Goal: Communication & Community: Answer question/provide support

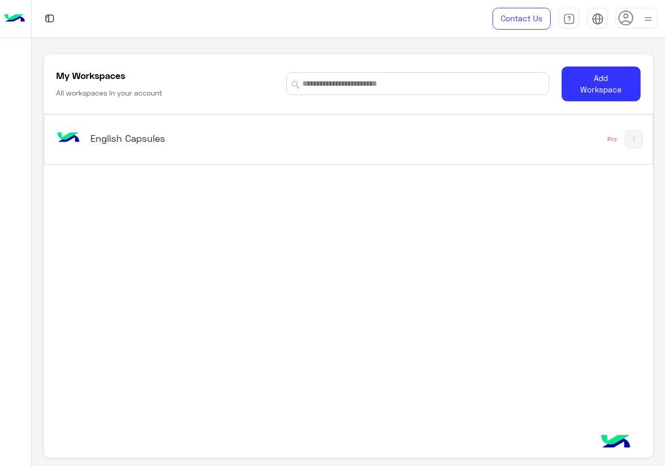
click at [387, 153] on div "English Capsules" at bounding box center [230, 139] width 353 height 30
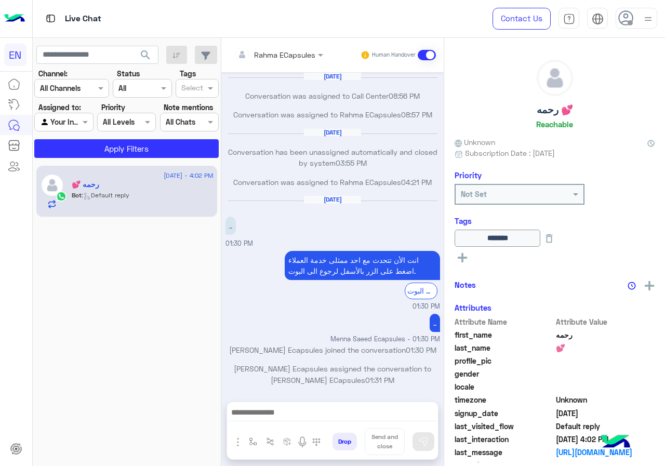
scroll to position [493, 0]
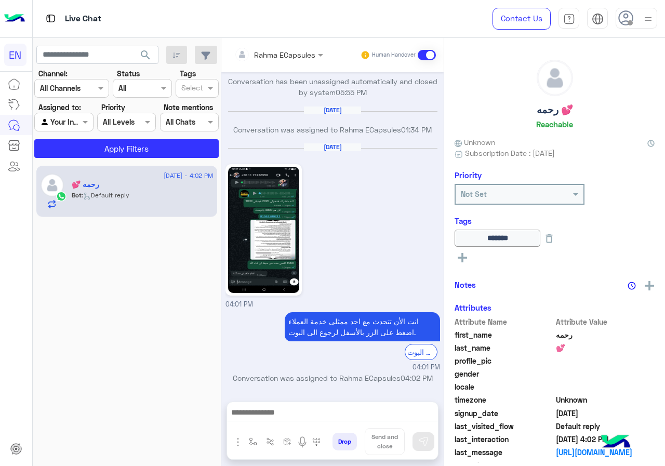
click at [76, 79] on div "Channel All Channels" at bounding box center [71, 88] width 75 height 19
click at [84, 126] on b "WhatsApp" at bounding box center [70, 128] width 36 height 9
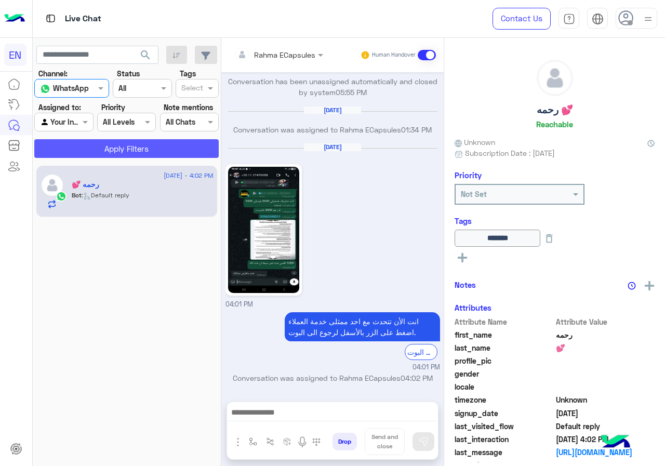
click at [87, 139] on button "Apply Filters" at bounding box center [126, 148] width 184 height 19
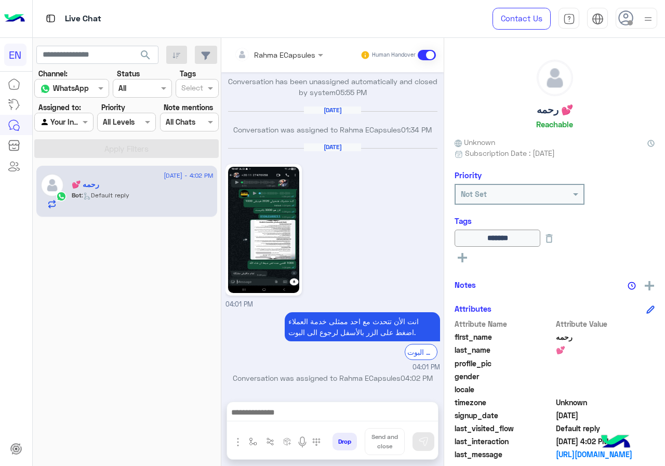
click at [70, 114] on div "Agent Filter Your Inbox" at bounding box center [63, 122] width 59 height 19
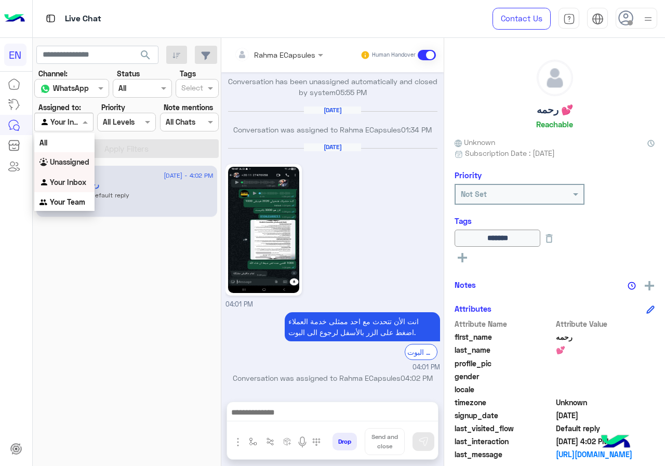
click at [72, 159] on b "Unassigned" at bounding box center [69, 161] width 39 height 9
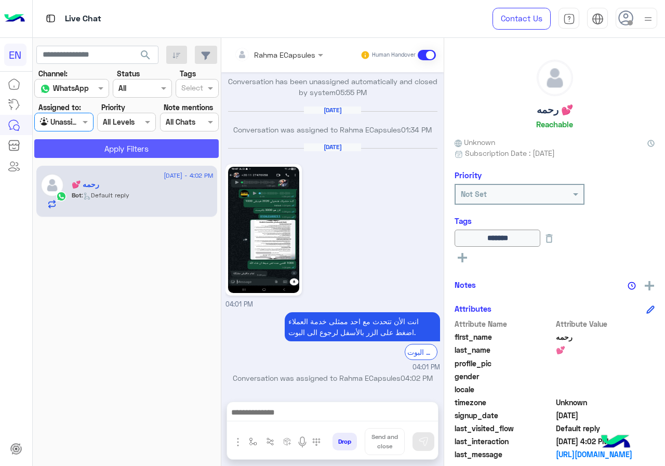
click at [87, 150] on button "Apply Filters" at bounding box center [126, 148] width 184 height 19
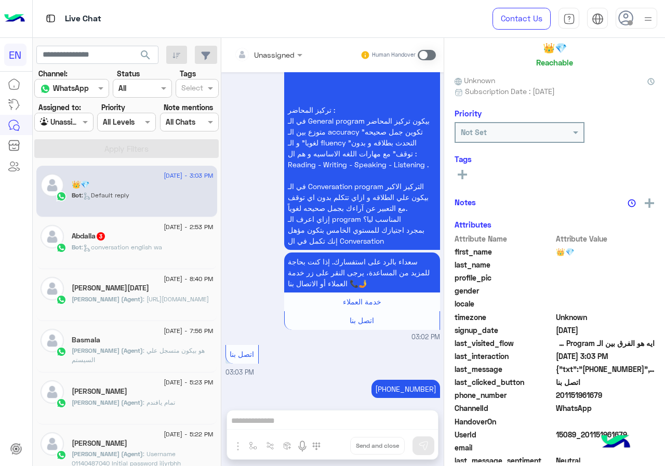
scroll to position [91, 0]
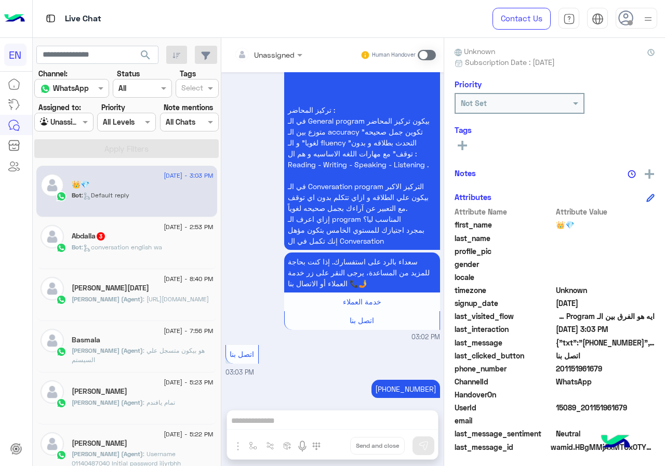
drag, startPoint x: 592, startPoint y: 368, endPoint x: 648, endPoint y: 370, distance: 56.6
click at [648, 370] on span "201151961679" at bounding box center [605, 368] width 99 height 11
copy span "01151961679"
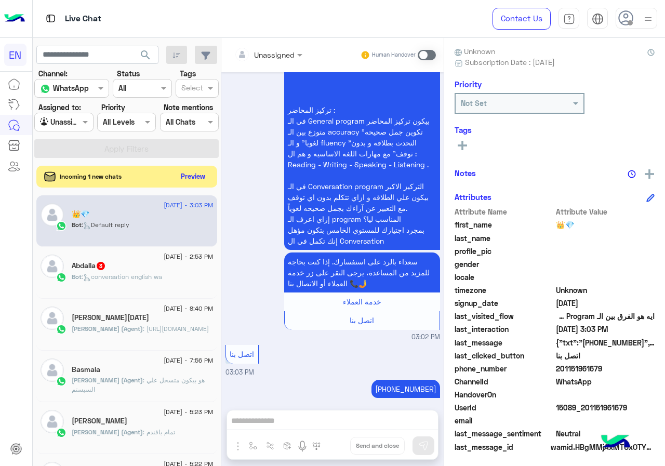
click at [209, 181] on button "Preview" at bounding box center [193, 176] width 32 height 14
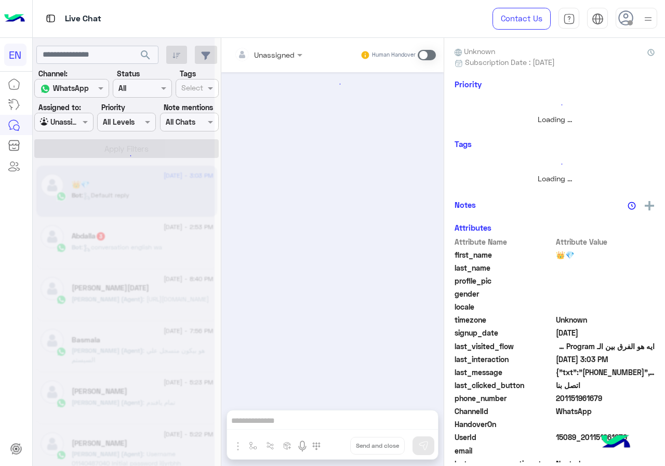
scroll to position [725, 0]
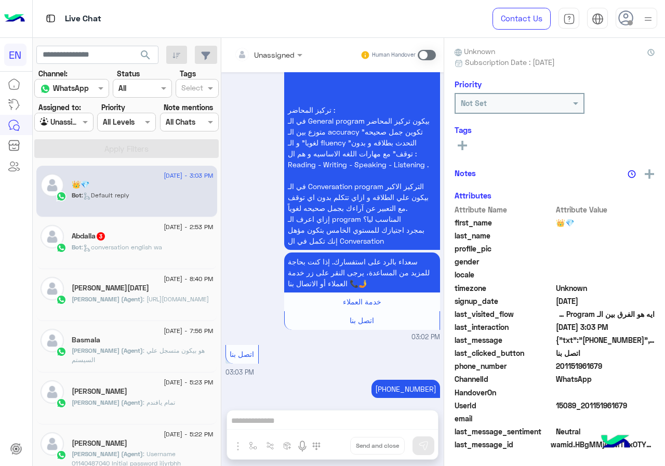
click at [276, 49] on input "text" at bounding box center [255, 54] width 42 height 11
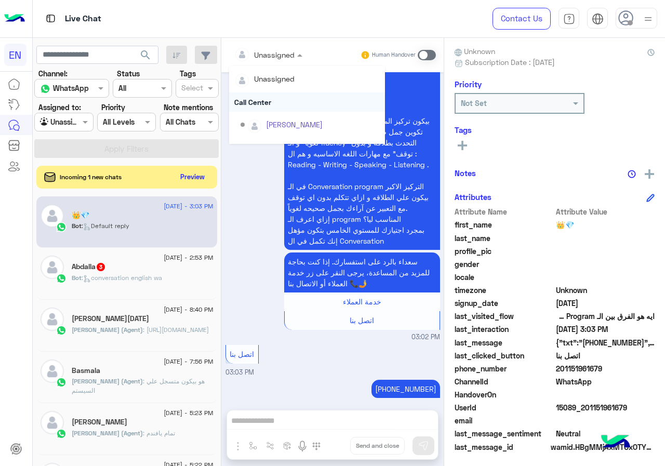
scroll to position [172, 0]
click at [301, 108] on div "Sales Team" at bounding box center [307, 107] width 156 height 19
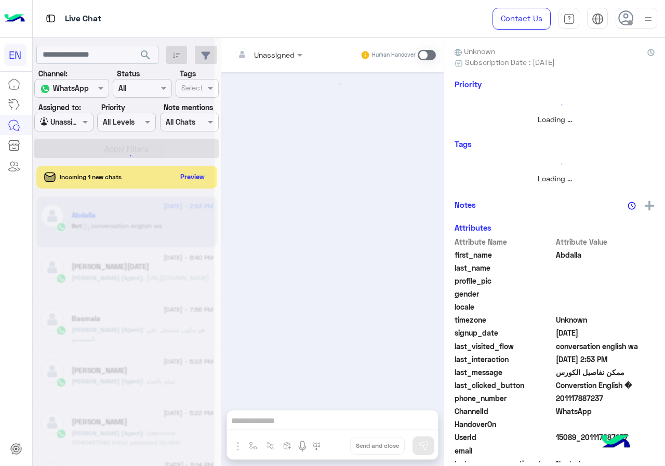
scroll to position [690, 0]
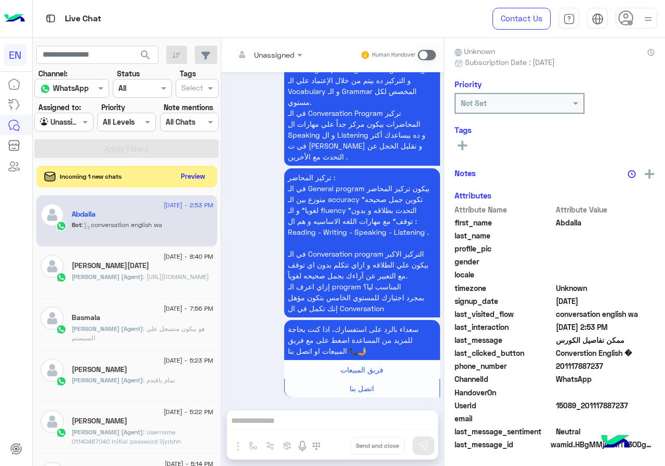
click at [209, 177] on button "Preview" at bounding box center [193, 176] width 32 height 14
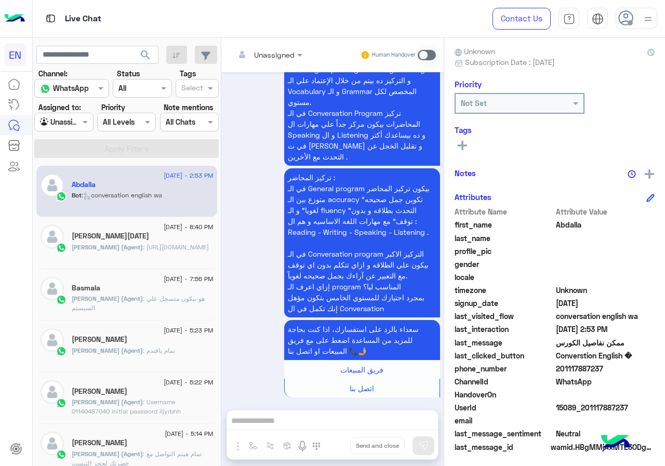
drag, startPoint x: 590, startPoint y: 365, endPoint x: 650, endPoint y: 365, distance: 60.3
click at [650, 365] on span "201117887237" at bounding box center [605, 368] width 99 height 11
copy span "01117887237"
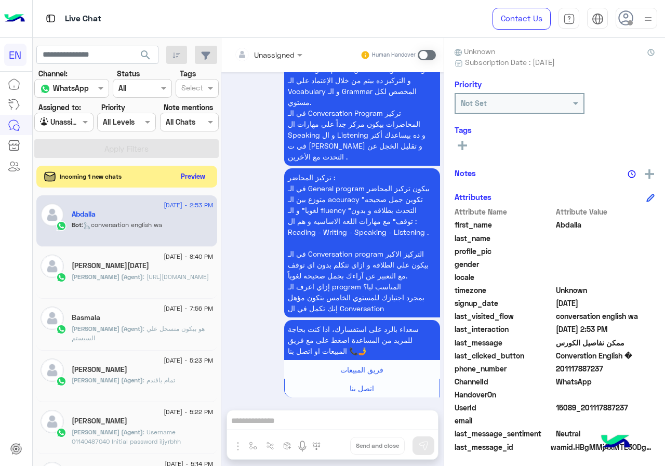
click at [209, 175] on button "Preview" at bounding box center [193, 176] width 32 height 14
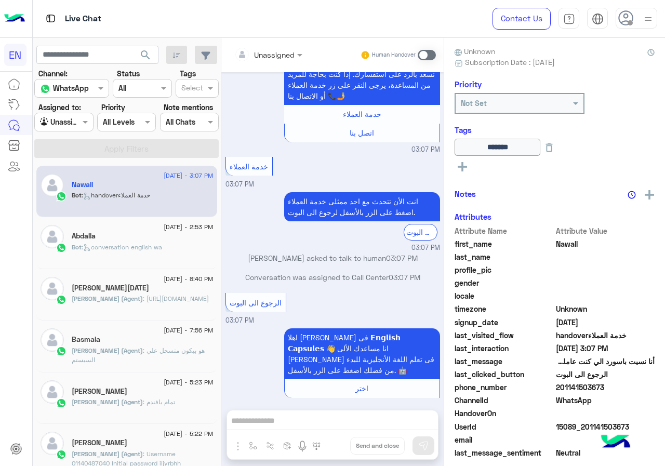
scroll to position [720, 0]
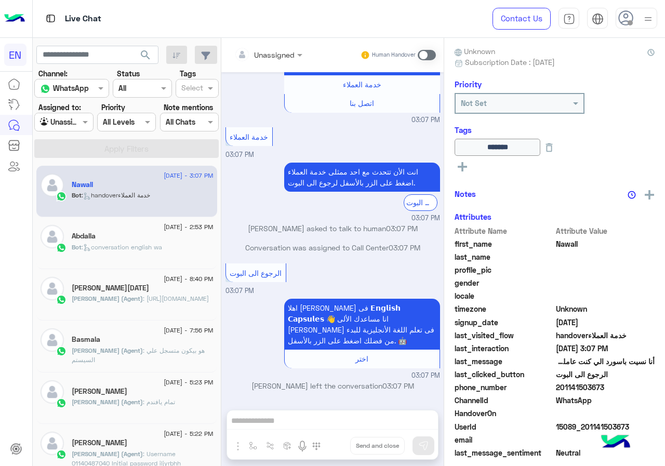
click at [290, 59] on div "Unassigned" at bounding box center [274, 54] width 41 height 11
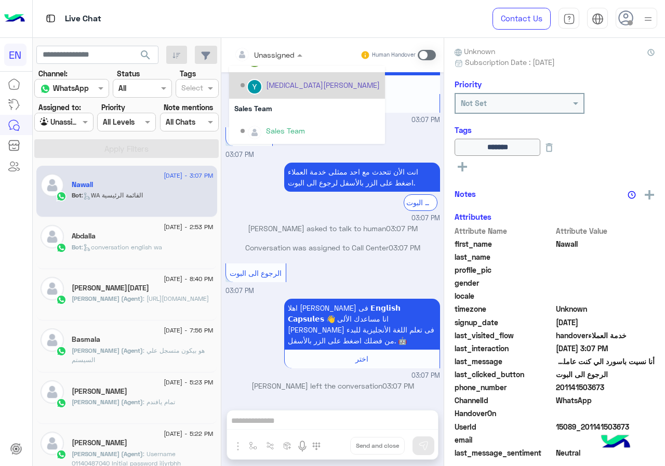
scroll to position [172, 0]
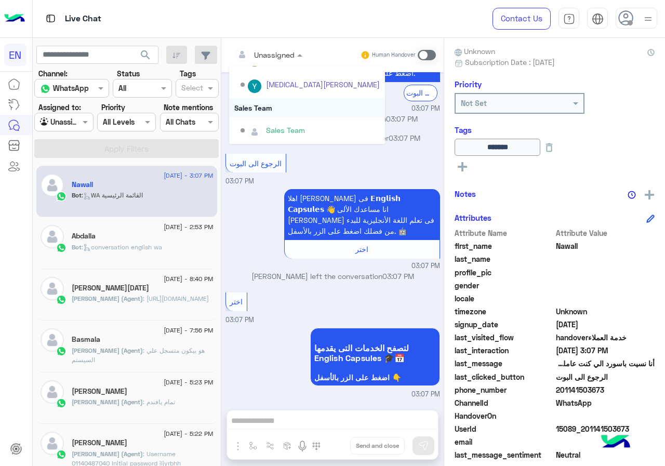
click at [294, 114] on div "Sales Team" at bounding box center [307, 107] width 156 height 19
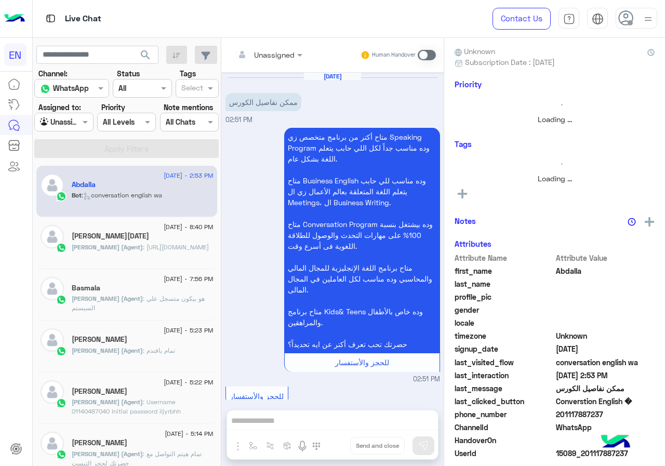
scroll to position [690, 0]
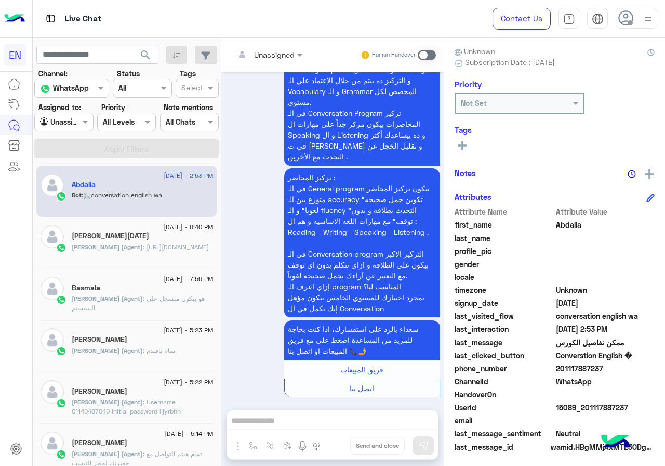
drag, startPoint x: 590, startPoint y: 366, endPoint x: 660, endPoint y: 368, distance: 70.2
click at [655, 368] on span "201117887237" at bounding box center [605, 368] width 99 height 11
copy span "01117887237"
click at [276, 52] on input "text" at bounding box center [255, 54] width 42 height 11
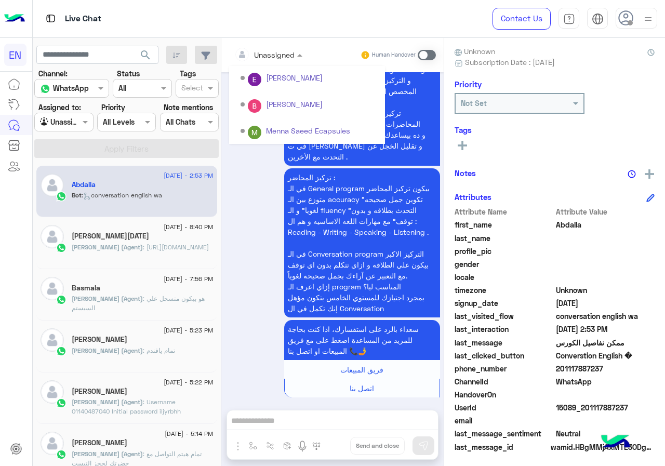
scroll to position [172, 0]
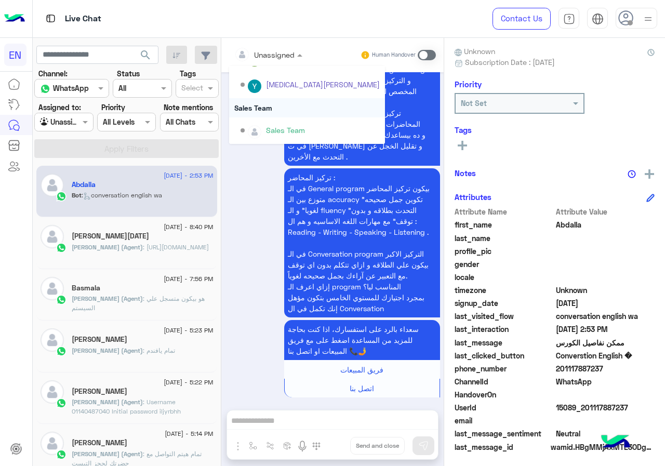
click at [314, 114] on div "Sales Team" at bounding box center [307, 107] width 156 height 19
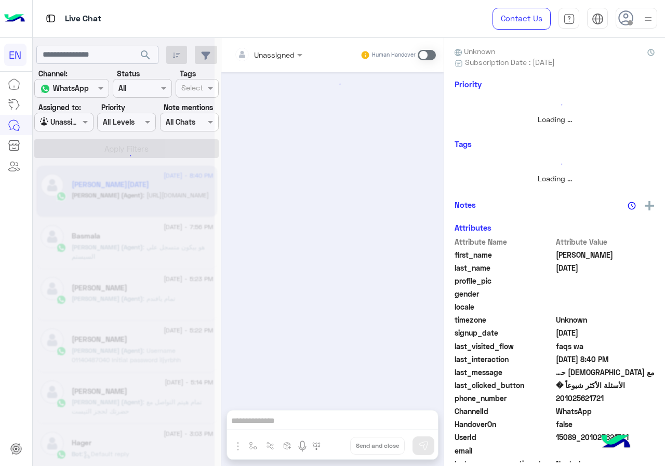
scroll to position [506, 0]
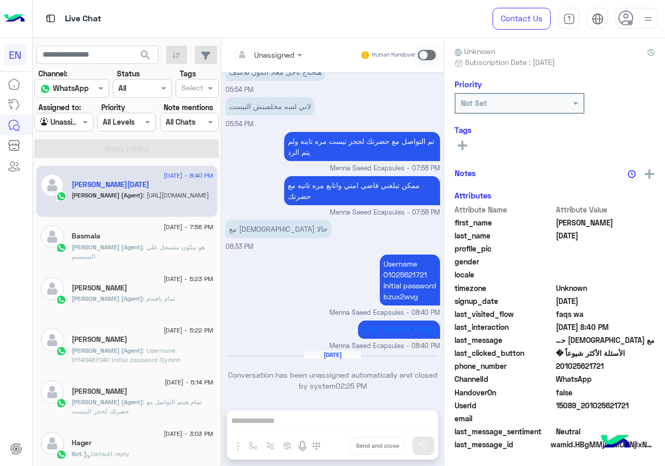
click at [74, 132] on section "Channel: Channel WhatsApp Status Channel All Tags Select Assigned to: Agent Fil…" at bounding box center [127, 113] width 173 height 90
click at [74, 130] on div "Agent Filter Unassigned" at bounding box center [63, 122] width 59 height 19
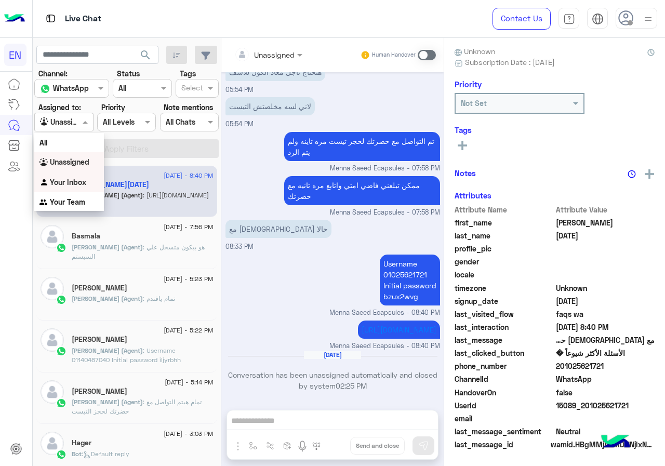
click at [75, 180] on b "Your Inbox" at bounding box center [68, 182] width 36 height 9
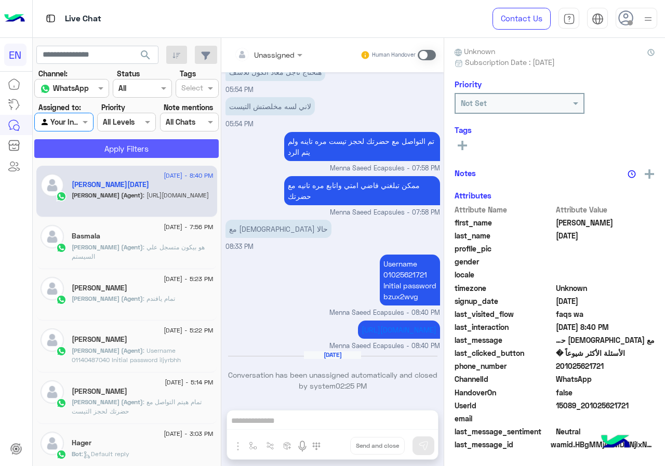
click at [91, 146] on button "Apply Filters" at bounding box center [126, 148] width 184 height 19
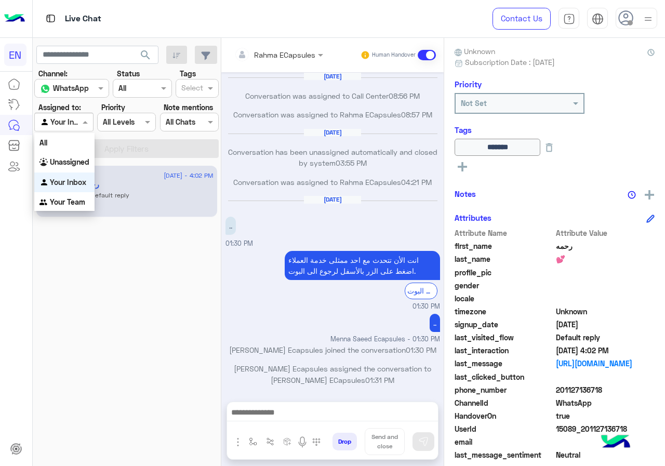
scroll to position [493, 0]
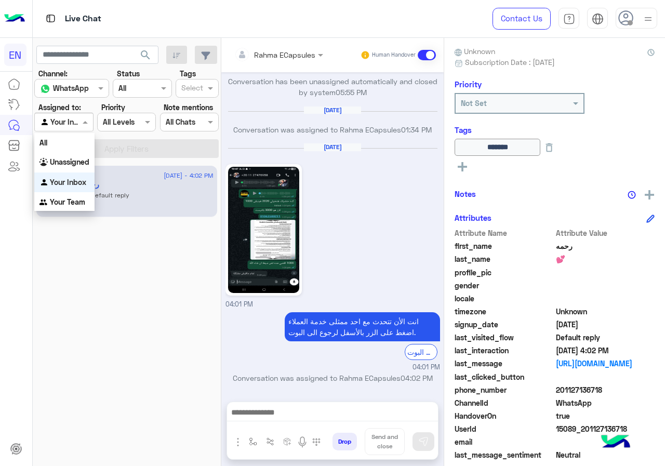
click at [66, 120] on div at bounding box center [64, 122] width 58 height 12
click at [68, 199] on b "Your Team" at bounding box center [67, 201] width 35 height 9
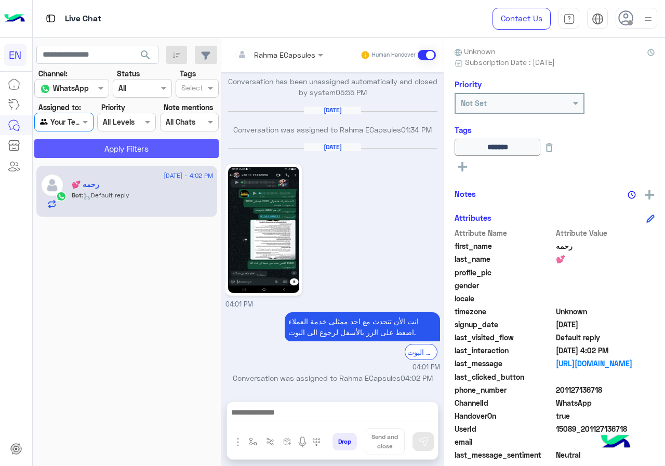
click at [85, 146] on button "Apply Filters" at bounding box center [126, 148] width 184 height 19
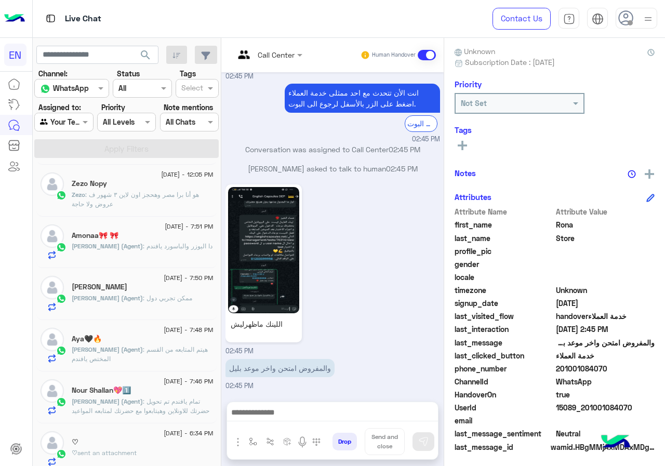
scroll to position [265, 0]
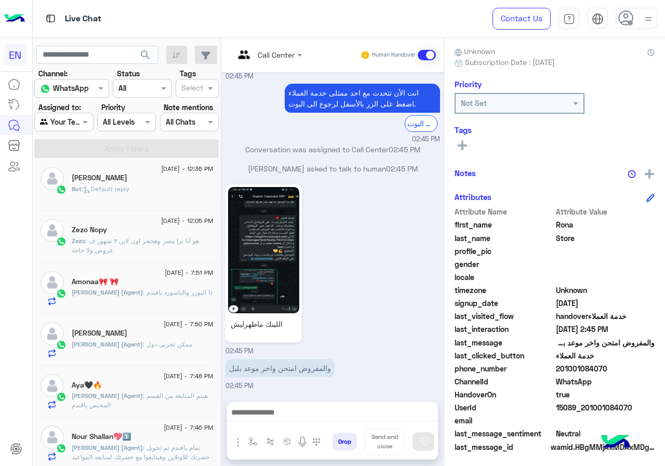
click at [150, 238] on span ": هو أنا برا مصر وهحجز اون لاين ٣ شهور ف عروض ولا حاجة" at bounding box center [135, 245] width 127 height 17
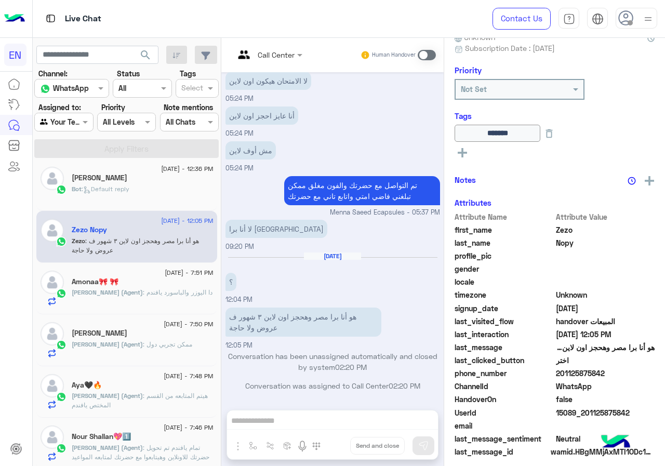
scroll to position [112, 0]
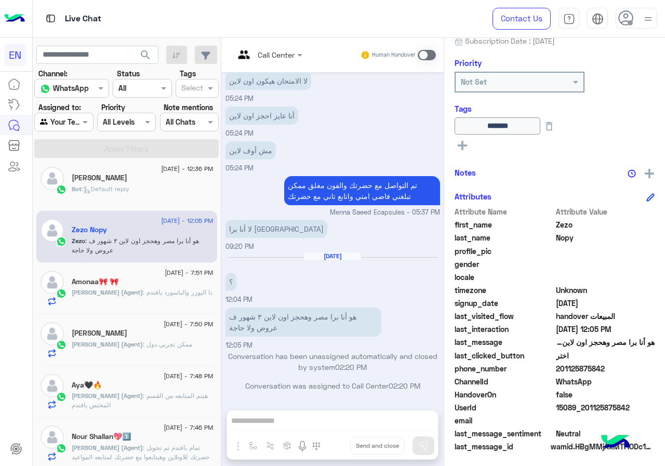
drag, startPoint x: 558, startPoint y: 367, endPoint x: 626, endPoint y: 367, distance: 68.6
click at [626, 367] on span "201125875842" at bounding box center [605, 368] width 99 height 11
copy span "01125875842"
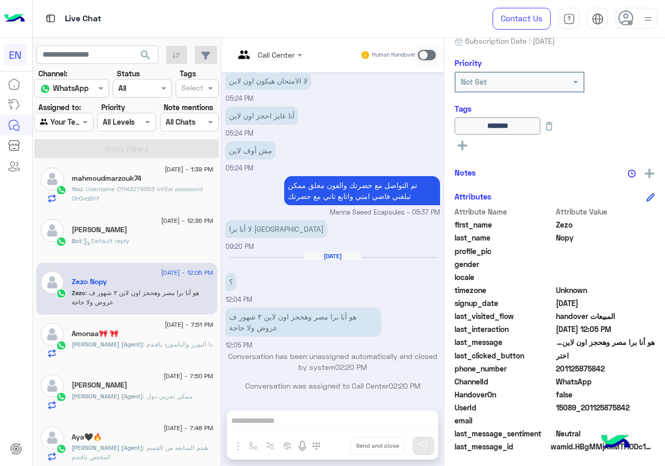
click at [139, 230] on div "[PERSON_NAME]" at bounding box center [143, 230] width 142 height 11
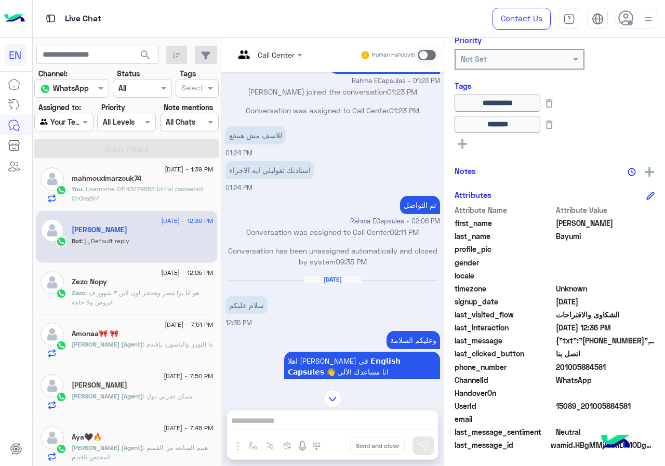
scroll to position [136, 0]
click at [612, 369] on span "201005884581" at bounding box center [605, 366] width 99 height 11
click at [593, 369] on span "201005884581" at bounding box center [605, 366] width 99 height 11
drag, startPoint x: 557, startPoint y: 365, endPoint x: 605, endPoint y: 365, distance: 47.8
click at [605, 365] on span "201005884581" at bounding box center [605, 366] width 99 height 11
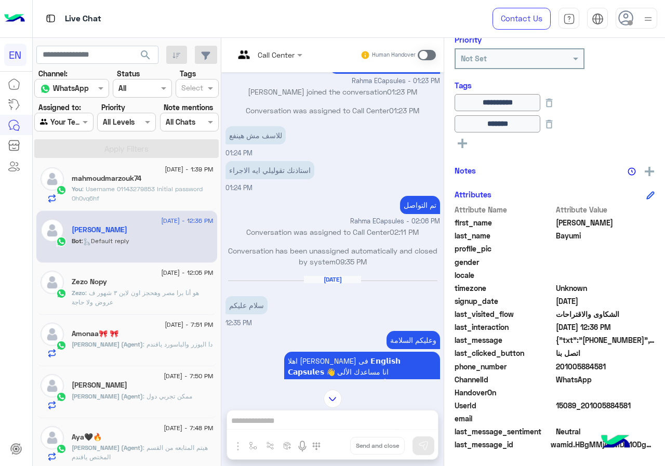
copy span "01005884581"
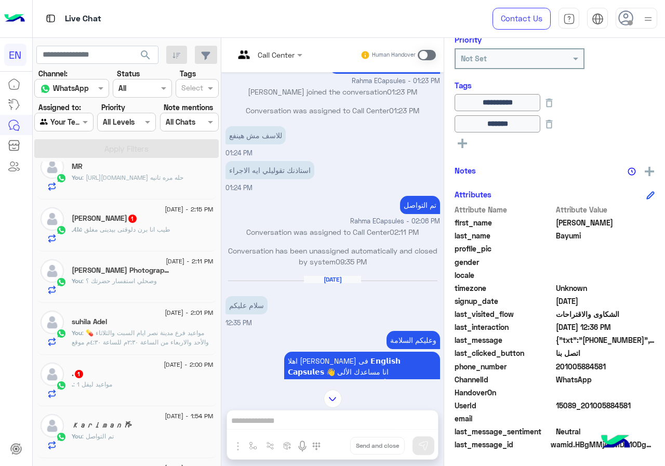
scroll to position [720, 0]
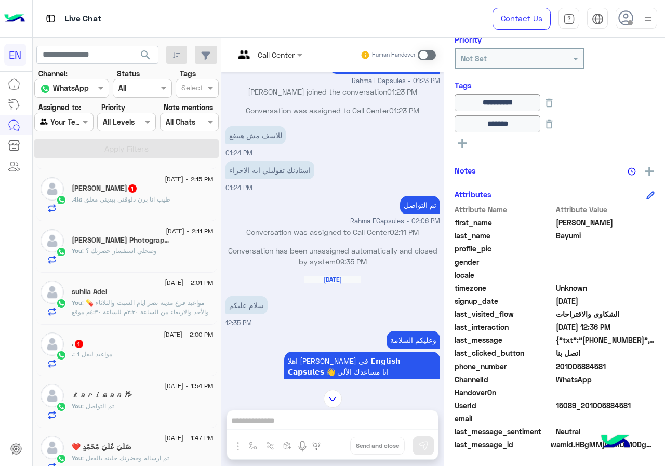
click at [163, 365] on div ". : مواعيد ليفل 1" at bounding box center [143, 359] width 142 height 18
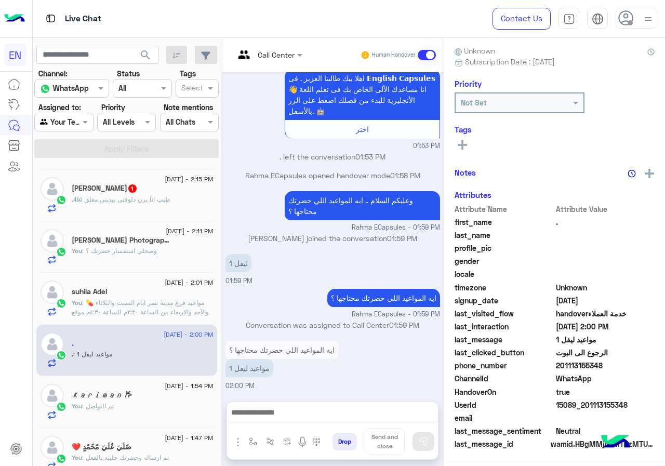
scroll to position [91, 0]
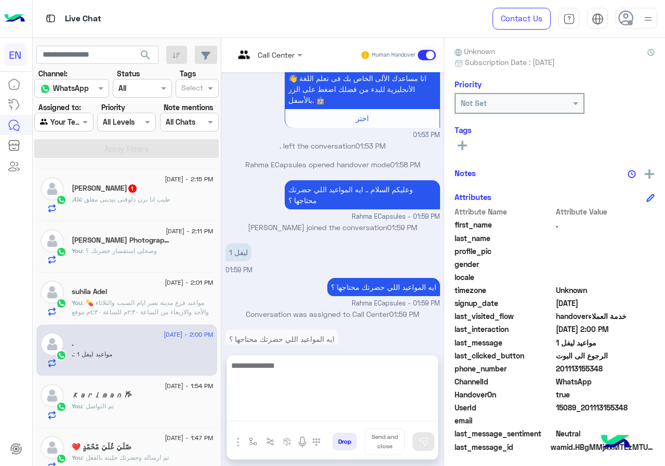
click at [322, 413] on textarea at bounding box center [332, 390] width 211 height 62
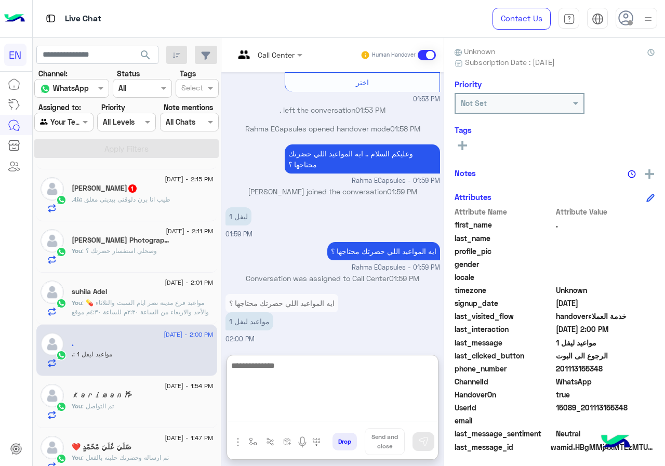
type textarea "*"
type textarea "**********"
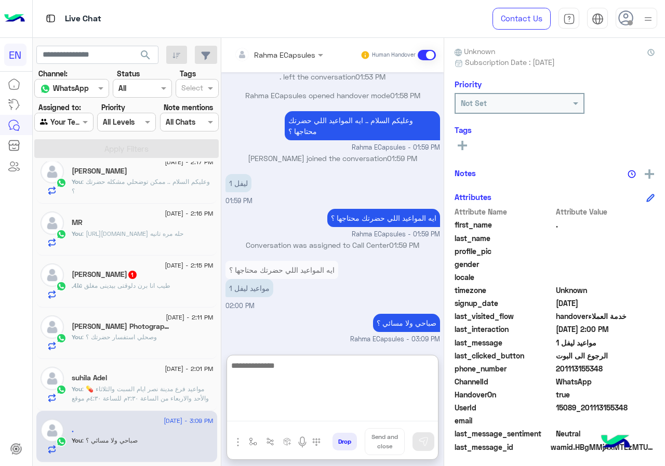
scroll to position [617, 0]
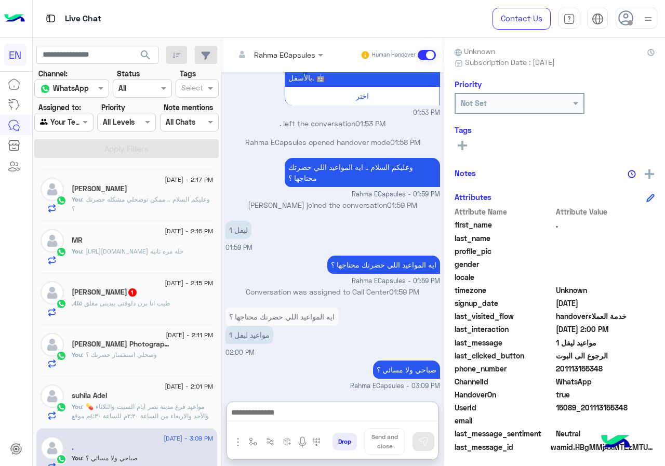
click at [163, 289] on div "[PERSON_NAME][DEMOGRAPHIC_DATA] 1" at bounding box center [143, 293] width 142 height 11
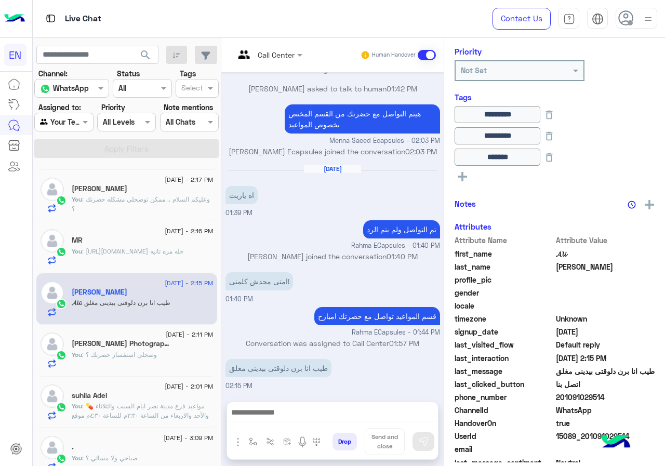
scroll to position [155, 0]
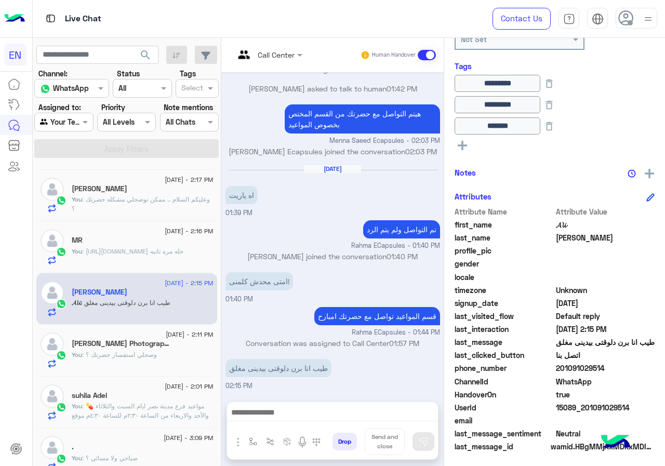
drag, startPoint x: 592, startPoint y: 369, endPoint x: 643, endPoint y: 371, distance: 51.4
click at [643, 371] on span "201091029514" at bounding box center [605, 368] width 99 height 11
copy span "01091029514"
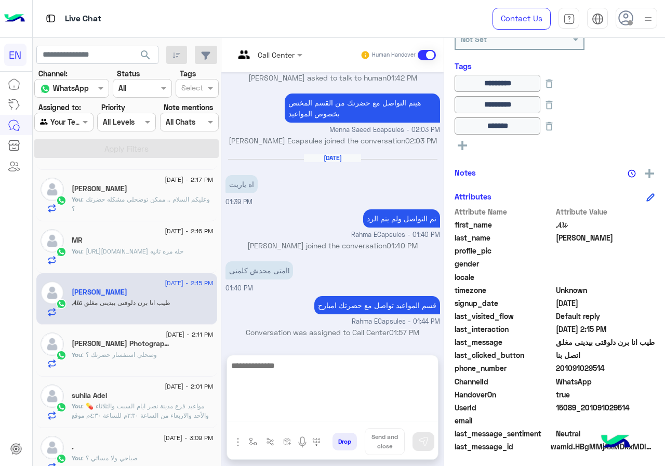
click at [331, 408] on textarea at bounding box center [332, 390] width 211 height 62
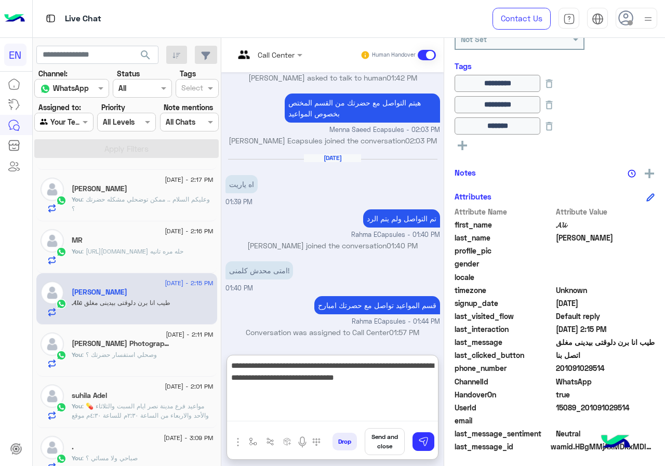
type textarea "**********"
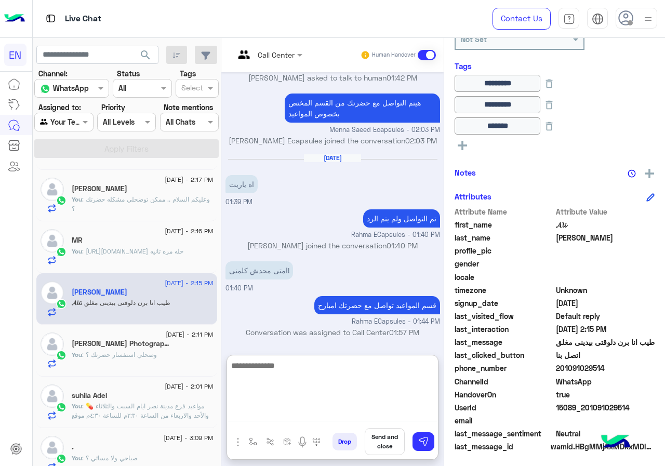
scroll to position [605, 0]
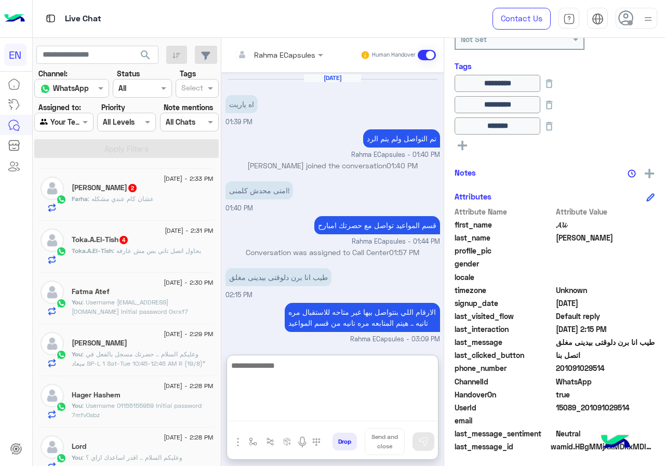
scroll to position [97, 0]
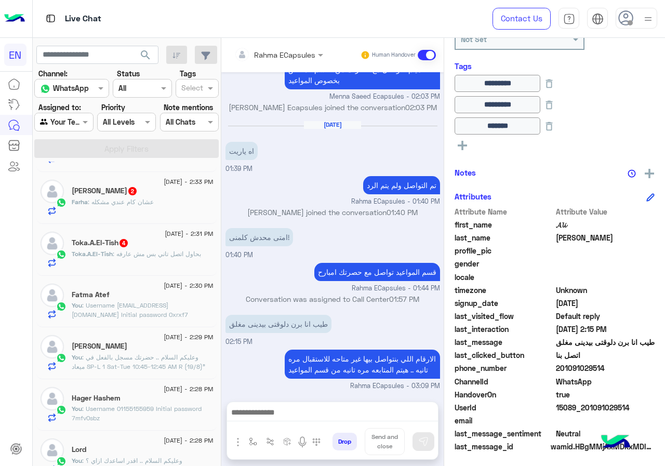
click at [154, 259] on div "Toka.A.El-Tish : بحاول اتصل تاني بس مش عارفه" at bounding box center [143, 258] width 142 height 18
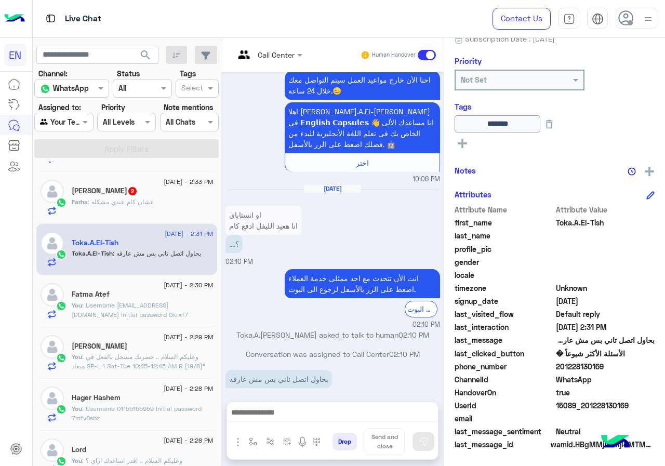
scroll to position [115, 0]
drag, startPoint x: 591, startPoint y: 370, endPoint x: 664, endPoint y: 366, distance: 73.4
click at [655, 366] on span "201228130169" at bounding box center [605, 365] width 99 height 11
copy span "01228130169"
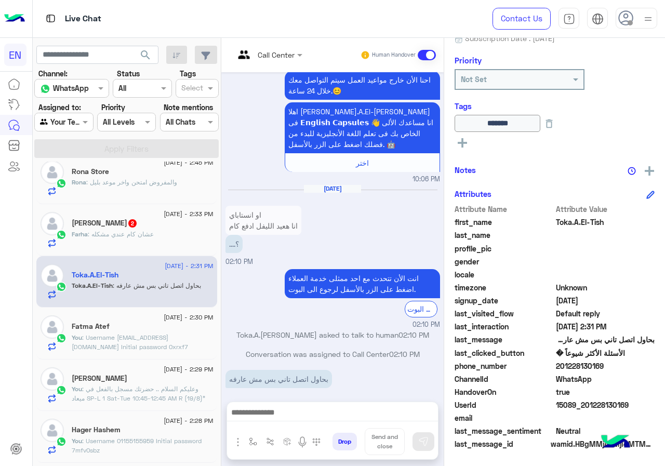
scroll to position [57, 0]
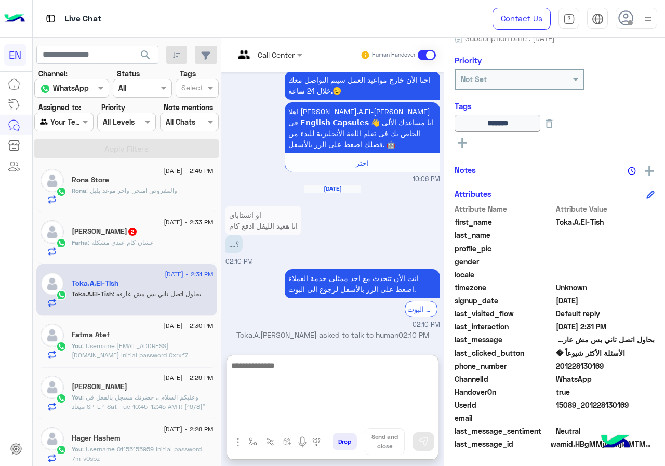
click at [317, 413] on textarea at bounding box center [332, 390] width 211 height 62
type textarea "*"
type textarea "**********"
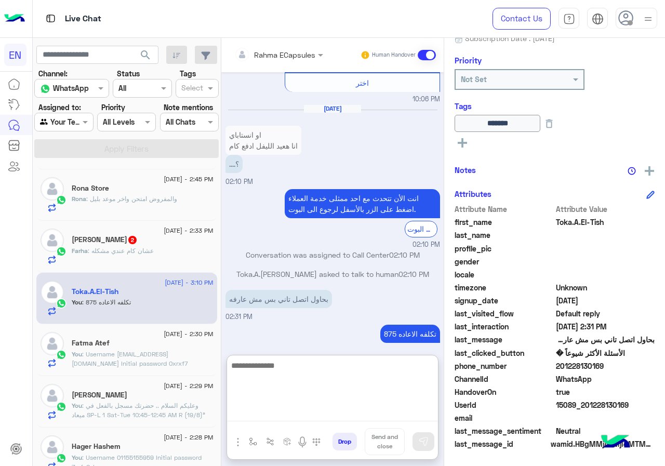
scroll to position [739, 0]
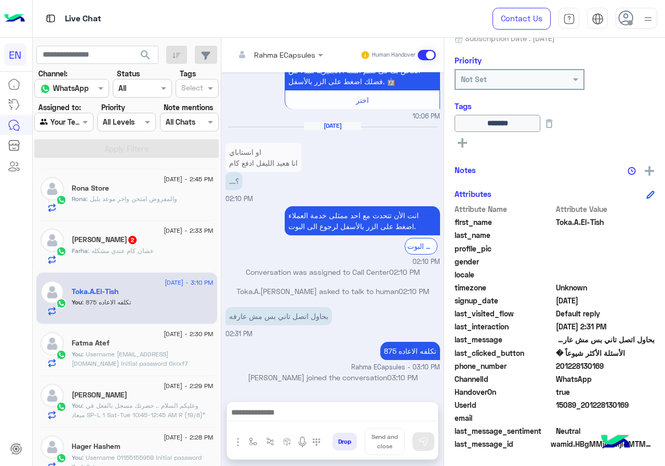
click at [202, 262] on div "Farha : عشان كام عندي مشكله" at bounding box center [143, 255] width 142 height 18
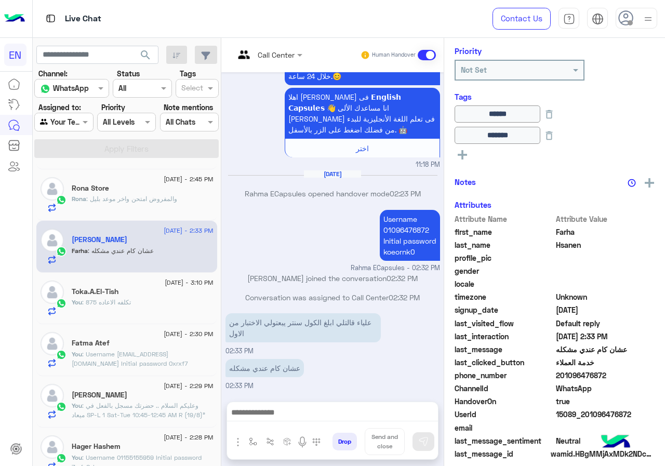
scroll to position [133, 0]
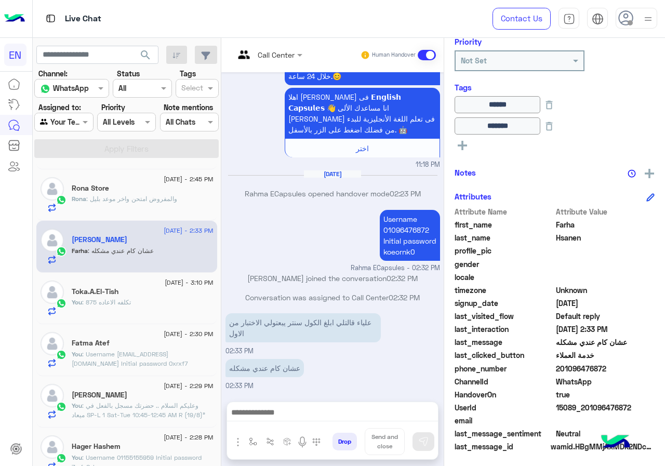
drag, startPoint x: 590, startPoint y: 366, endPoint x: 636, endPoint y: 368, distance: 45.8
click at [636, 368] on span "201096476872" at bounding box center [605, 368] width 99 height 11
copy span "01096476872"
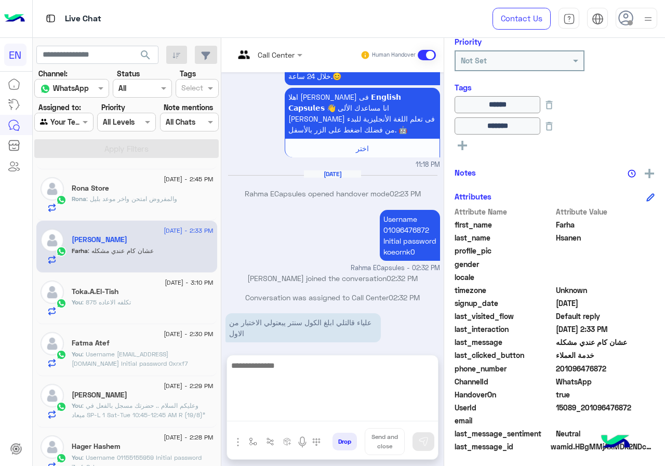
click at [341, 408] on textarea at bounding box center [332, 390] width 211 height 62
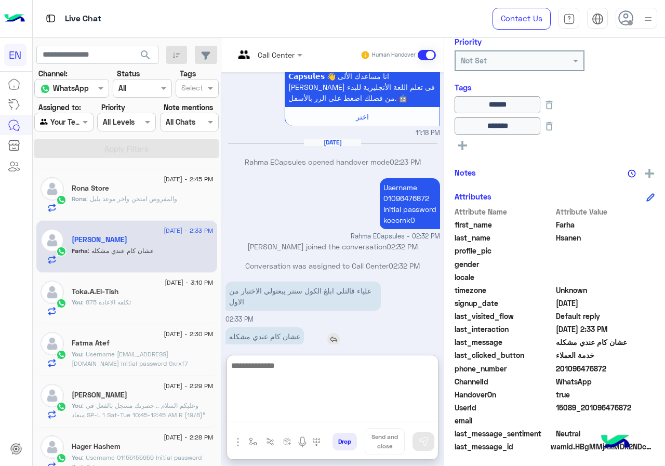
scroll to position [624, 0]
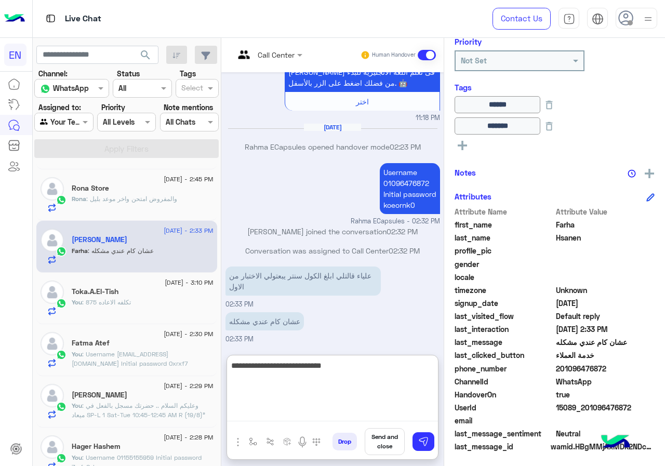
type textarea "**********"
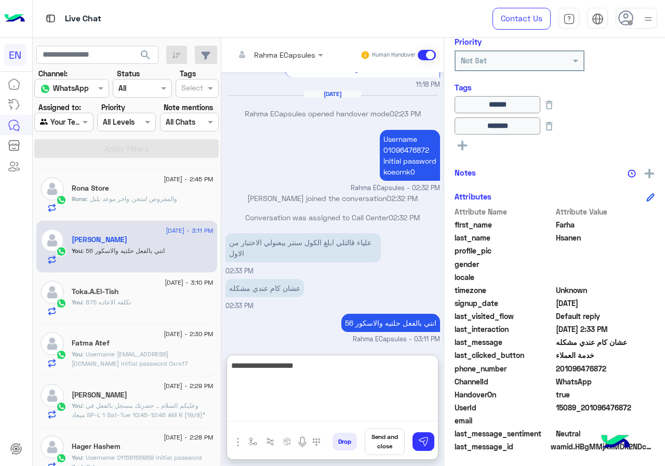
type textarea "**********"
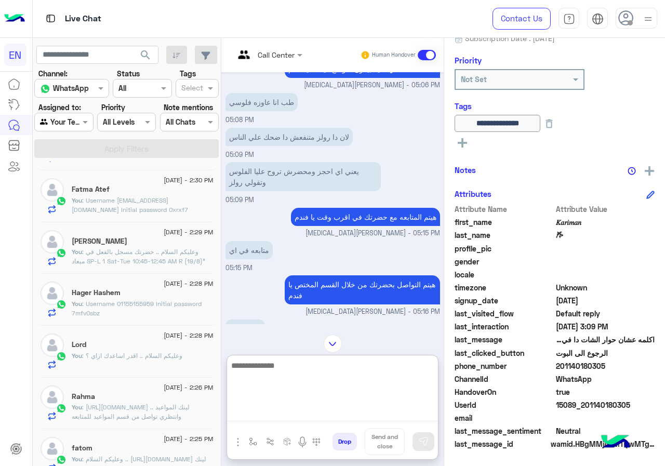
scroll to position [100, 0]
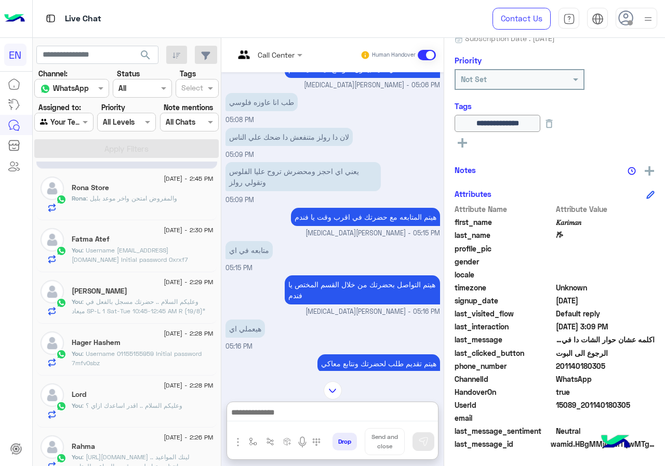
click at [150, 211] on div "[PERSON_NAME] : والمفروض امتحن واخر موعد بليل" at bounding box center [143, 203] width 142 height 18
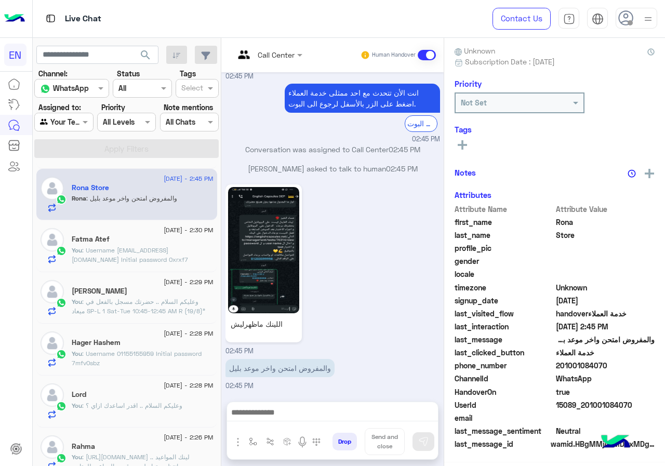
scroll to position [91, 0]
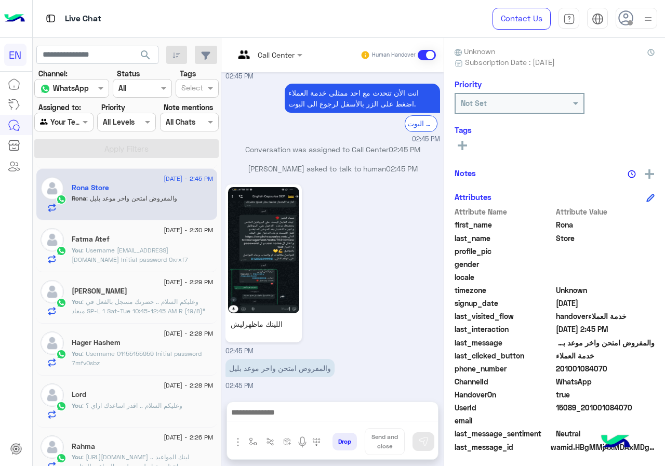
drag, startPoint x: 588, startPoint y: 365, endPoint x: 644, endPoint y: 370, distance: 55.8
click at [644, 370] on span "201001084070" at bounding box center [605, 368] width 99 height 11
click at [632, 373] on span "201001084070" at bounding box center [605, 368] width 99 height 11
drag, startPoint x: 592, startPoint y: 366, endPoint x: 664, endPoint y: 365, distance: 72.7
click at [655, 365] on span "201001084070" at bounding box center [605, 368] width 99 height 11
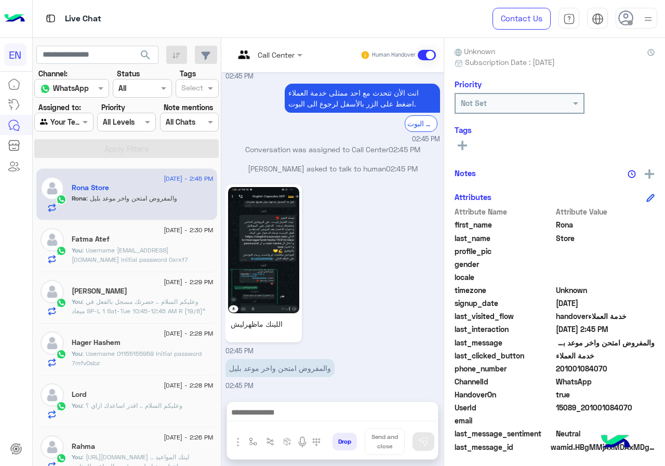
copy span "01001084070"
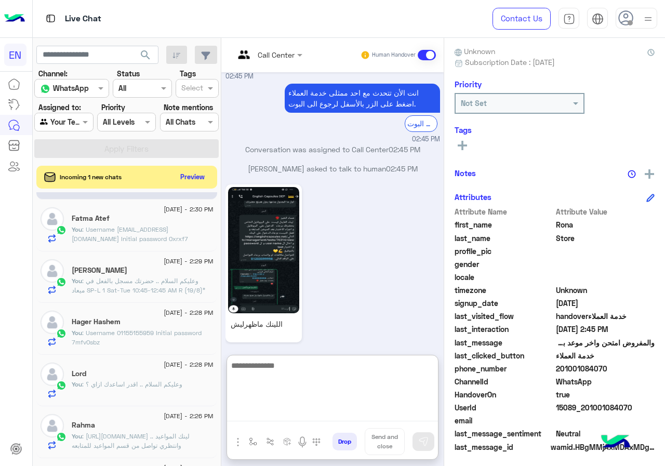
paste textarea "**********"
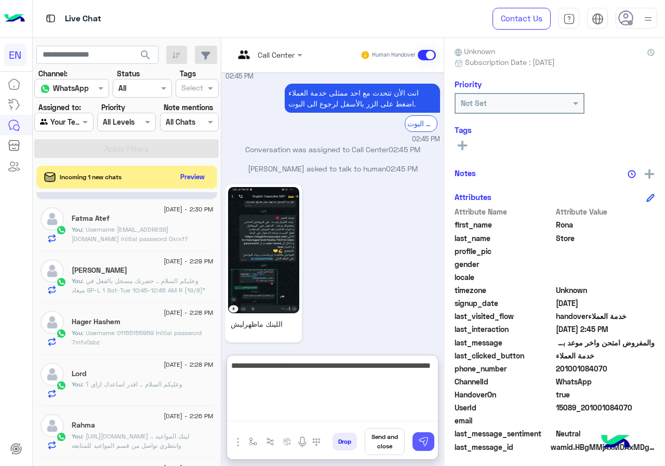
type textarea "**********"
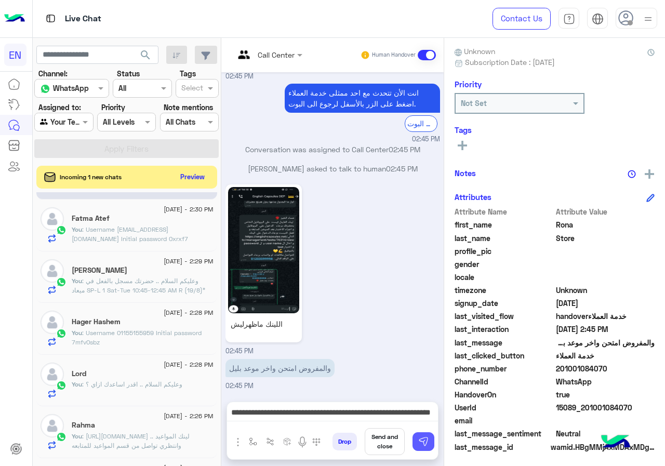
click at [429, 446] on img at bounding box center [423, 441] width 10 height 10
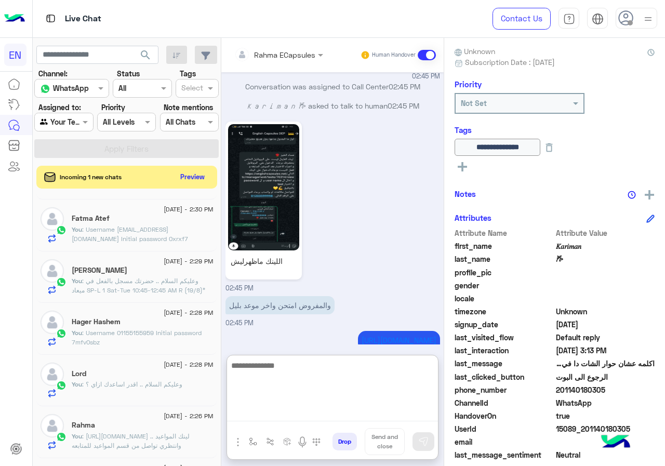
scroll to position [560, 0]
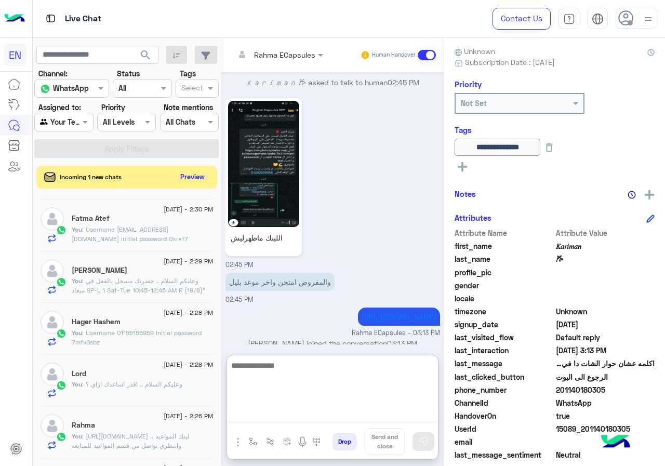
paste textarea "**********"
type textarea "**********"
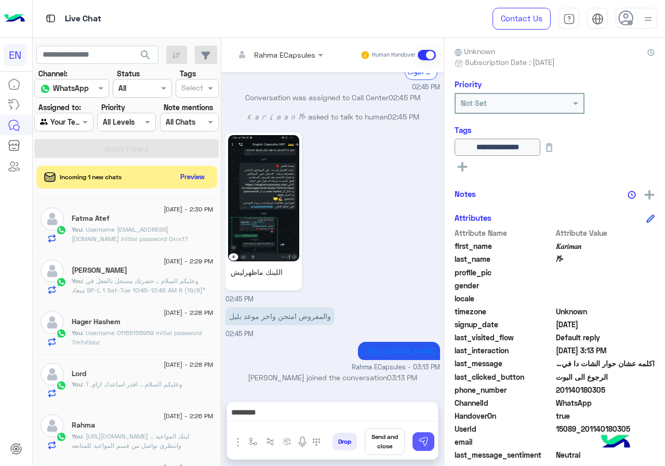
click at [429, 444] on img at bounding box center [423, 441] width 10 height 10
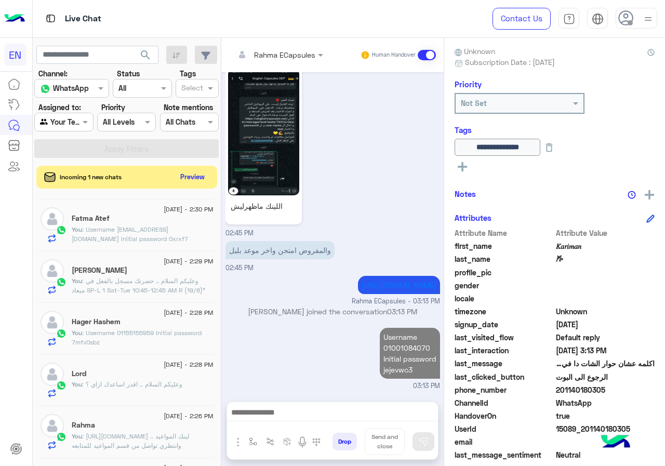
scroll to position [603, 0]
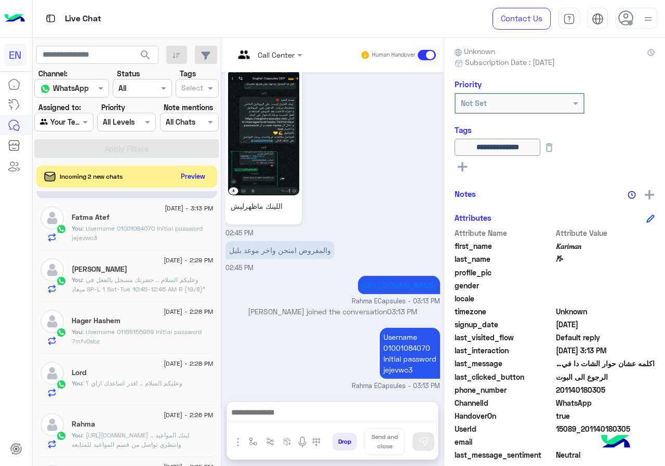
click at [209, 173] on button "Preview" at bounding box center [193, 176] width 32 height 14
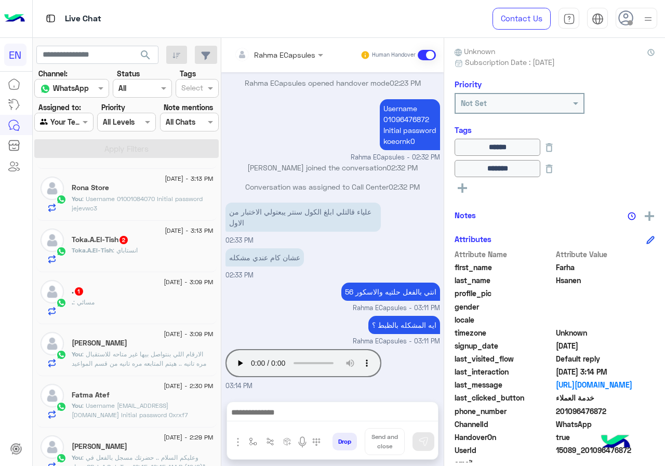
scroll to position [48, 0]
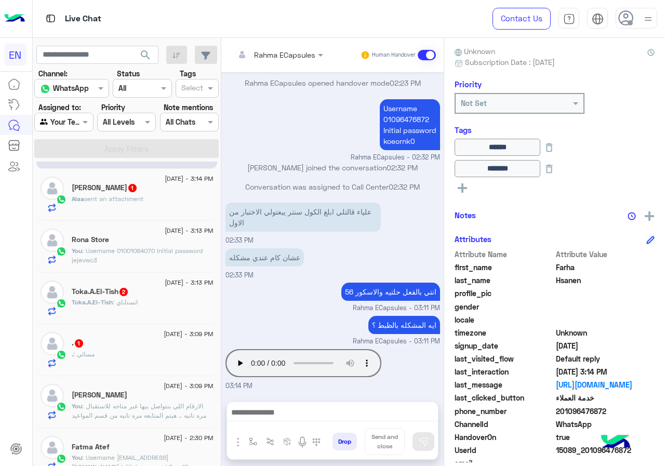
click at [134, 345] on div ". 1" at bounding box center [143, 344] width 142 height 11
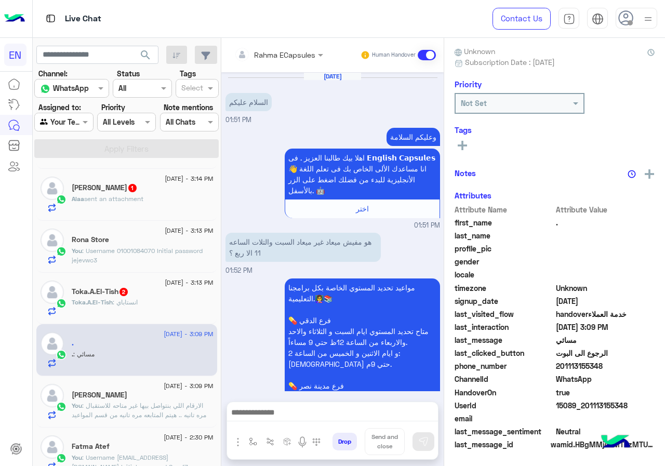
scroll to position [852, 0]
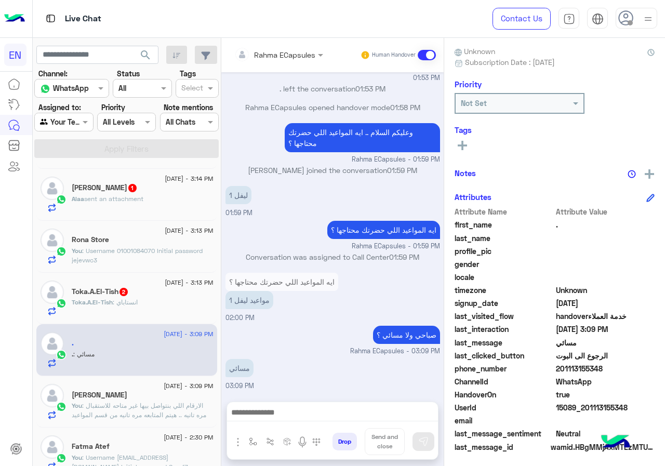
drag, startPoint x: 592, startPoint y: 371, endPoint x: 664, endPoint y: 365, distance: 72.5
click at [655, 365] on span "201113155348" at bounding box center [605, 368] width 99 height 11
copy span "01113155348"
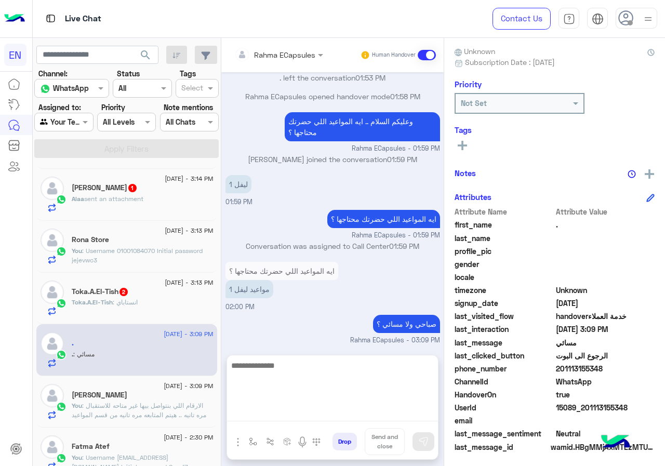
click at [354, 412] on textarea at bounding box center [332, 390] width 211 height 62
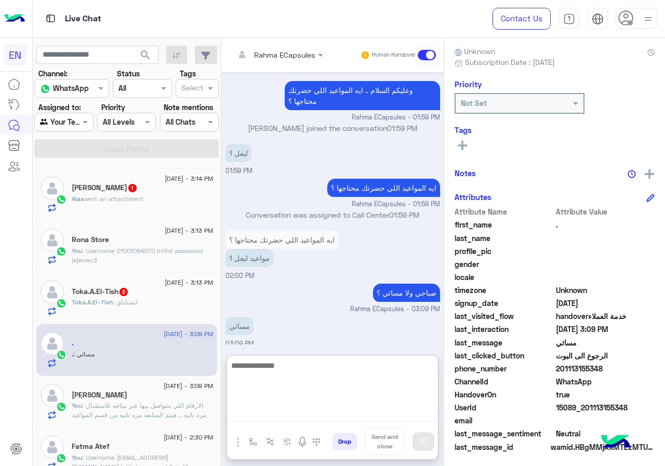
scroll to position [898, 0]
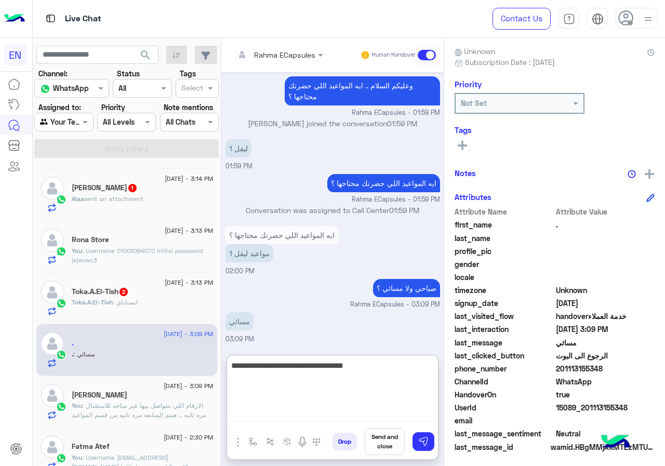
type textarea "**********"
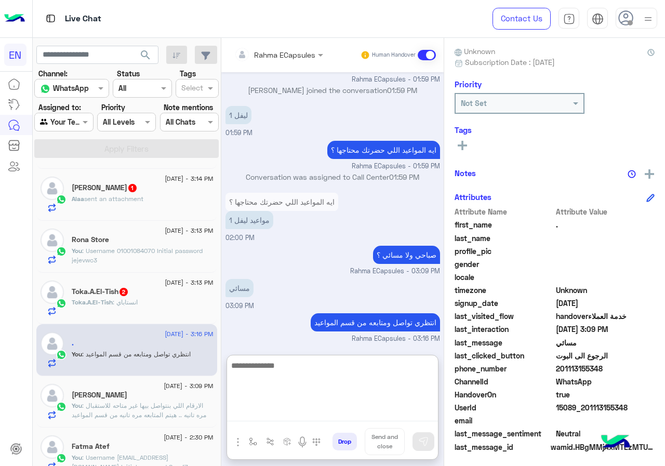
scroll to position [932, 0]
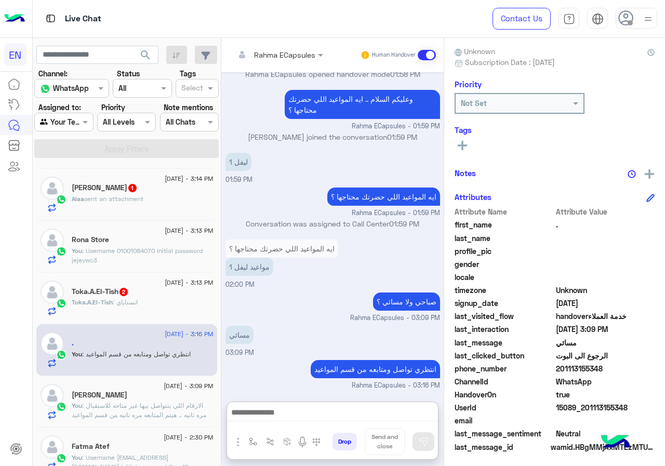
click at [140, 304] on div "Toka.A.El-Tish : انستاباي" at bounding box center [143, 307] width 142 height 18
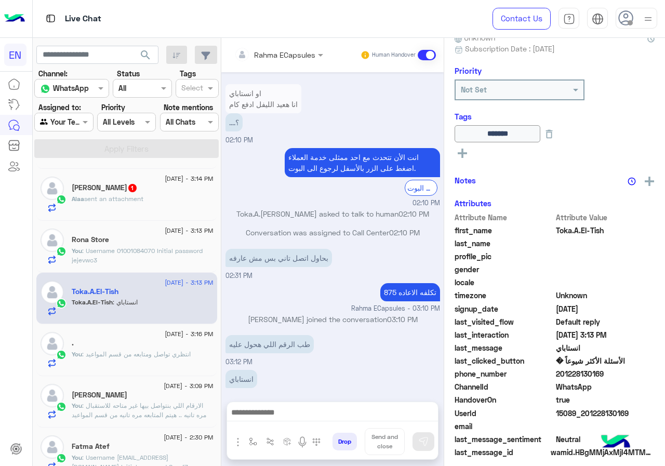
scroll to position [112, 0]
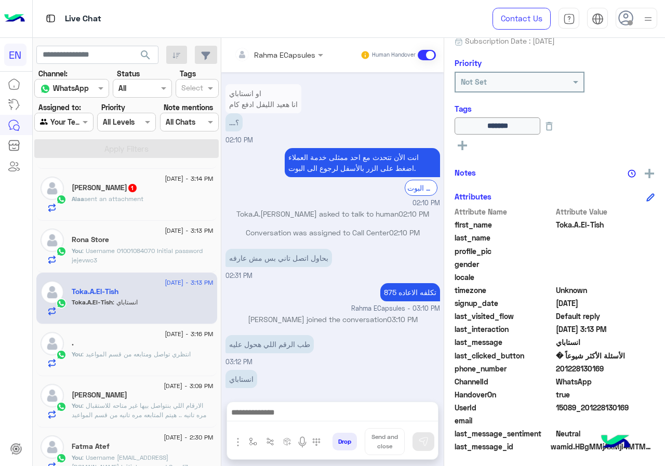
drag, startPoint x: 590, startPoint y: 369, endPoint x: 637, endPoint y: 371, distance: 47.3
click at [637, 371] on span "201228130169" at bounding box center [605, 368] width 99 height 11
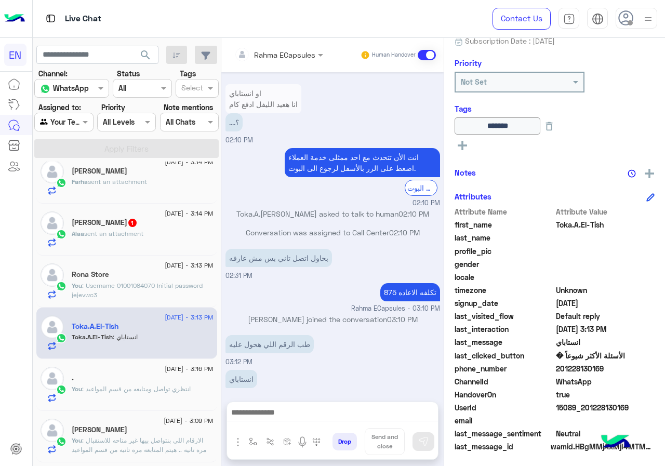
scroll to position [0, 0]
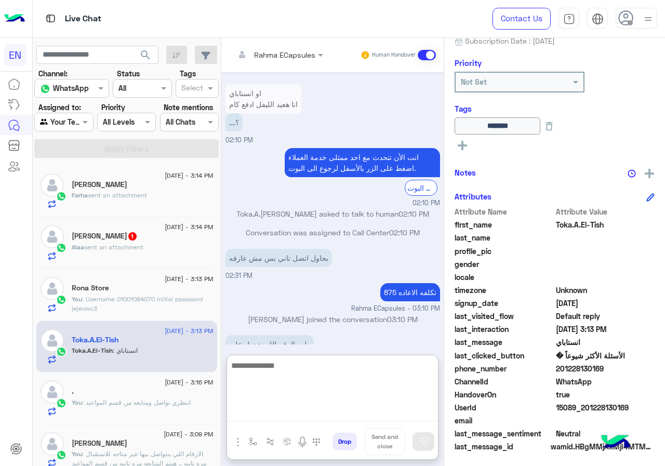
paste textarea "**********"
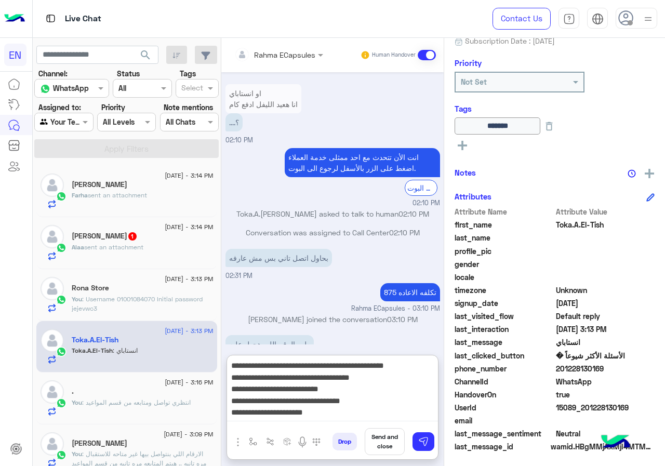
scroll to position [32, 0]
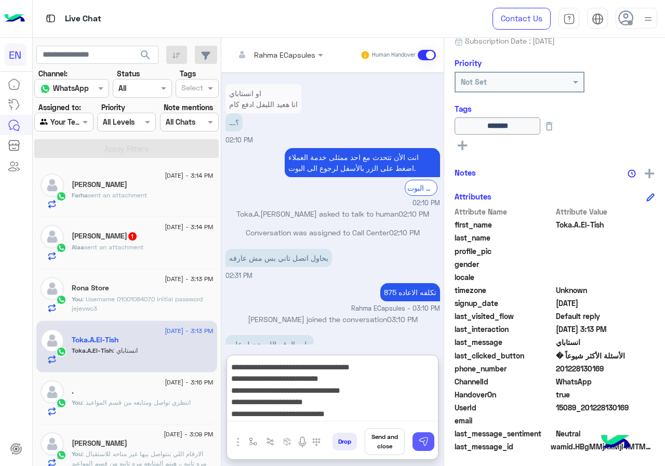
type textarea "**********"
click at [429, 444] on img at bounding box center [423, 441] width 10 height 10
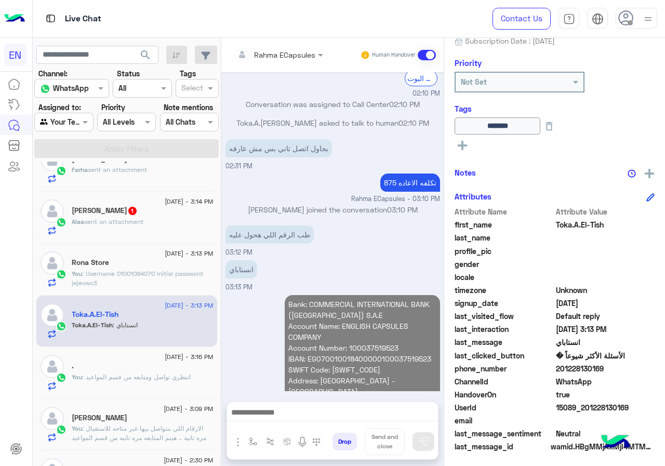
scroll to position [0, 0]
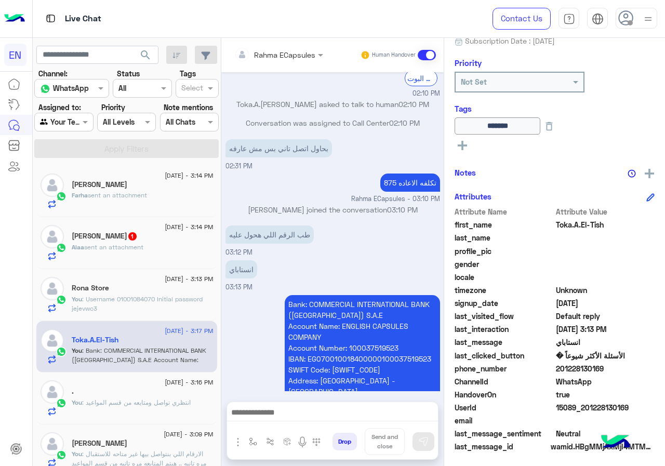
click at [149, 251] on div "Alaa sent an attachment" at bounding box center [143, 252] width 142 height 18
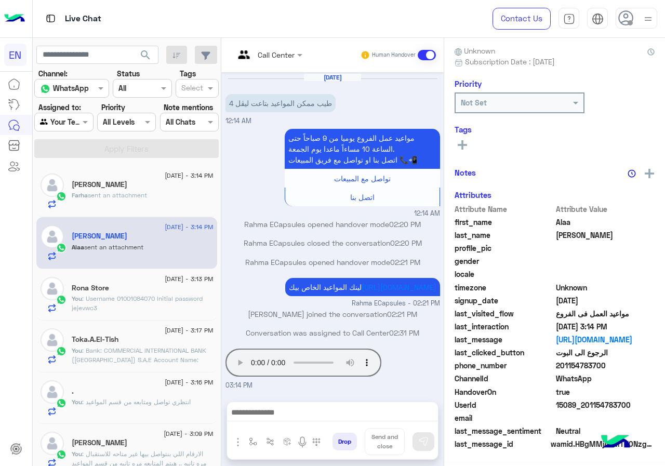
scroll to position [93, 0]
drag, startPoint x: 592, startPoint y: 366, endPoint x: 664, endPoint y: 368, distance: 72.2
click at [655, 368] on span "201154783700" at bounding box center [605, 365] width 99 height 11
drag, startPoint x: 612, startPoint y: 373, endPoint x: 574, endPoint y: 398, distance: 44.7
click at [574, 398] on div "HandoverOn true" at bounding box center [555, 392] width 200 height 13
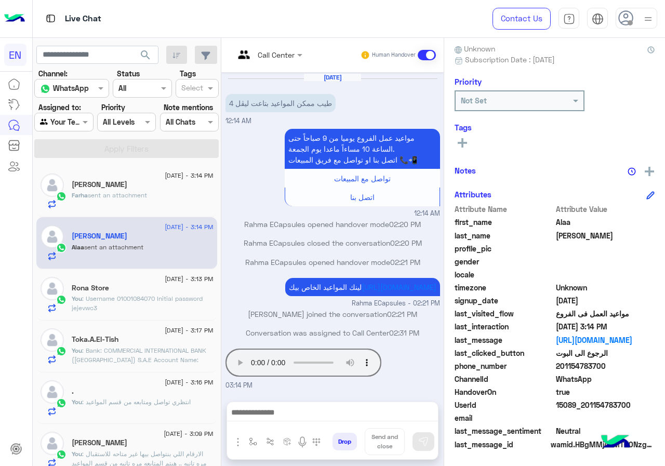
drag, startPoint x: 592, startPoint y: 368, endPoint x: 645, endPoint y: 363, distance: 52.7
click at [645, 363] on span "201154783700" at bounding box center [605, 365] width 99 height 11
click at [342, 416] on textarea at bounding box center [332, 414] width 211 height 16
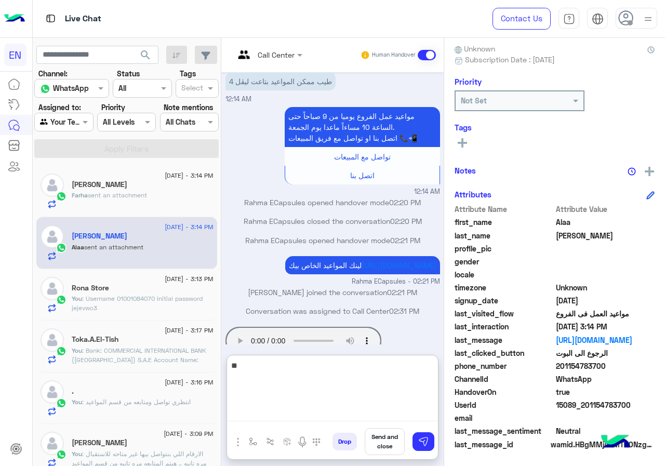
type textarea "*"
type textarea "**********"
click at [326, 385] on textarea "**********" at bounding box center [332, 390] width 211 height 62
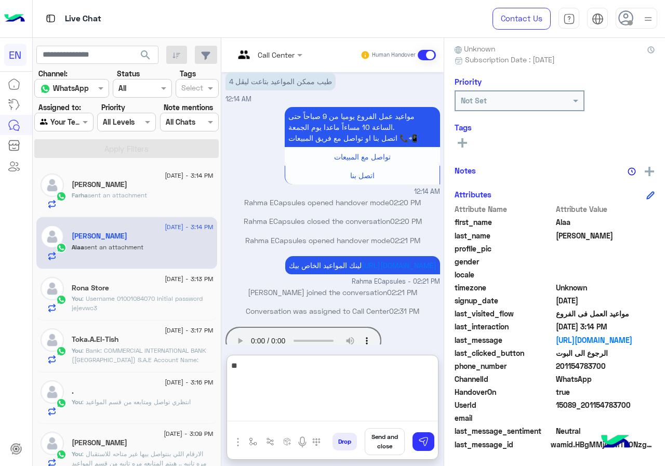
type textarea "*"
type textarea "**********"
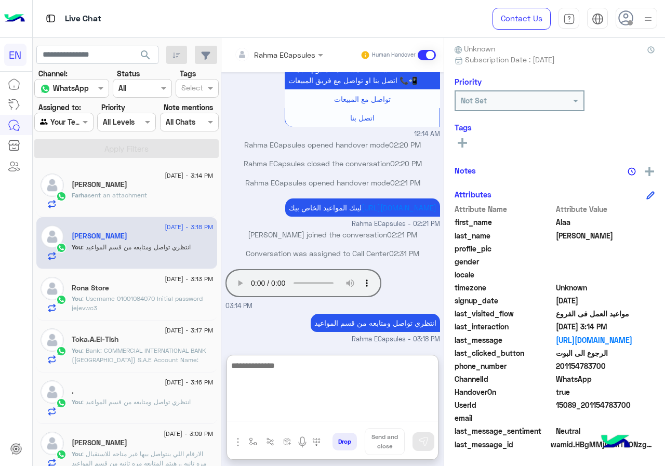
click at [155, 189] on div "[PERSON_NAME]" at bounding box center [143, 185] width 142 height 11
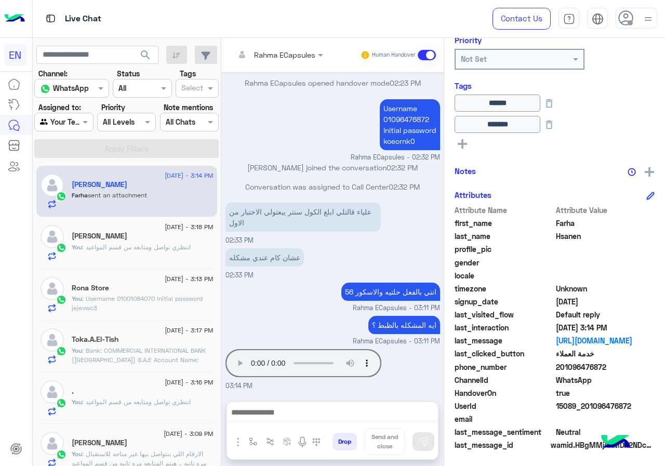
scroll to position [136, 0]
drag, startPoint x: 593, startPoint y: 367, endPoint x: 653, endPoint y: 369, distance: 59.8
click at [653, 369] on span "201096476872" at bounding box center [605, 366] width 99 height 11
click at [610, 368] on span "201096476872" at bounding box center [605, 366] width 99 height 11
drag, startPoint x: 590, startPoint y: 366, endPoint x: 645, endPoint y: 366, distance: 54.5
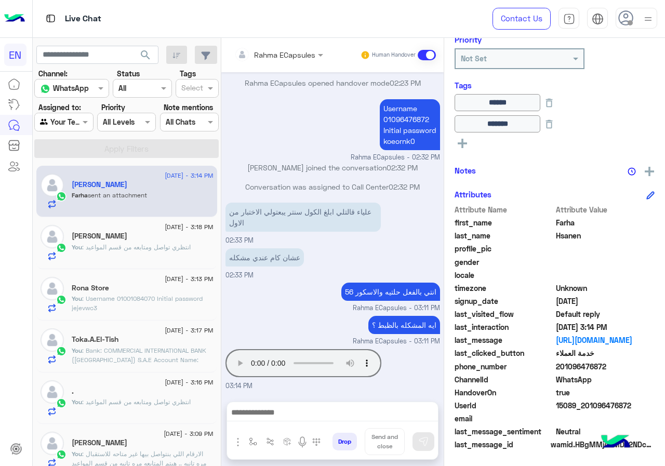
click at [645, 366] on span "201096476872" at bounding box center [605, 366] width 99 height 11
click at [323, 410] on textarea at bounding box center [332, 414] width 211 height 16
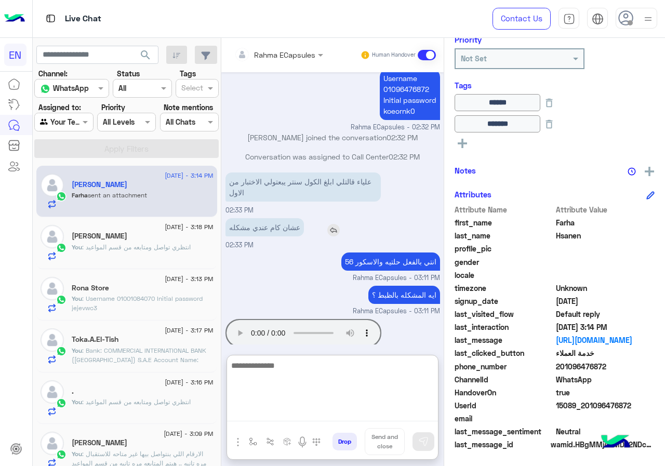
scroll to position [621, 0]
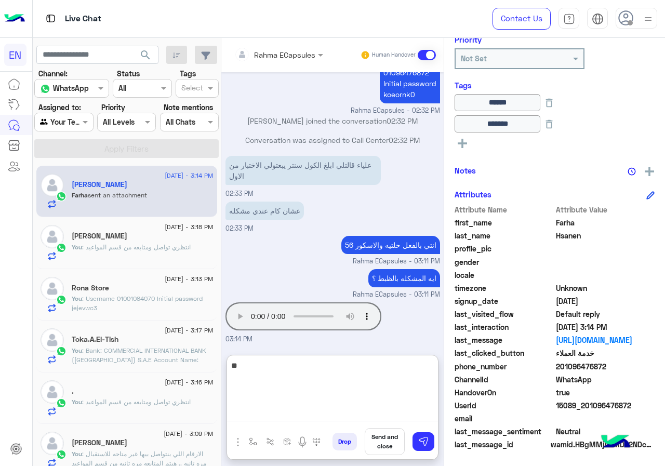
type textarea "*"
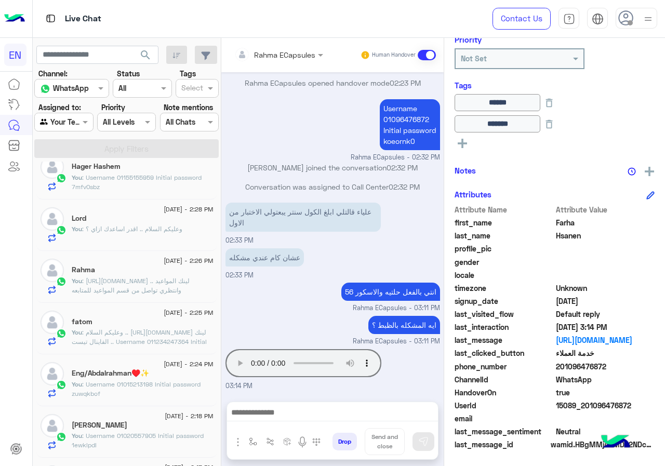
scroll to position [467, 0]
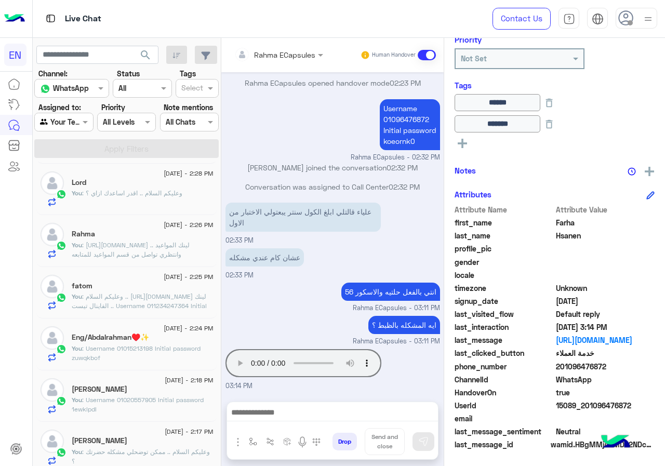
click at [58, 120] on input "text" at bounding box center [52, 122] width 24 height 11
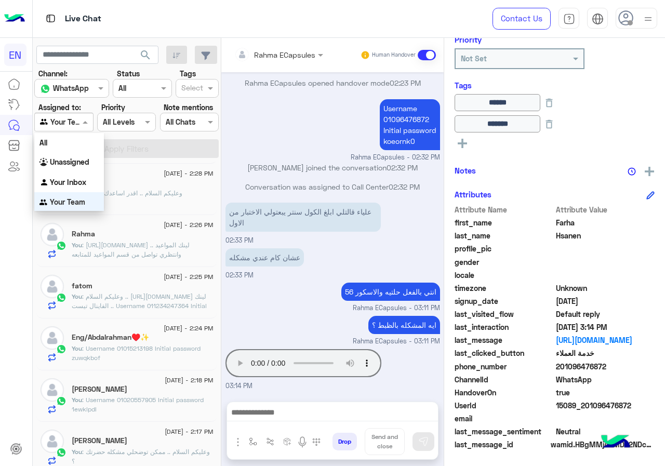
scroll to position [1, 0]
click at [66, 175] on div "Your Inbox" at bounding box center [69, 182] width 70 height 20
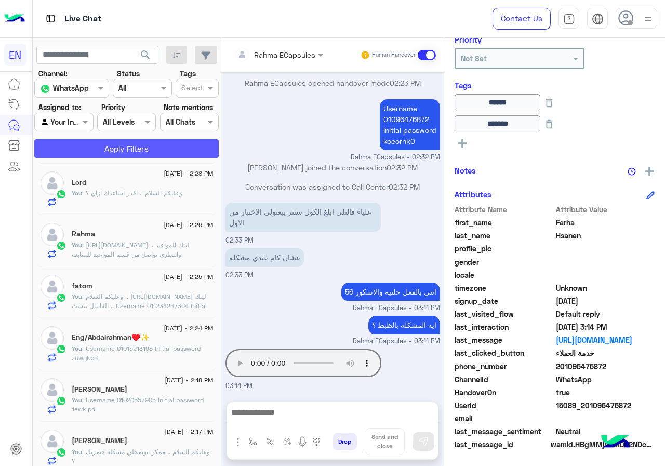
click at [76, 155] on button "Apply Filters" at bounding box center [126, 148] width 184 height 19
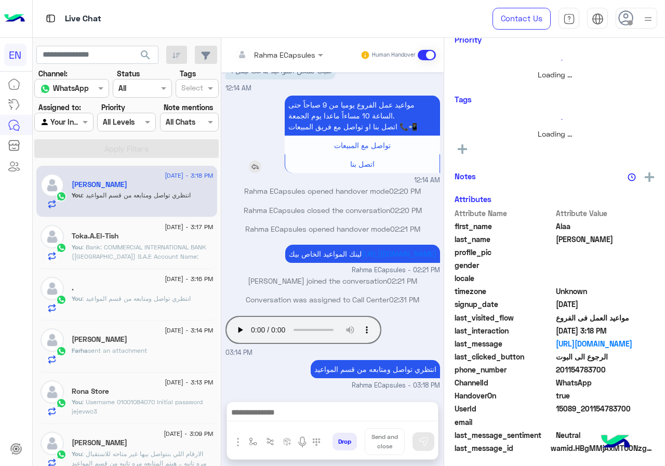
scroll to position [91, 0]
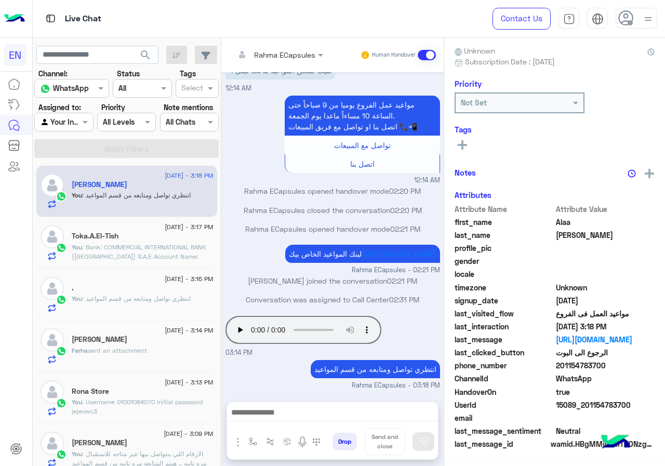
click at [257, 43] on div "Rahma ECapsules Human Handover" at bounding box center [332, 55] width 222 height 34
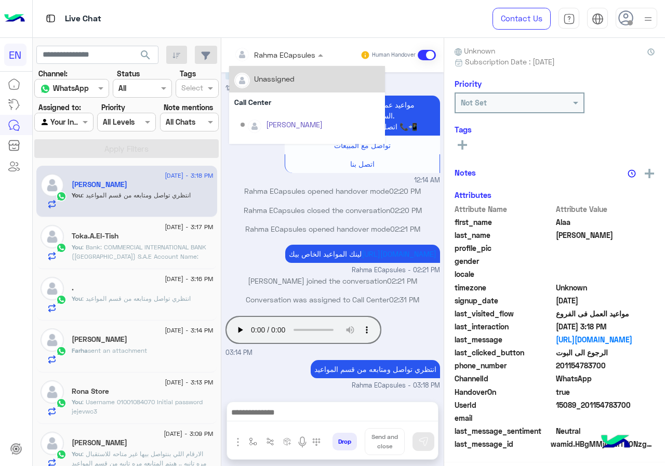
click at [268, 61] on div "Rahma ECapsules" at bounding box center [274, 54] width 81 height 21
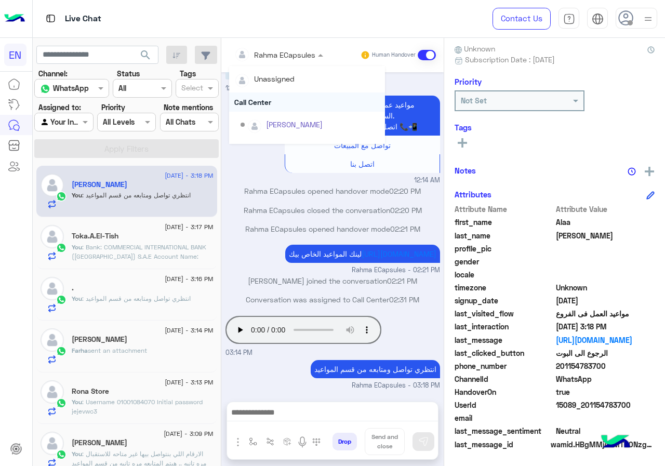
click at [260, 103] on div "Call Center" at bounding box center [307, 101] width 156 height 19
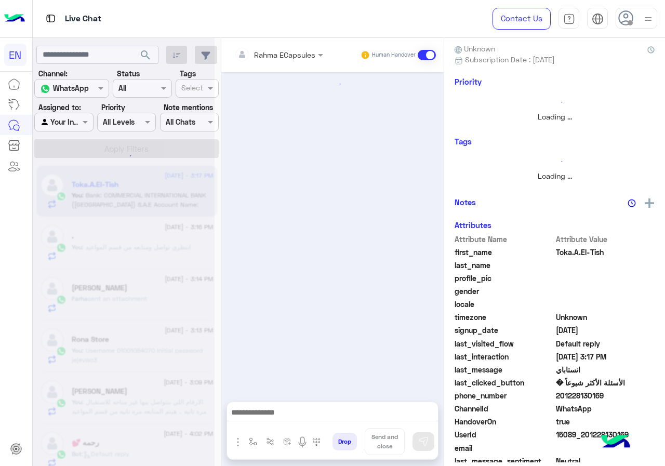
click at [274, 43] on div "Rahma ECapsules Human Handover" at bounding box center [332, 55] width 222 height 34
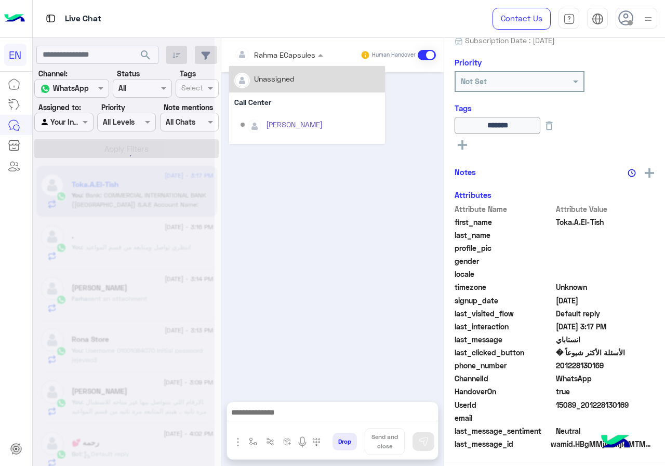
click at [273, 52] on input "text" at bounding box center [264, 54] width 61 height 11
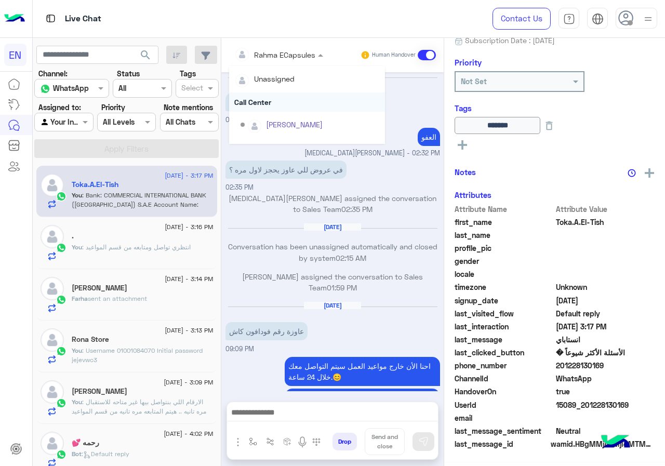
scroll to position [707, 0]
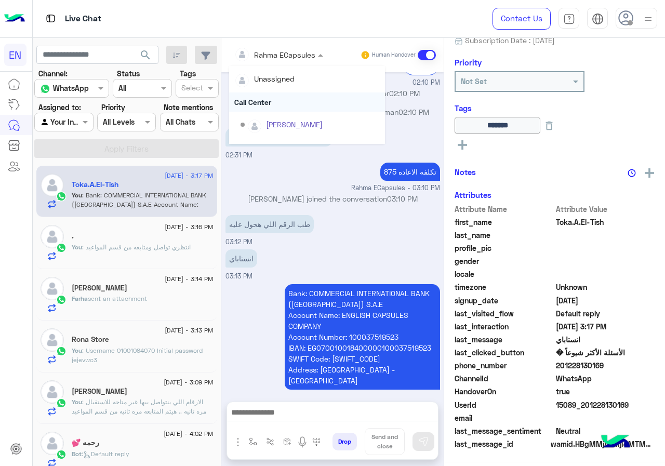
click at [267, 98] on div "Call Center" at bounding box center [307, 101] width 156 height 19
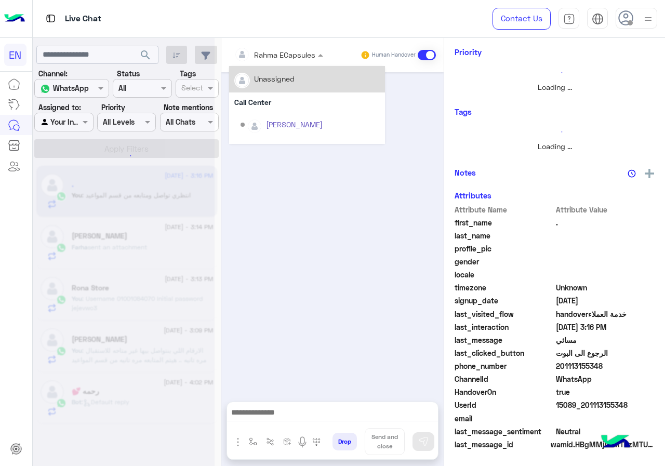
click at [267, 56] on input "text" at bounding box center [264, 54] width 61 height 11
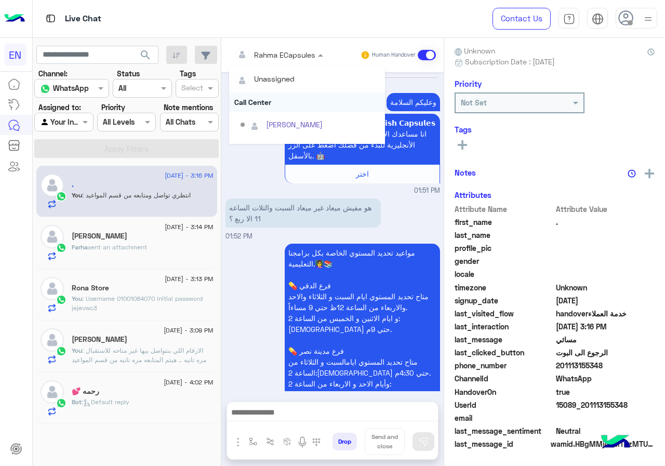
scroll to position [850, 0]
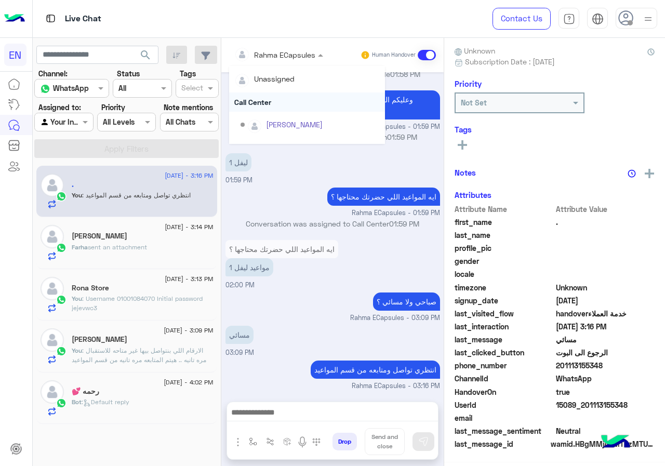
click at [260, 100] on div "Call Center" at bounding box center [307, 101] width 156 height 19
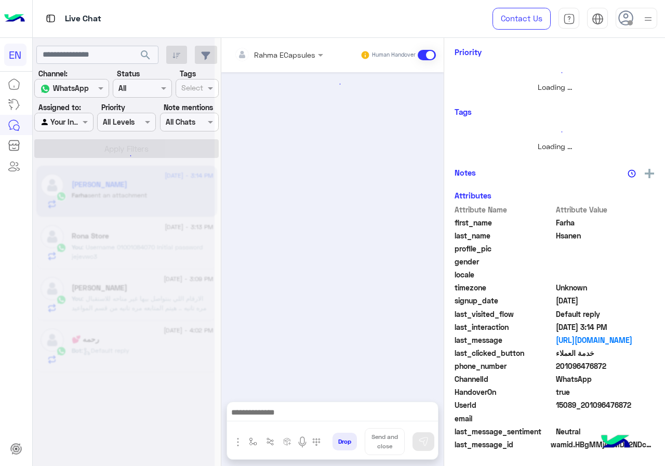
click at [260, 58] on input "text" at bounding box center [264, 54] width 61 height 11
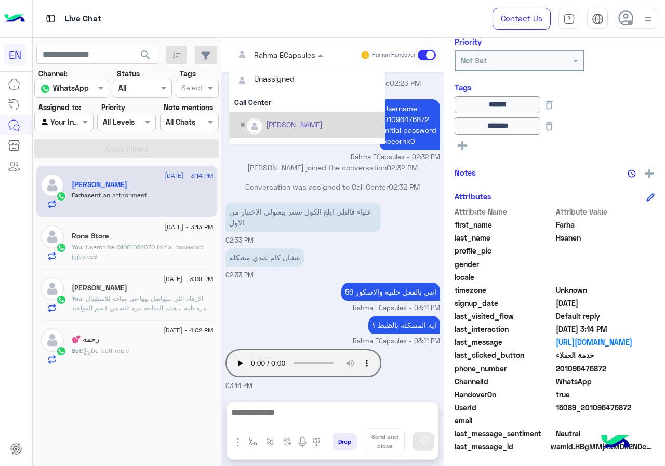
scroll to position [136, 0]
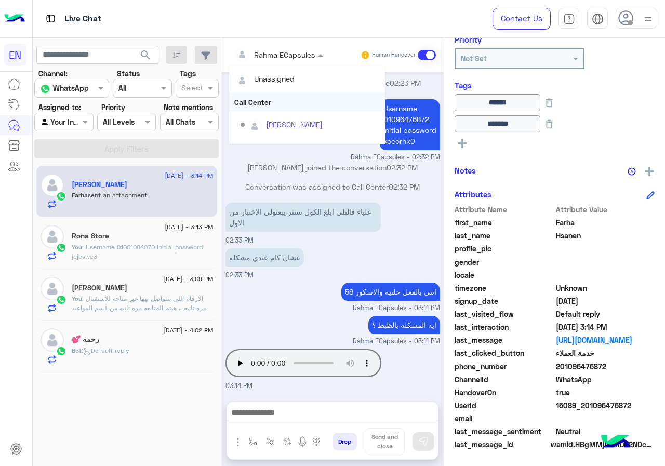
click at [253, 106] on div "Call Center" at bounding box center [307, 101] width 156 height 19
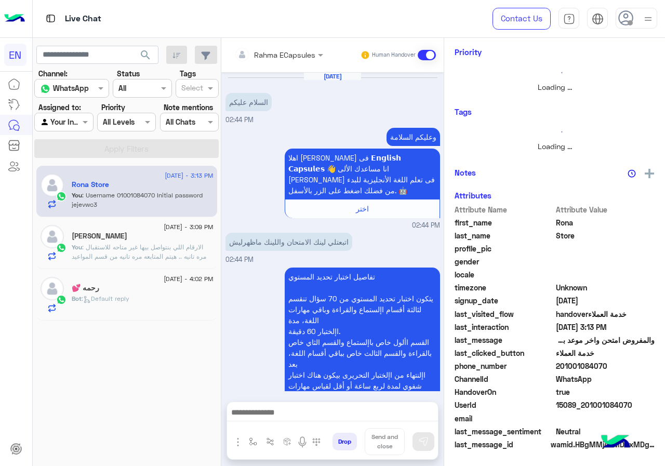
scroll to position [93, 0]
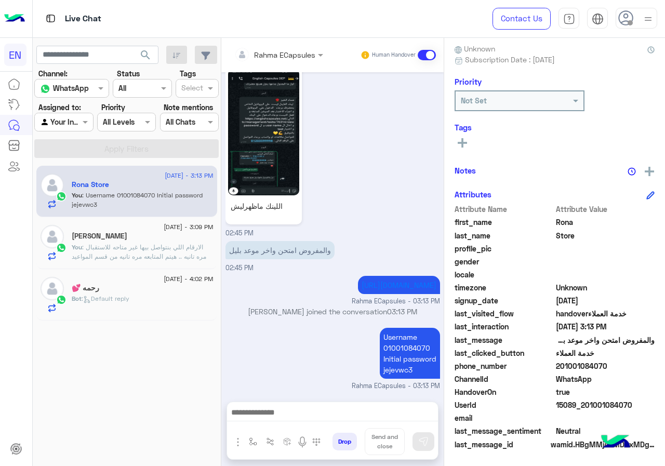
click at [265, 55] on input "text" at bounding box center [264, 54] width 61 height 11
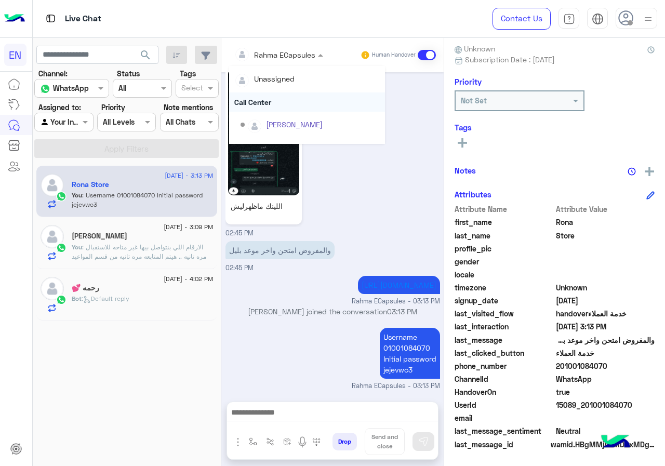
click at [266, 103] on div "Call Center" at bounding box center [307, 101] width 156 height 19
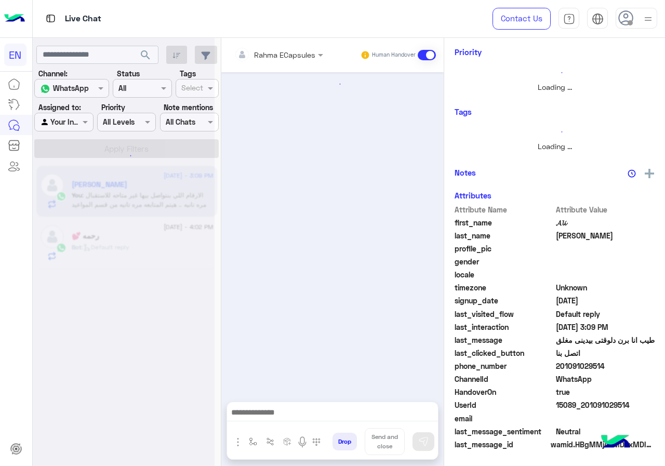
scroll to position [136, 0]
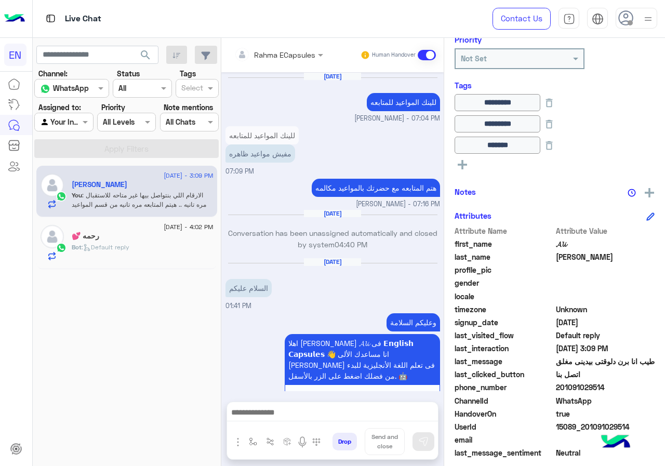
click at [272, 66] on div "Rahma ECapsules Human Handover" at bounding box center [332, 55] width 222 height 34
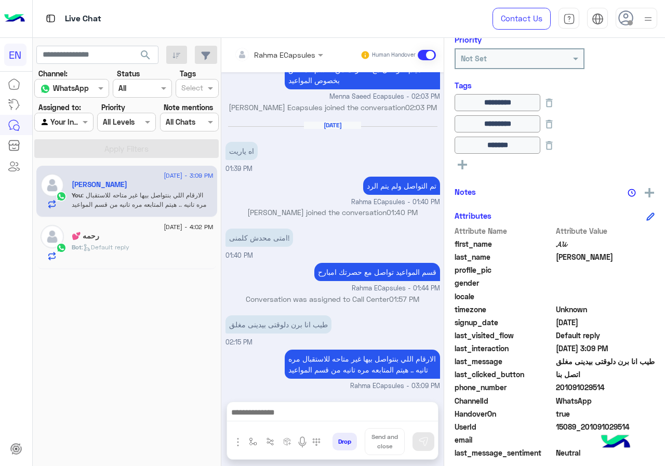
click at [270, 63] on div "Rahma ECapsules" at bounding box center [274, 54] width 81 height 21
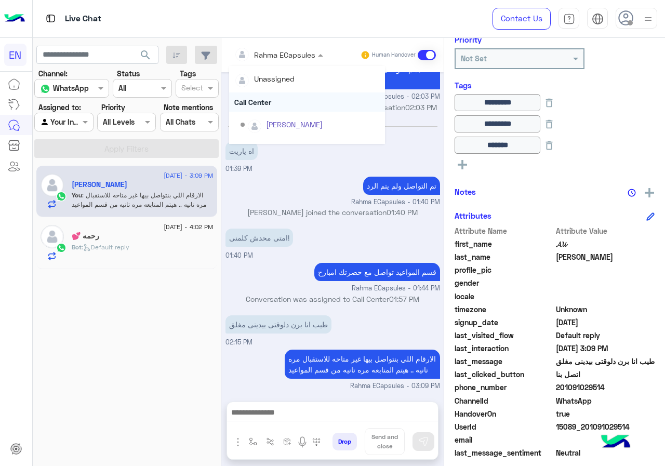
click at [248, 108] on div "Call Center" at bounding box center [307, 101] width 156 height 19
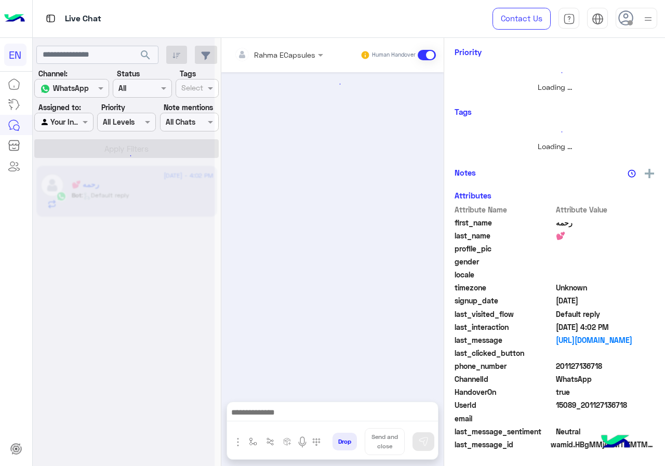
click at [85, 127] on span at bounding box center [86, 121] width 13 height 11
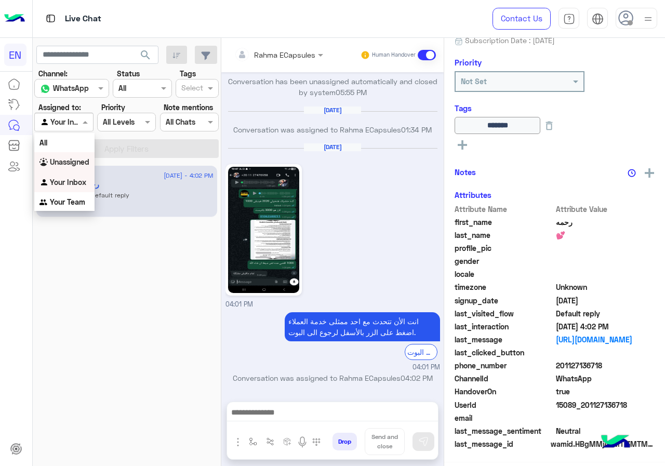
click at [75, 160] on b "Unassigned" at bounding box center [69, 161] width 39 height 9
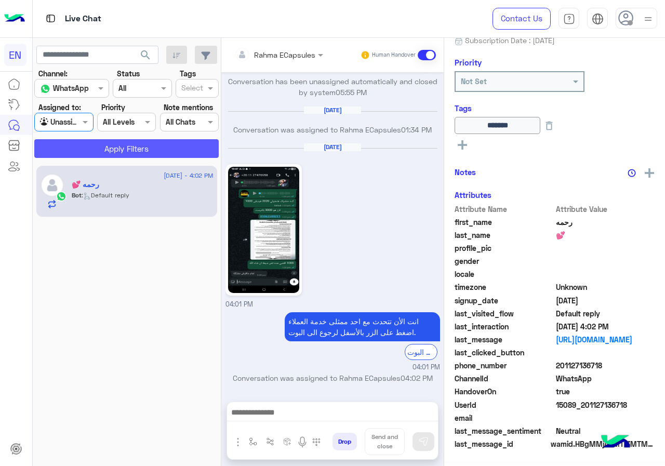
click at [95, 145] on button "Apply Filters" at bounding box center [126, 148] width 184 height 19
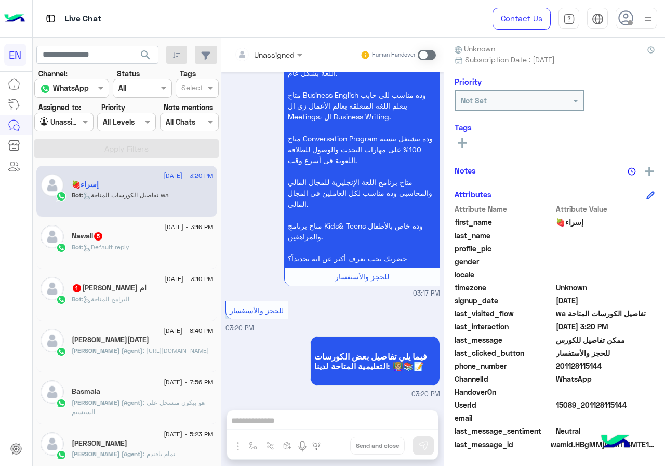
drag, startPoint x: 591, startPoint y: 362, endPoint x: 645, endPoint y: 362, distance: 54.0
click at [645, 362] on span "201128115144" at bounding box center [605, 365] width 99 height 11
click at [276, 57] on input "text" at bounding box center [255, 54] width 42 height 11
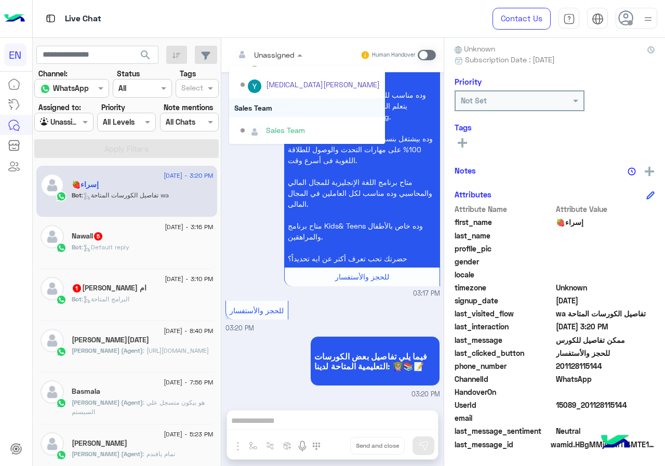
click at [315, 114] on div "Sales Team" at bounding box center [307, 107] width 156 height 19
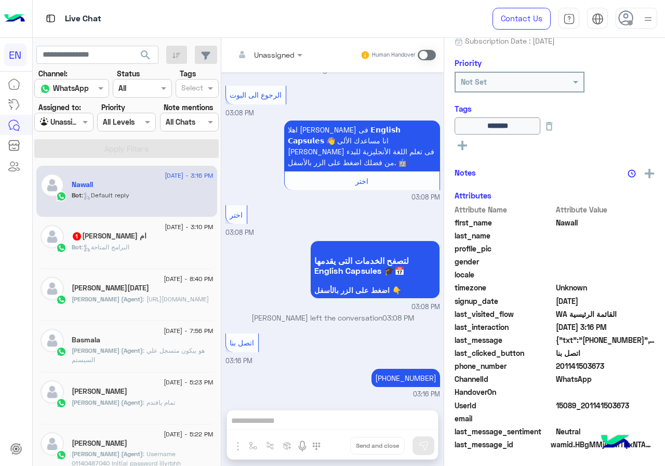
drag, startPoint x: 589, startPoint y: 365, endPoint x: 654, endPoint y: 372, distance: 65.3
click at [654, 372] on div "phone_number [PHONE_NUMBER]" at bounding box center [555, 366] width 200 height 13
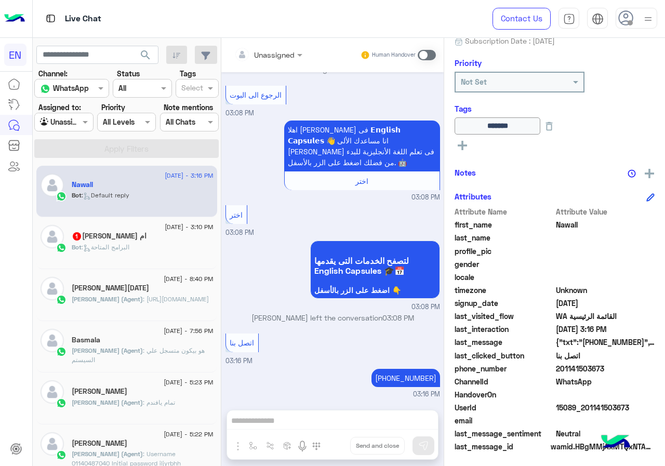
click at [288, 22] on div "Live Chat" at bounding box center [244, 18] width 422 height 37
click at [436, 49] on div "Human Handover" at bounding box center [398, 55] width 76 height 19
click at [436, 54] on span at bounding box center [427, 55] width 18 height 10
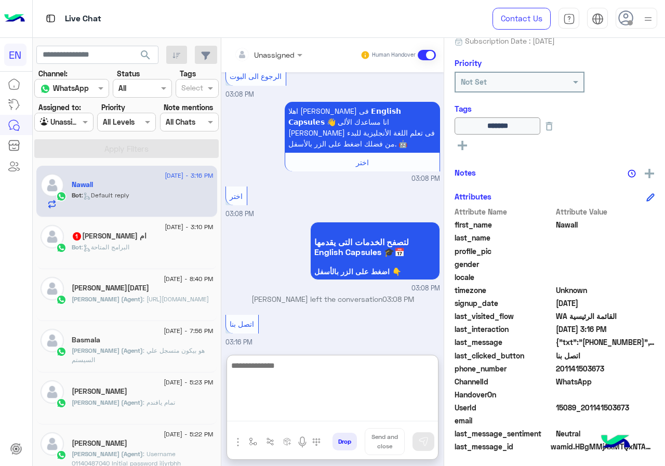
paste textarea "**********"
type textarea "**********"
click at [434, 448] on button at bounding box center [423, 441] width 22 height 19
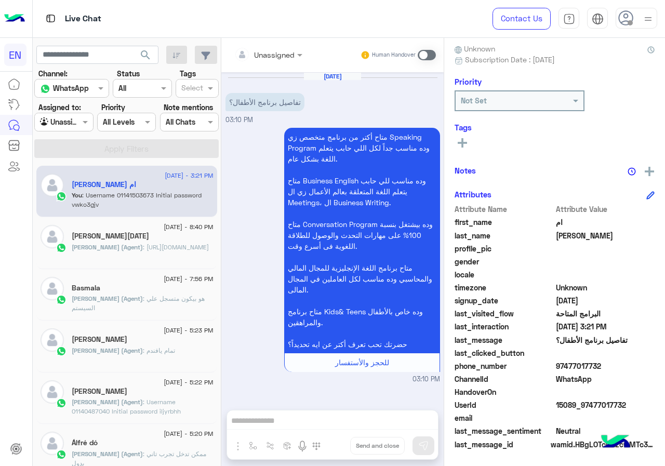
click at [82, 117] on div at bounding box center [64, 122] width 58 height 12
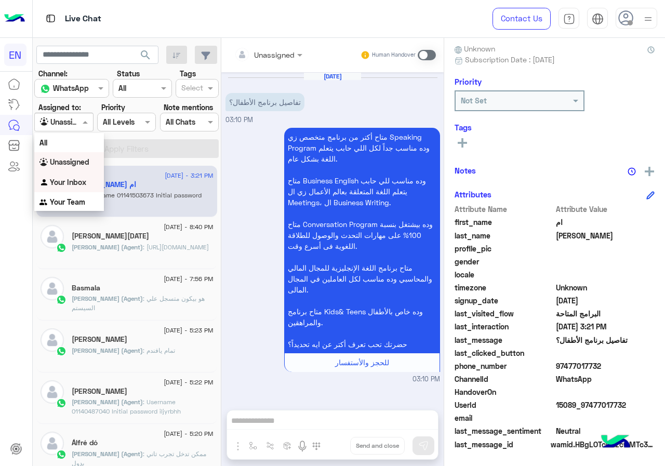
click at [76, 183] on b "Your Inbox" at bounding box center [68, 182] width 36 height 9
click at [76, 183] on h5 "ام [PERSON_NAME]" at bounding box center [104, 184] width 64 height 9
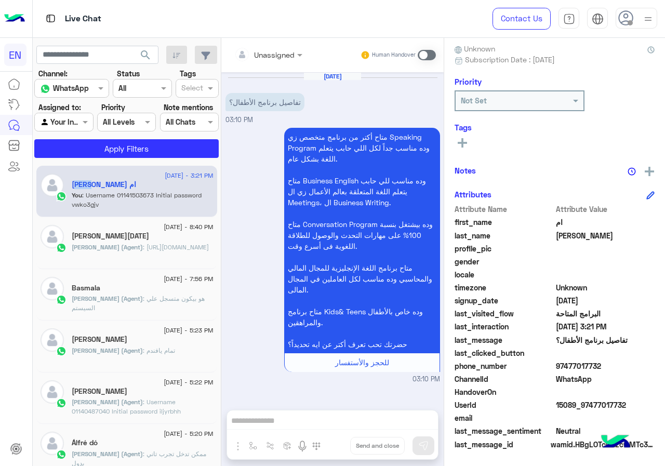
click at [79, 123] on div at bounding box center [64, 122] width 58 height 12
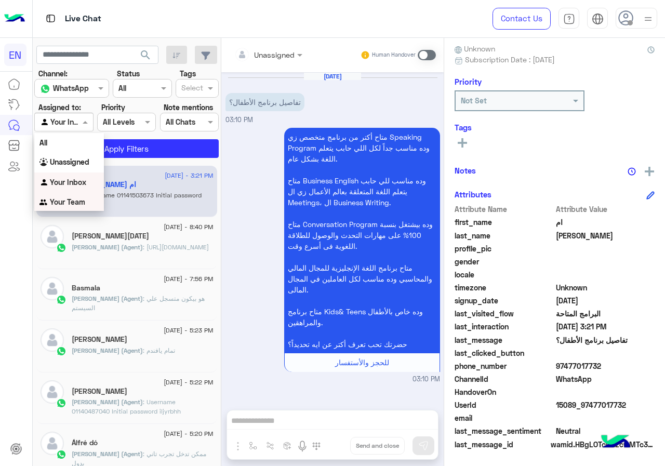
click at [81, 200] on b "Your Team" at bounding box center [67, 201] width 35 height 9
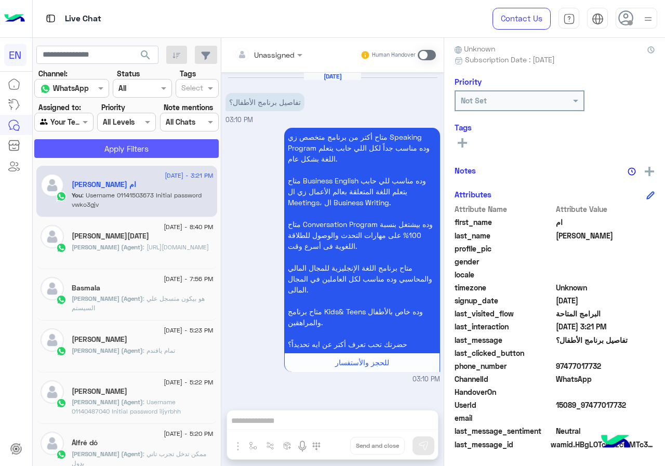
click at [95, 149] on button "Apply Filters" at bounding box center [126, 148] width 184 height 19
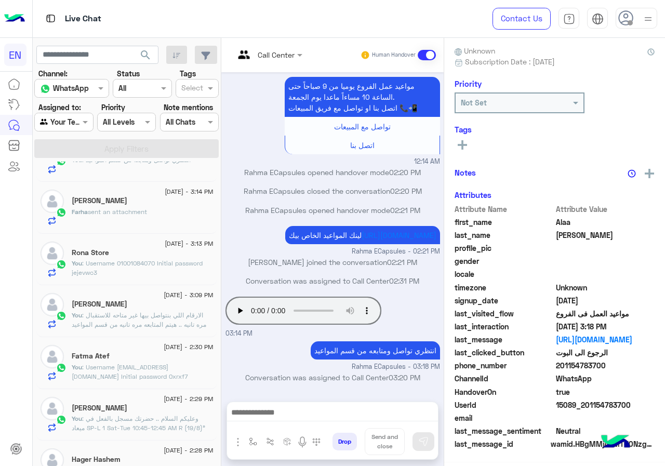
scroll to position [156, 0]
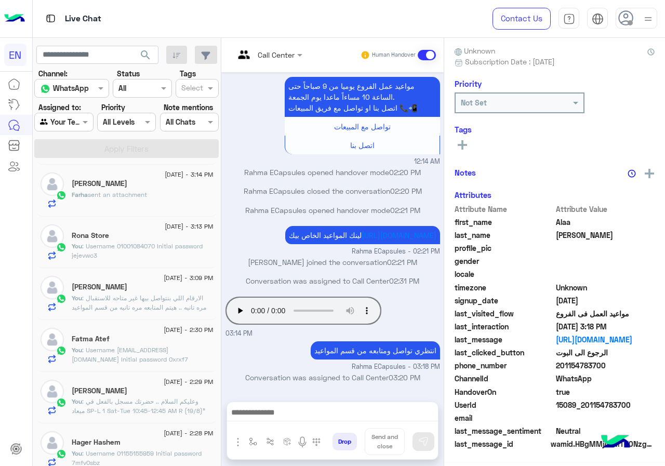
click at [167, 199] on div "Farha sent an attachment" at bounding box center [143, 199] width 142 height 18
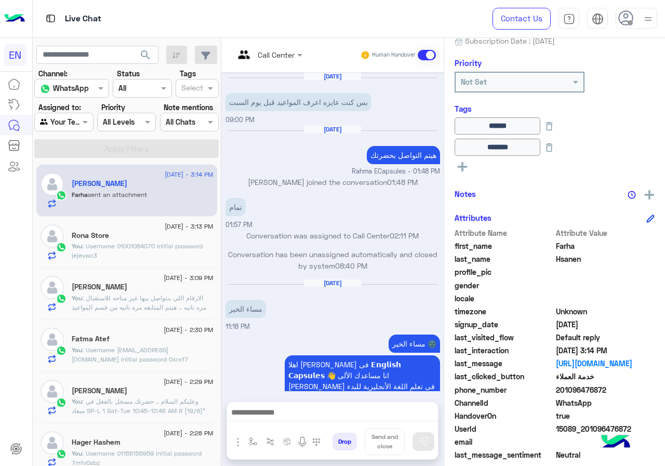
scroll to position [559, 0]
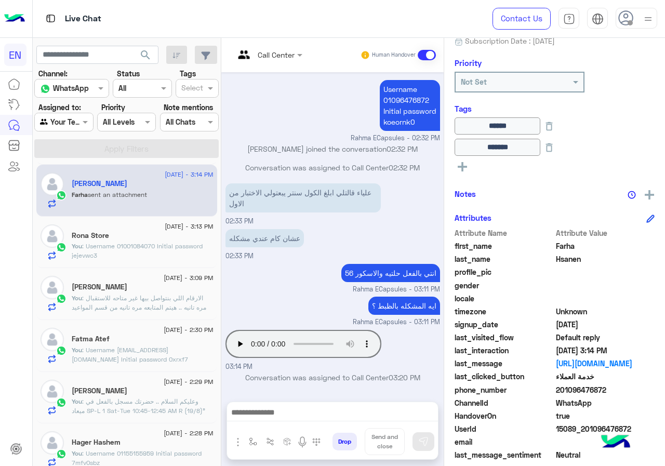
drag, startPoint x: 592, startPoint y: 387, endPoint x: 664, endPoint y: 389, distance: 72.2
click at [655, 389] on span "201096476872" at bounding box center [605, 389] width 99 height 11
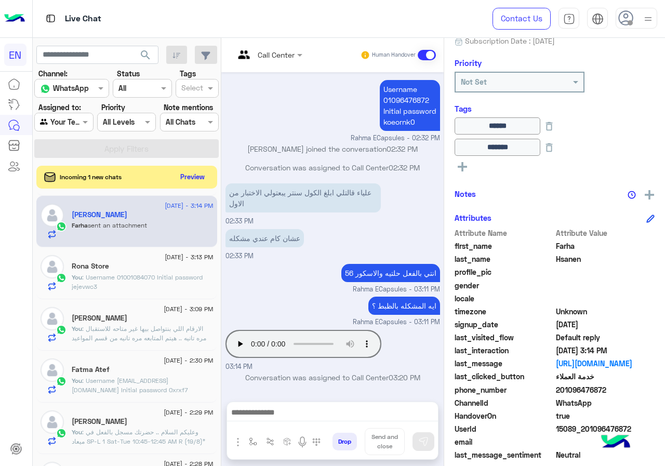
click at [302, 423] on div at bounding box center [332, 415] width 211 height 26
click at [331, 419] on textarea at bounding box center [332, 414] width 211 height 16
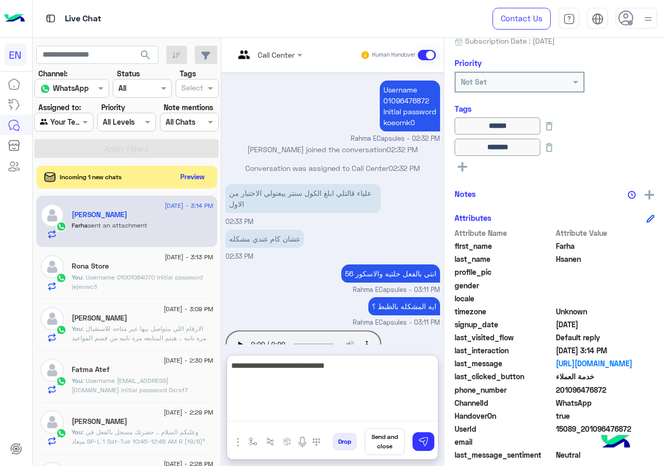
type textarea "**********"
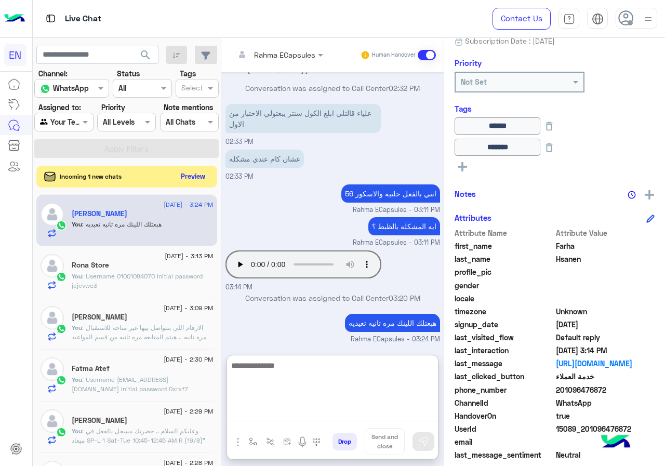
click at [209, 182] on button "Preview" at bounding box center [193, 176] width 32 height 14
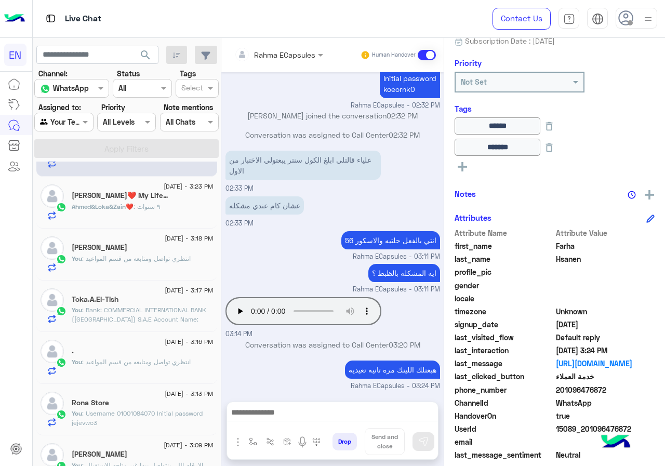
scroll to position [0, 0]
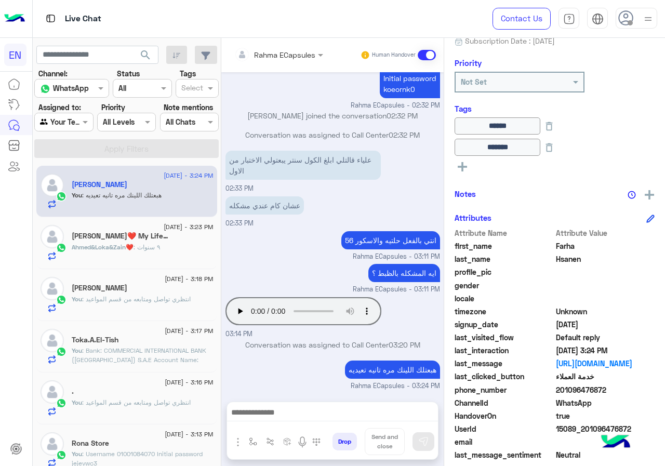
click at [162, 250] on div "Ahmed&Loka&Zain❤️ : ٩ سنوات" at bounding box center [143, 252] width 142 height 18
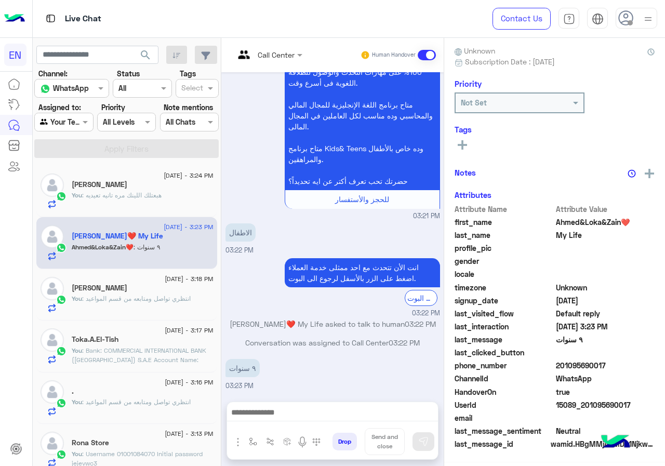
scroll to position [91, 0]
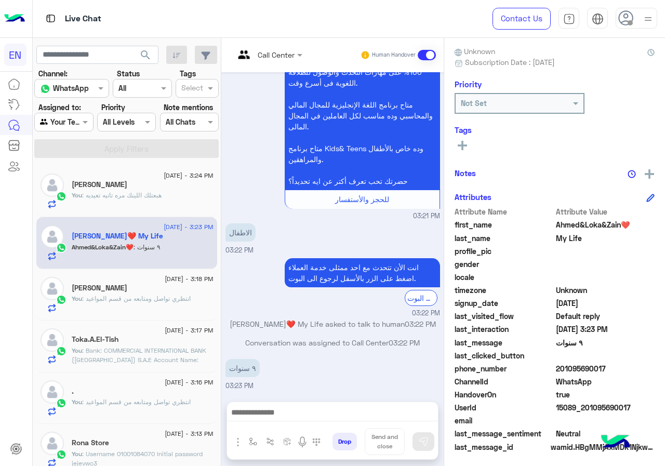
drag, startPoint x: 593, startPoint y: 365, endPoint x: 644, endPoint y: 366, distance: 51.4
click at [644, 366] on span "201095690017" at bounding box center [605, 368] width 99 height 11
click at [608, 374] on span "201095690017" at bounding box center [605, 368] width 99 height 11
drag, startPoint x: 588, startPoint y: 371, endPoint x: 631, endPoint y: 365, distance: 43.6
click at [631, 365] on span "201095690017" at bounding box center [605, 368] width 99 height 11
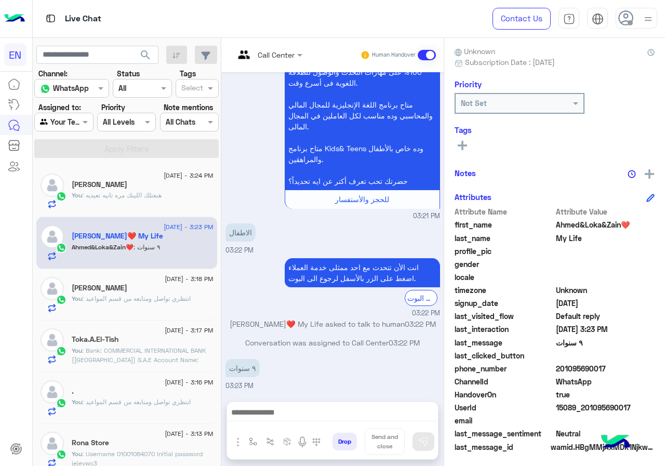
click at [610, 382] on span "WhatsApp" at bounding box center [605, 381] width 99 height 11
drag, startPoint x: 590, startPoint y: 368, endPoint x: 645, endPoint y: 368, distance: 55.1
click at [645, 368] on span "201095690017" at bounding box center [605, 368] width 99 height 11
click at [276, 50] on input "text" at bounding box center [255, 54] width 42 height 11
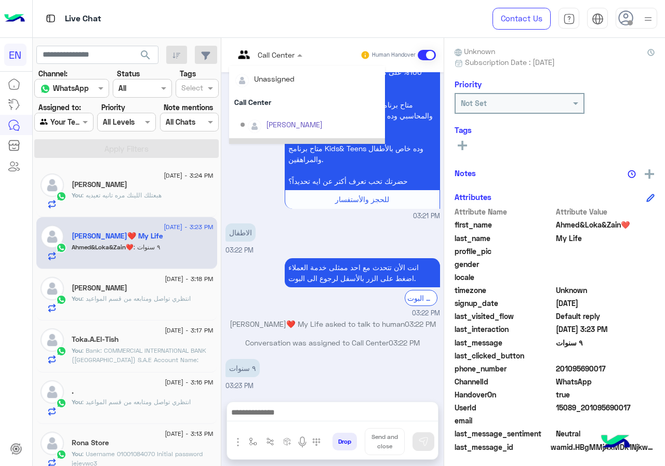
scroll to position [172, 0]
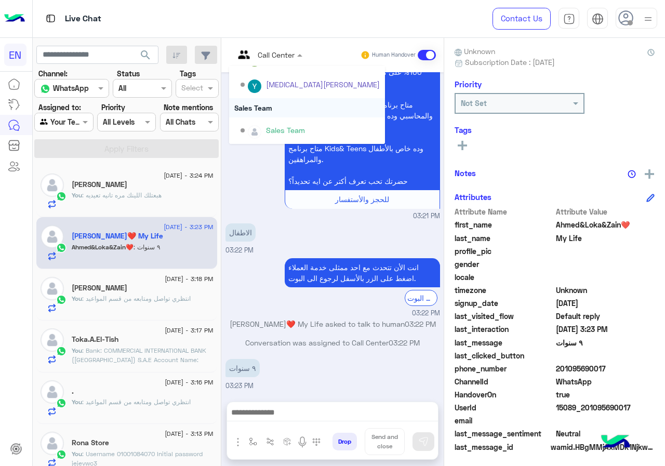
click at [299, 106] on div "Sales Team" at bounding box center [307, 107] width 156 height 19
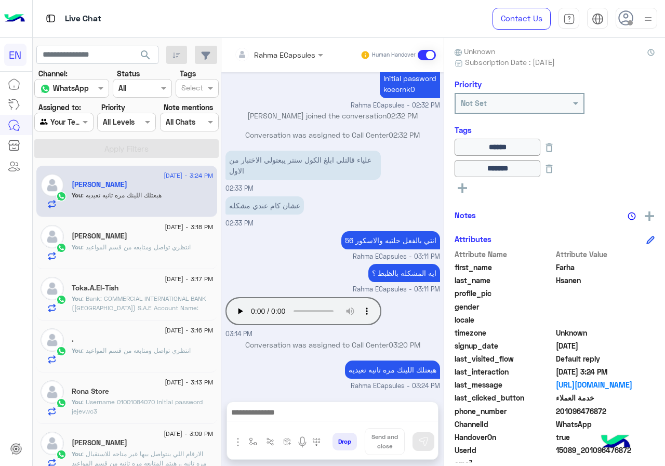
click at [59, 118] on input "text" at bounding box center [52, 122] width 24 height 11
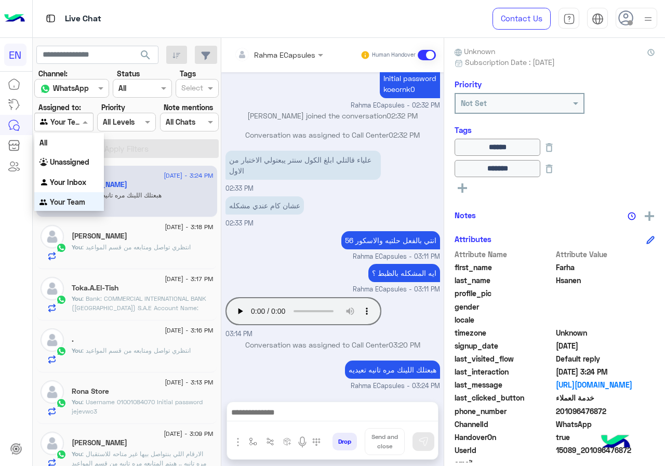
scroll to position [1, 0]
click at [70, 182] on b "Your Inbox" at bounding box center [68, 181] width 36 height 9
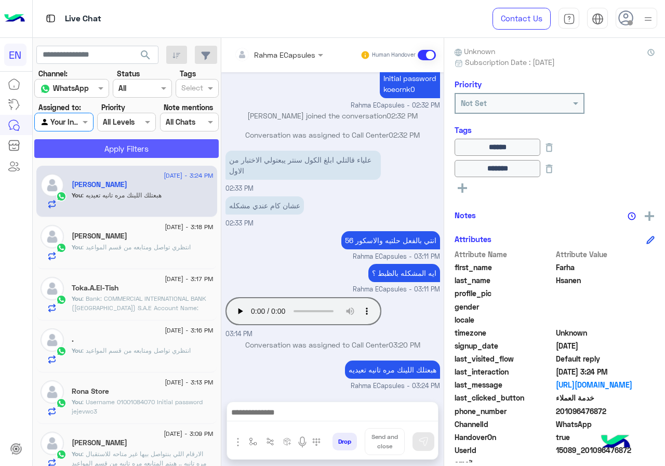
click at [81, 156] on button "Apply Filters" at bounding box center [126, 148] width 184 height 19
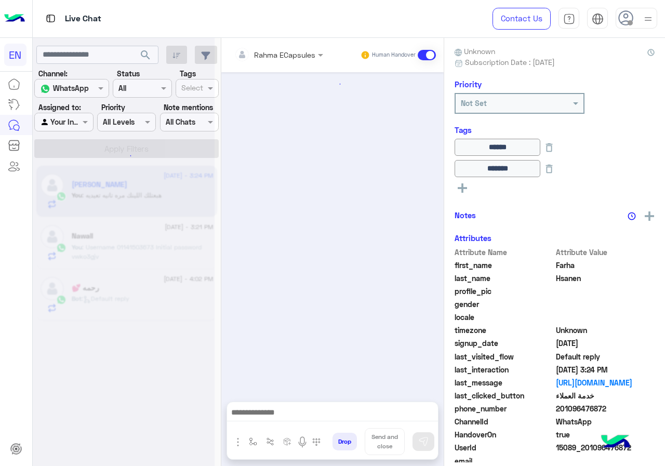
scroll to position [539, 0]
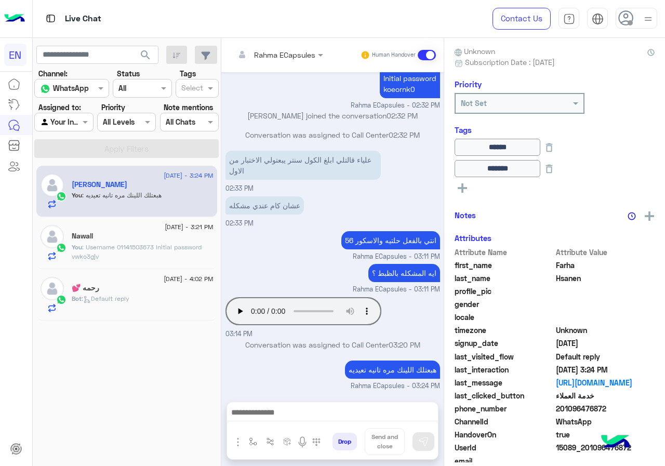
click at [255, 49] on input "text" at bounding box center [264, 54] width 61 height 11
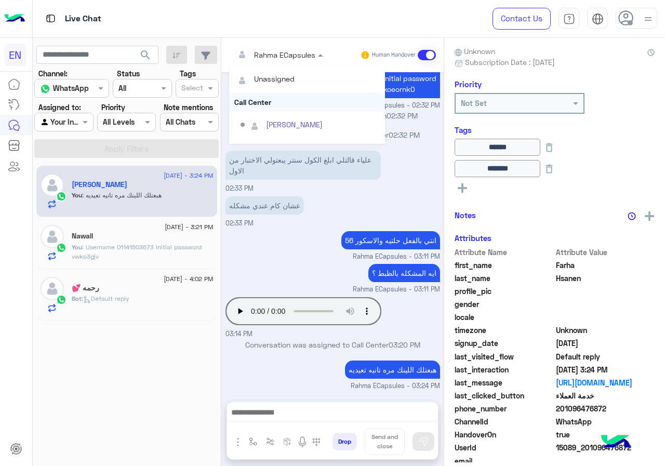
click at [260, 96] on div "Call Center" at bounding box center [307, 101] width 156 height 19
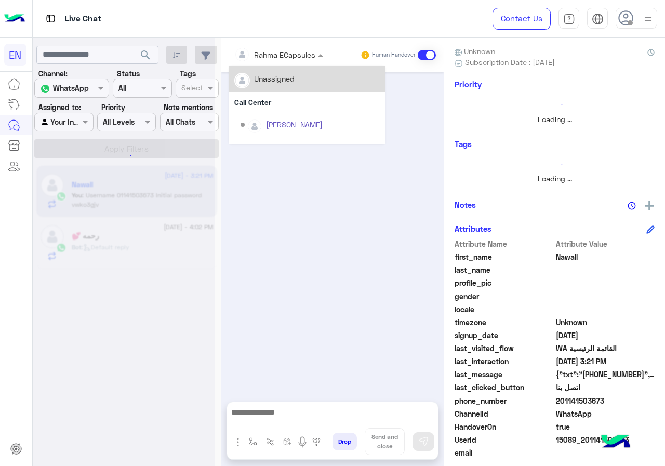
click at [266, 62] on div "Rahma ECapsules" at bounding box center [274, 54] width 81 height 21
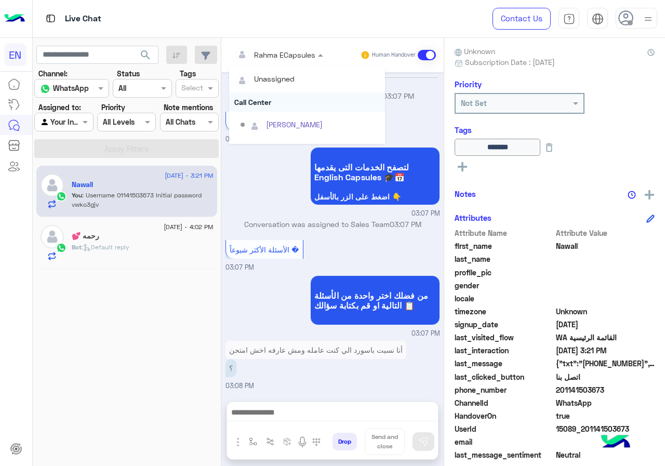
scroll to position [521, 0]
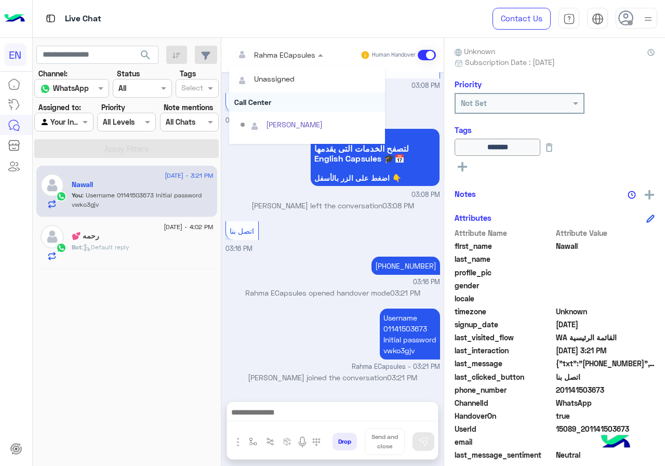
click at [266, 100] on div "Call Center" at bounding box center [307, 101] width 156 height 19
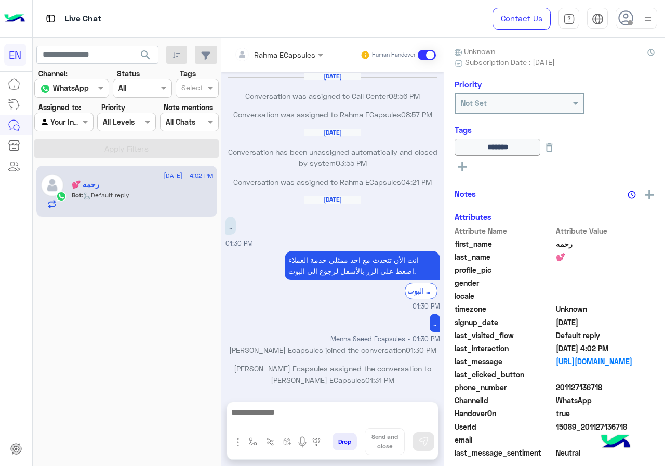
scroll to position [493, 0]
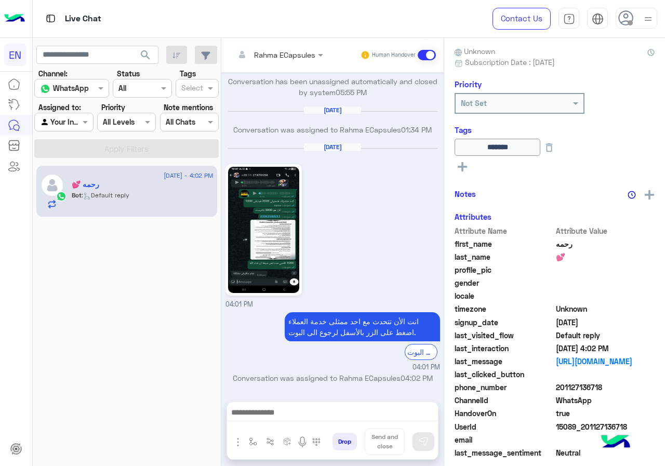
click at [66, 126] on div at bounding box center [64, 122] width 58 height 12
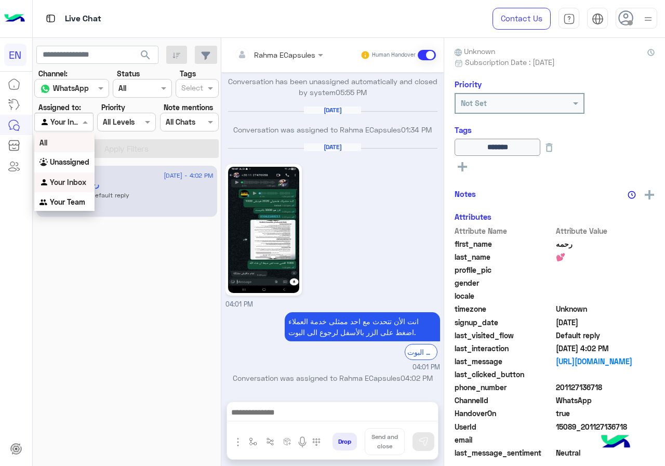
click at [74, 157] on div "Unassigned" at bounding box center [64, 162] width 60 height 20
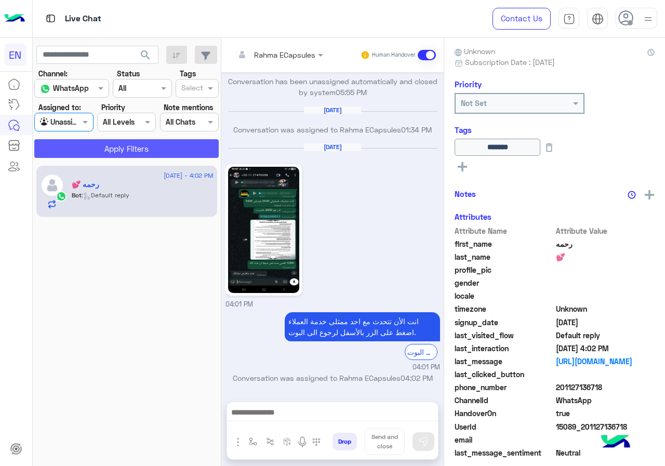
click at [97, 141] on button "Apply Filters" at bounding box center [126, 148] width 184 height 19
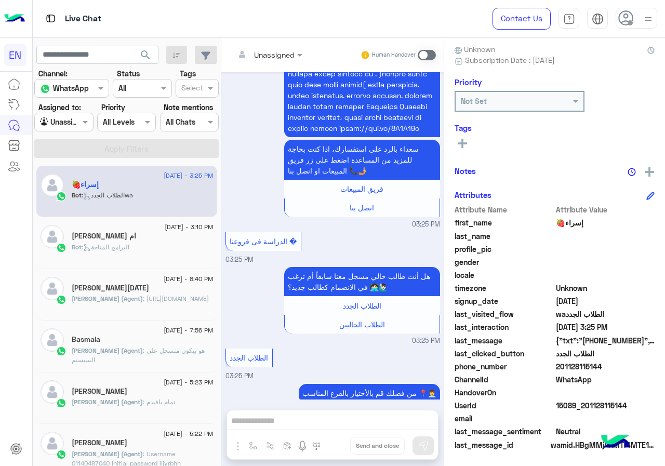
scroll to position [93, 0]
drag, startPoint x: 589, startPoint y: 366, endPoint x: 639, endPoint y: 366, distance: 50.4
click at [639, 366] on span "201128115144" at bounding box center [605, 365] width 99 height 11
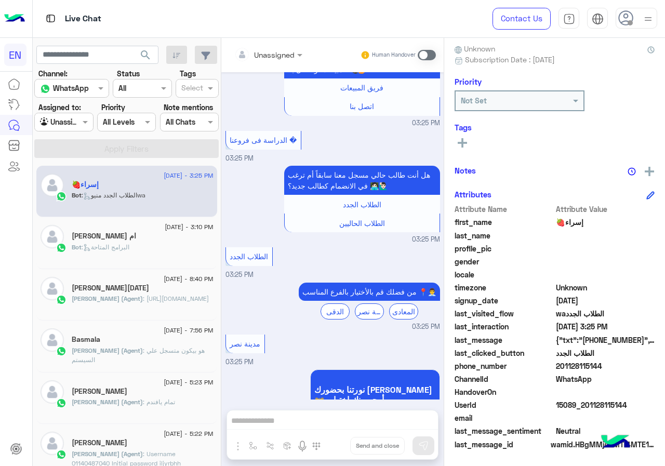
click at [295, 62] on div "Unassigned" at bounding box center [264, 54] width 60 height 21
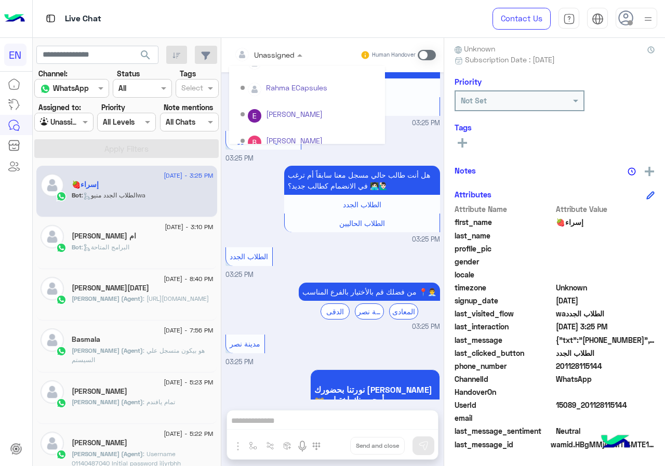
scroll to position [172, 0]
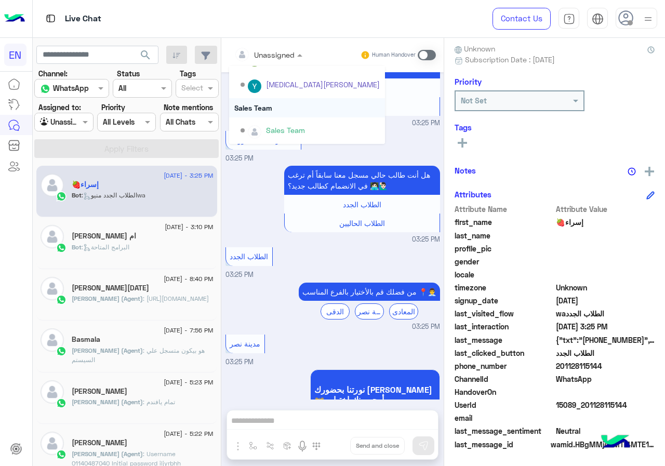
click at [327, 108] on div "Sales Team" at bounding box center [307, 107] width 156 height 19
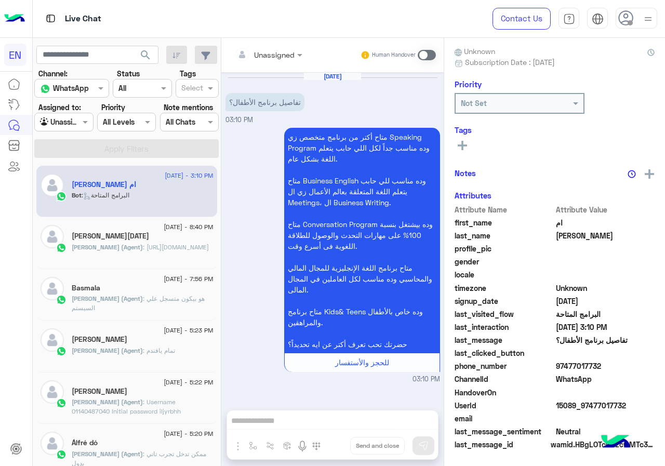
click at [592, 366] on span "97477017732" at bounding box center [605, 365] width 99 height 11
click at [592, 365] on span "97477017732" at bounding box center [605, 365] width 99 height 11
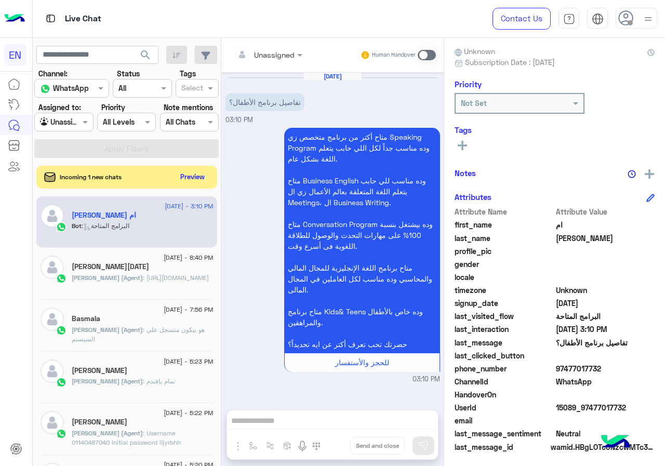
click at [295, 47] on div "Unassigned" at bounding box center [264, 54] width 60 height 21
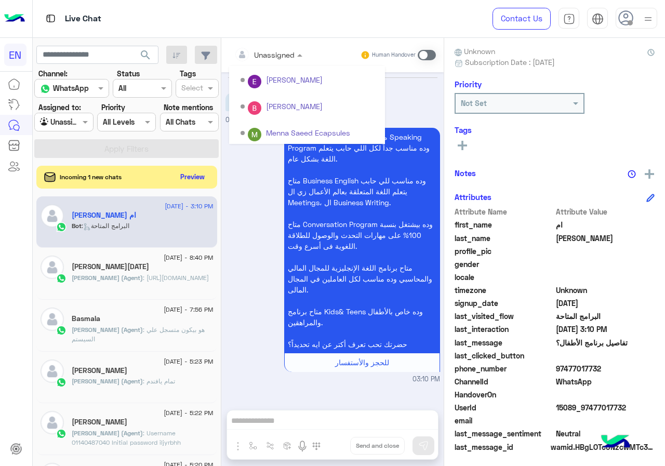
scroll to position [172, 0]
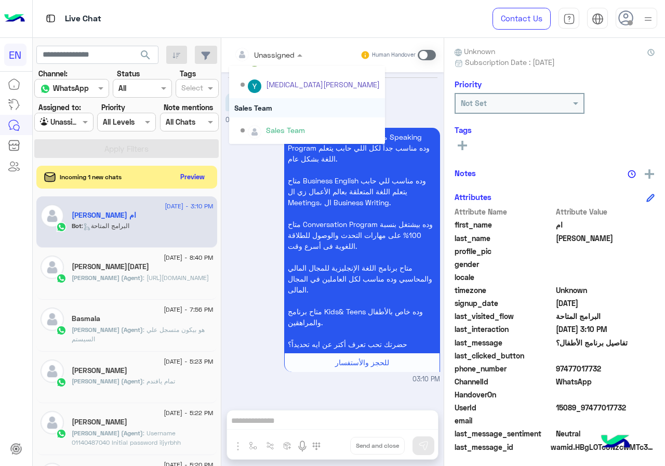
click at [315, 105] on div "Sales Team" at bounding box center [307, 107] width 156 height 19
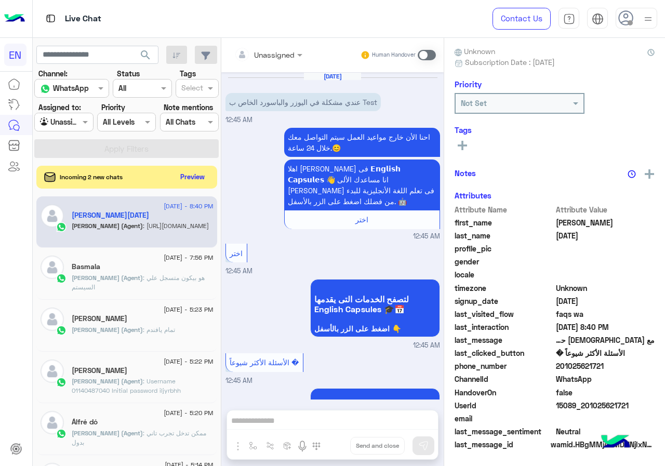
scroll to position [506, 0]
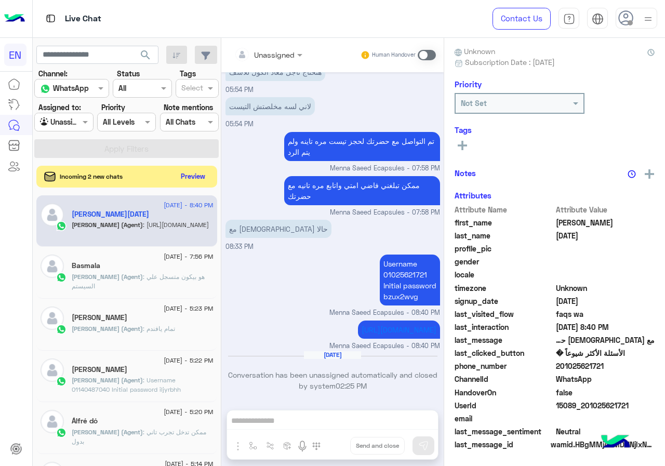
click at [209, 180] on button "Preview" at bounding box center [193, 176] width 32 height 14
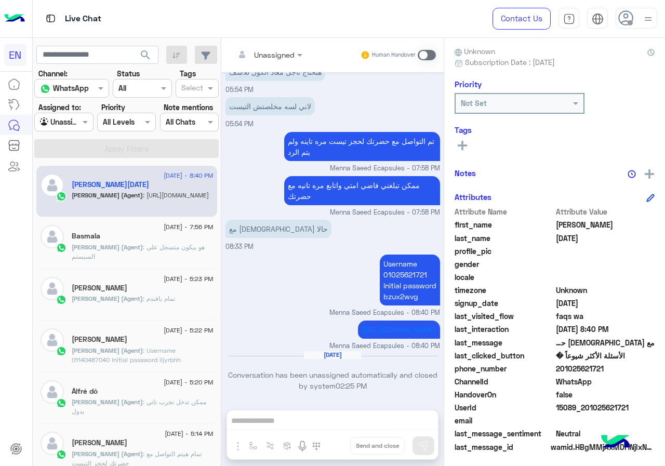
click at [89, 125] on div at bounding box center [64, 122] width 58 height 12
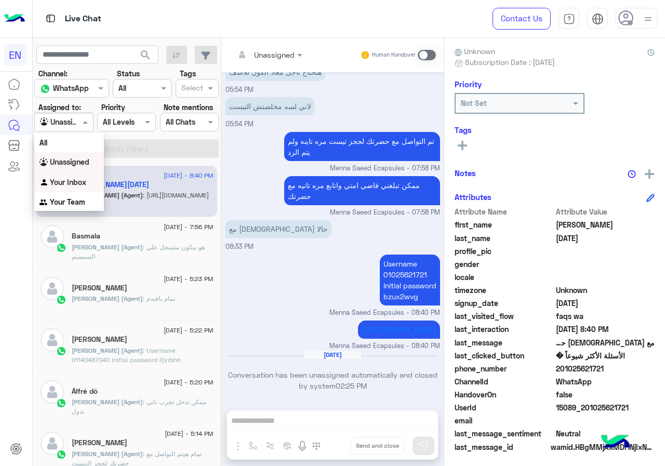
click at [76, 190] on div "Your Inbox" at bounding box center [69, 182] width 70 height 20
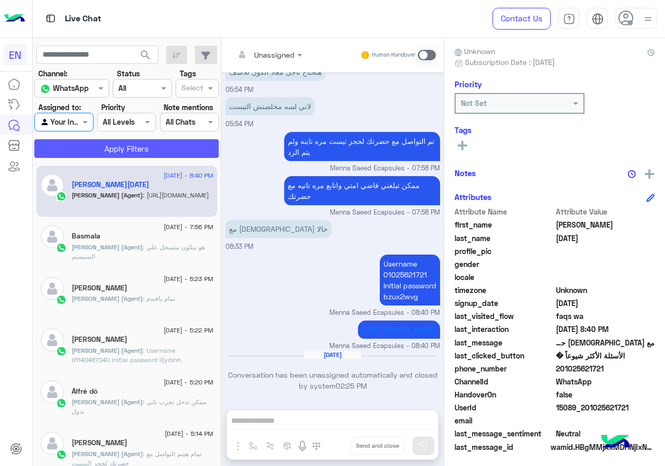
click at [99, 148] on button "Apply Filters" at bounding box center [126, 148] width 184 height 19
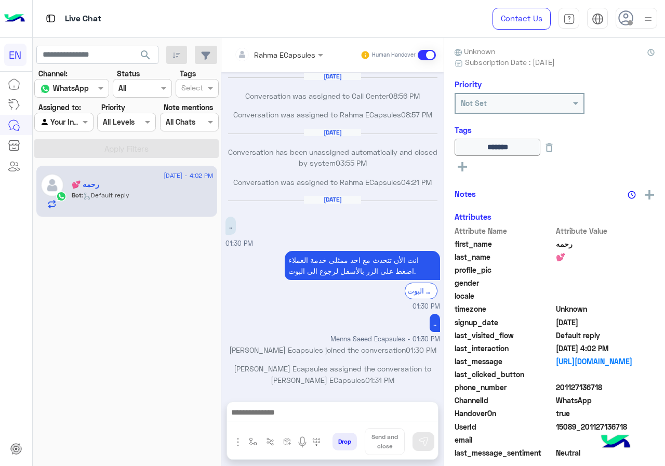
scroll to position [493, 0]
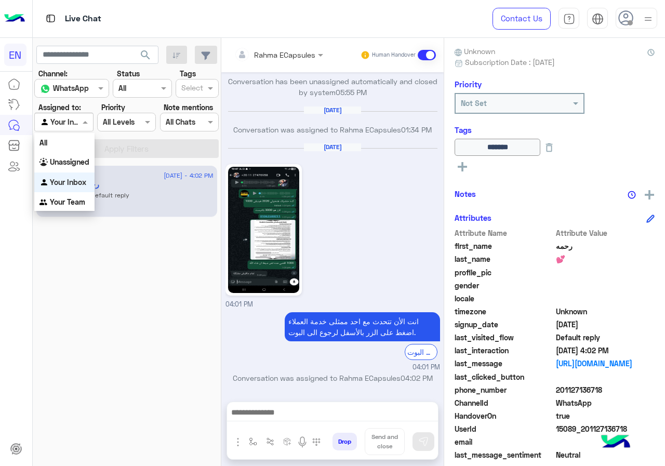
click at [72, 114] on div "Agent Filter Your Inbox" at bounding box center [63, 122] width 59 height 19
click at [79, 204] on b "Your Team" at bounding box center [67, 201] width 35 height 9
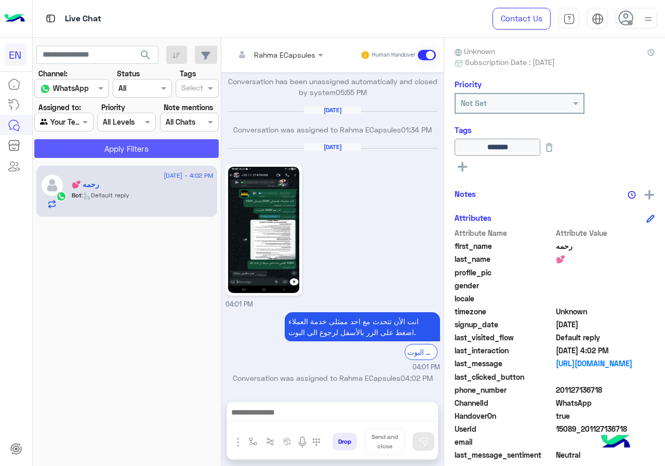
click at [99, 152] on button "Apply Filters" at bounding box center [126, 148] width 184 height 19
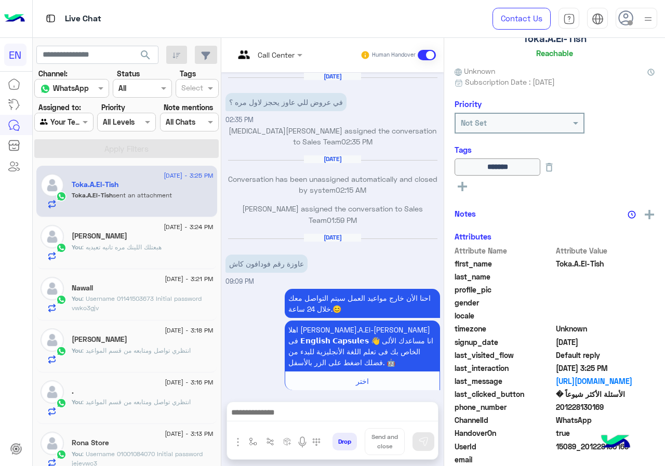
scroll to position [807, 0]
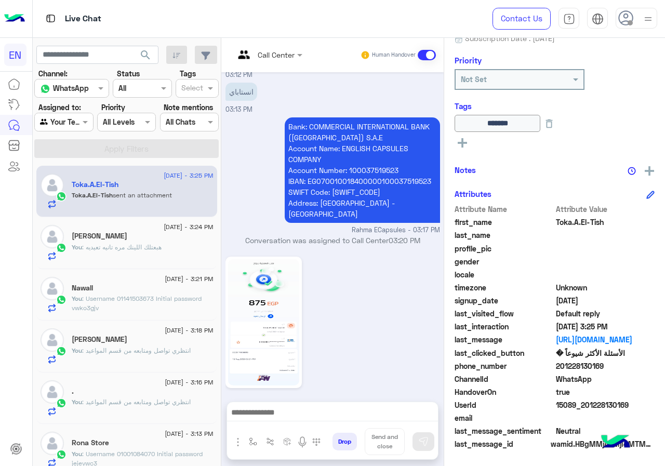
drag, startPoint x: 591, startPoint y: 366, endPoint x: 636, endPoint y: 364, distance: 44.7
click at [636, 364] on span "201228130169" at bounding box center [605, 365] width 99 height 11
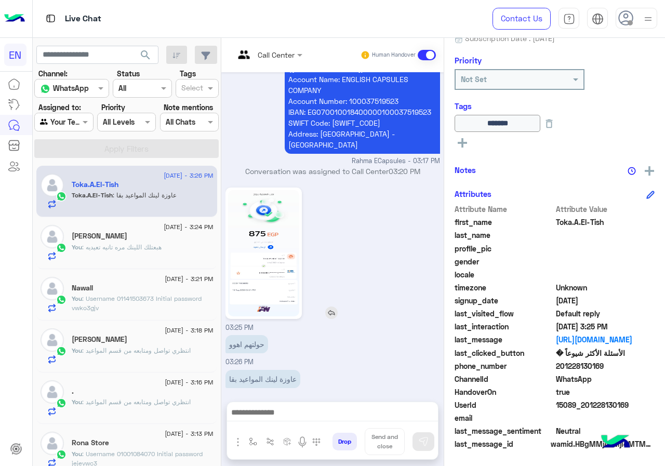
click at [299, 225] on img at bounding box center [263, 253] width 71 height 126
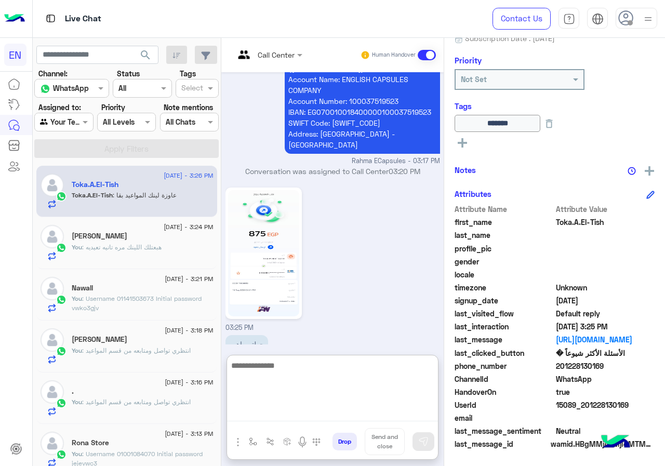
paste textarea "**********"
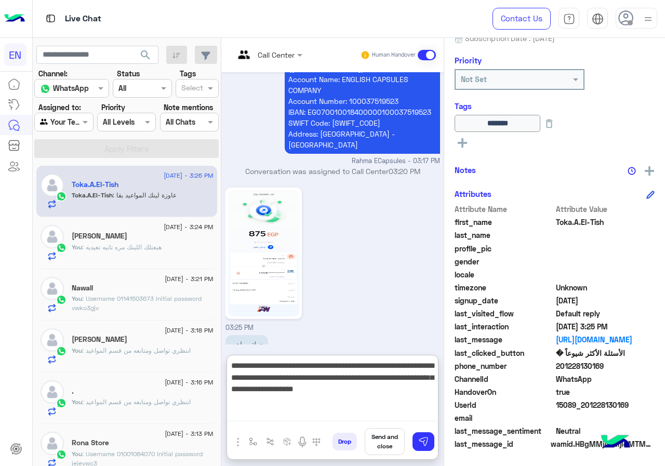
type textarea "**********"
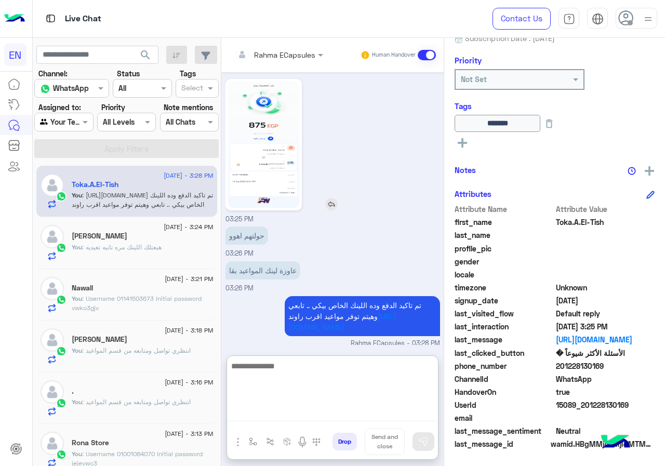
scroll to position [988, 0]
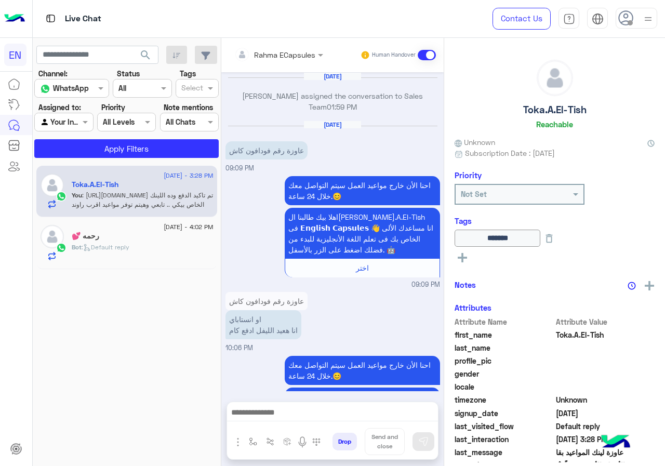
scroll to position [829, 0]
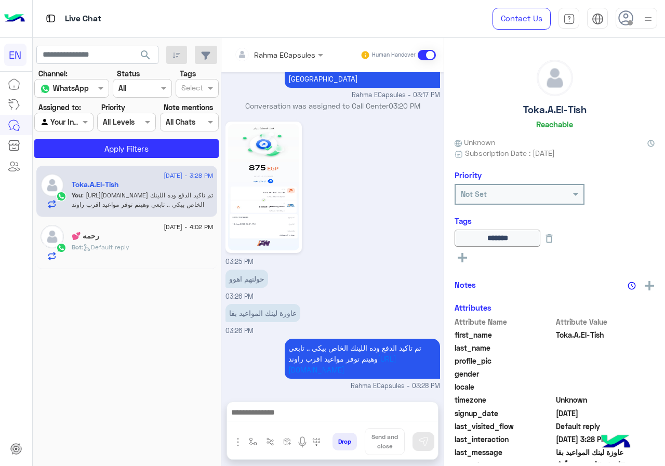
click at [295, 52] on input "text" at bounding box center [264, 54] width 61 height 11
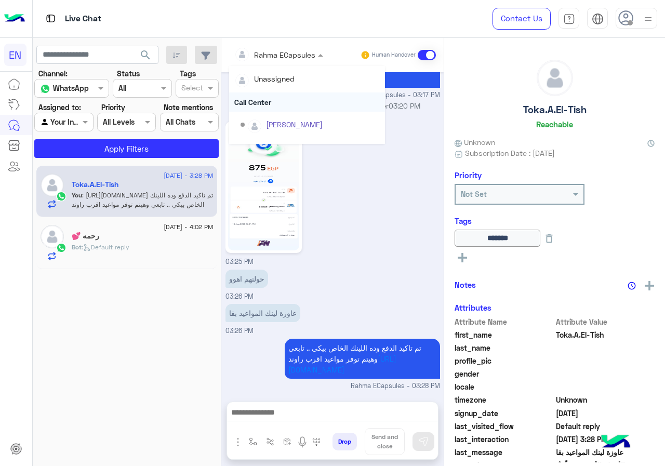
click at [301, 103] on div "Call Center" at bounding box center [307, 101] width 156 height 19
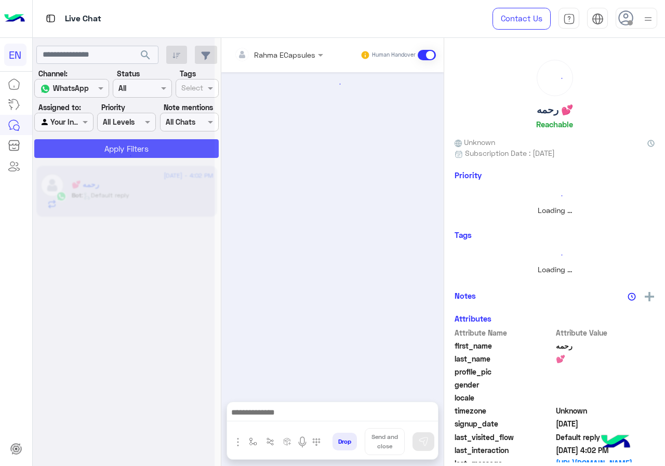
scroll to position [493, 0]
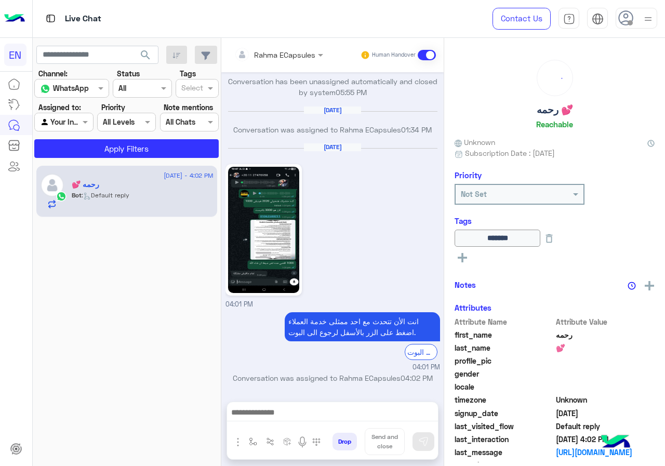
click at [72, 121] on div at bounding box center [64, 122] width 58 height 12
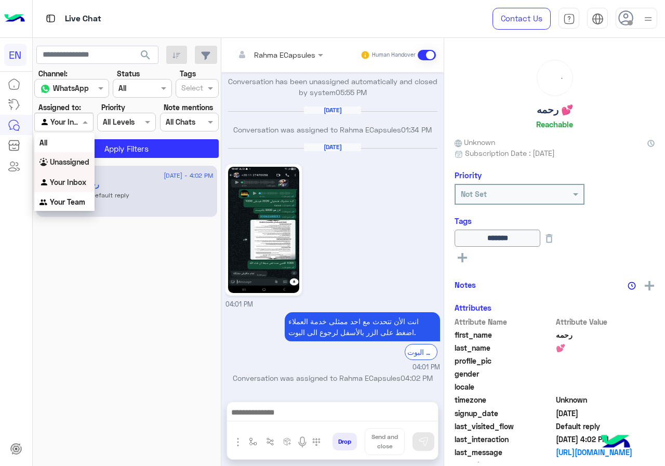
click at [67, 156] on div "Unassigned" at bounding box center [64, 162] width 60 height 20
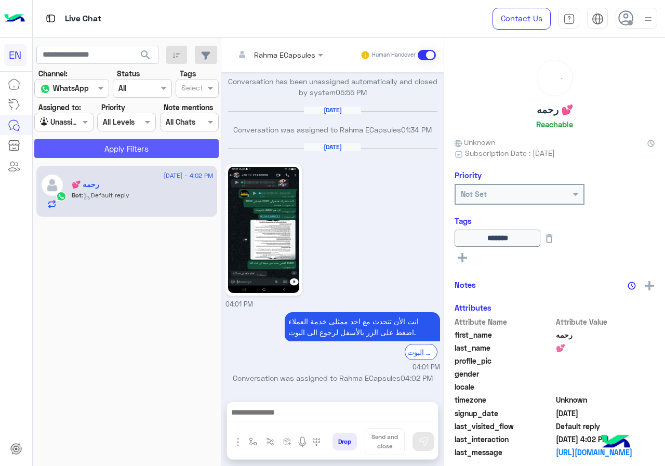
click at [76, 150] on button "Apply Filters" at bounding box center [126, 148] width 184 height 19
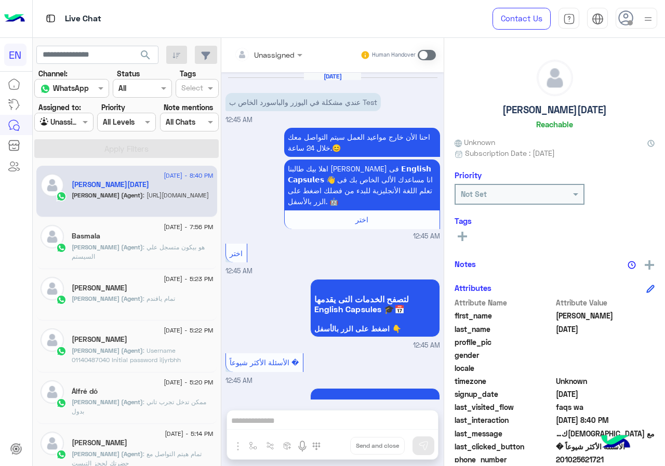
scroll to position [506, 0]
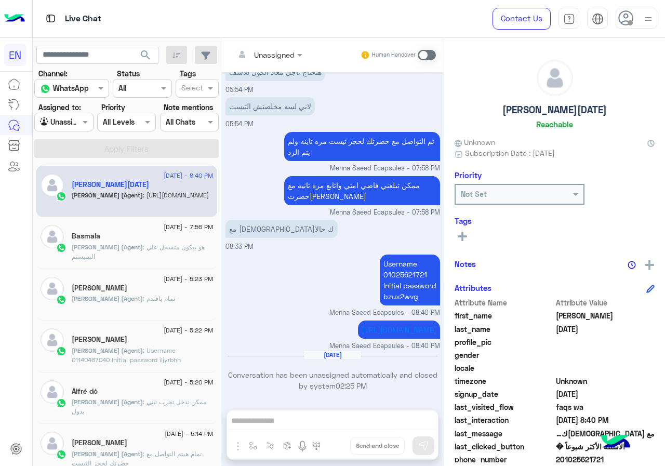
click at [66, 131] on section "Channel: Channel WhatsApp Status Channel All Tags Select Assigned to: Agent Fil…" at bounding box center [127, 113] width 173 height 90
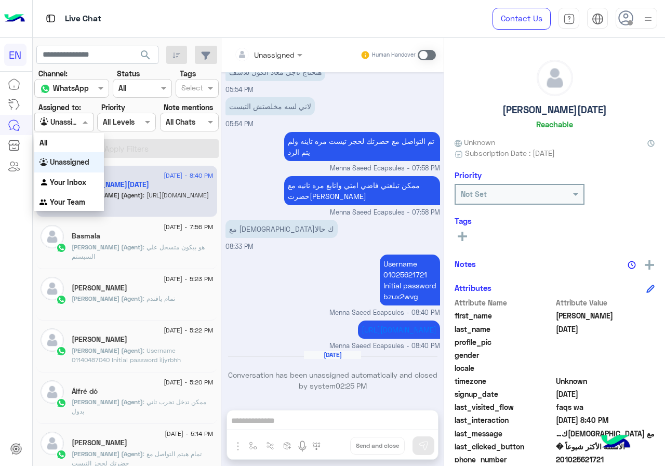
click at [64, 127] on input "text" at bounding box center [52, 122] width 24 height 11
click at [70, 209] on div "Your Team" at bounding box center [69, 202] width 70 height 20
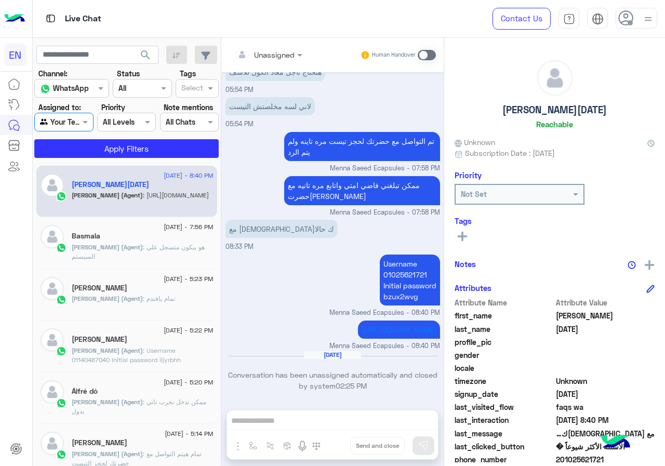
click at [93, 160] on app-inbox-users-filters "search Channel: Channel WhatsApp Status Channel All Tags Select Assigned to: Ag…" at bounding box center [127, 100] width 189 height 124
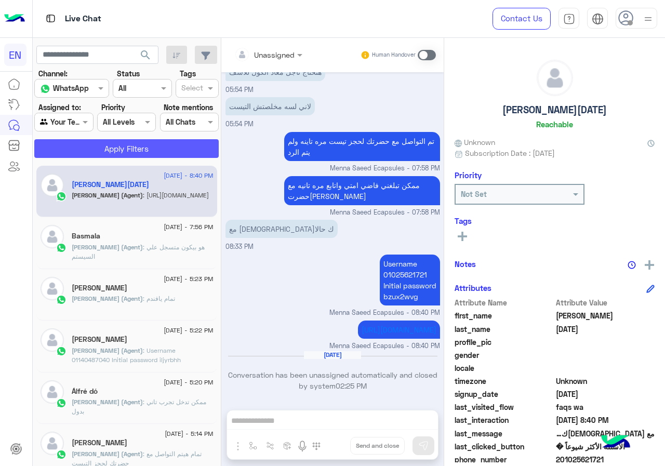
click at [96, 156] on button "Apply Filters" at bounding box center [126, 148] width 184 height 19
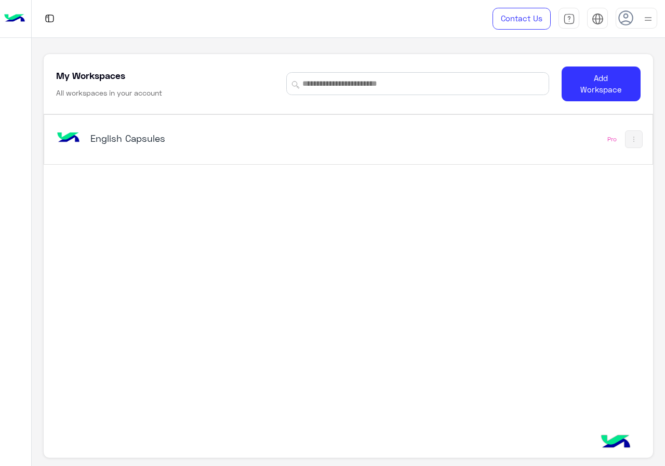
click at [302, 122] on div "English Capsules Pro" at bounding box center [348, 139] width 608 height 49
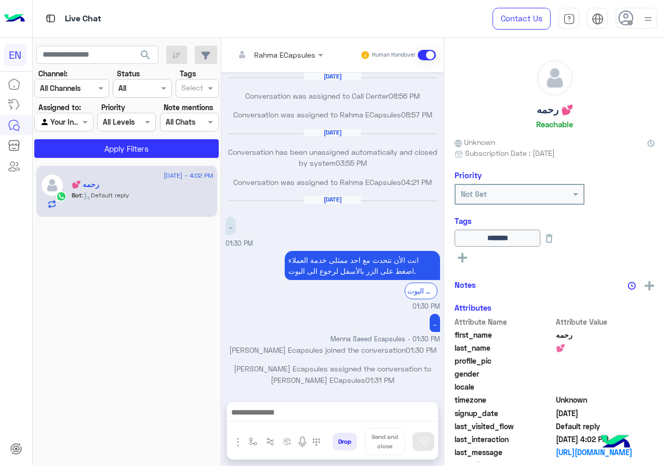
scroll to position [493, 0]
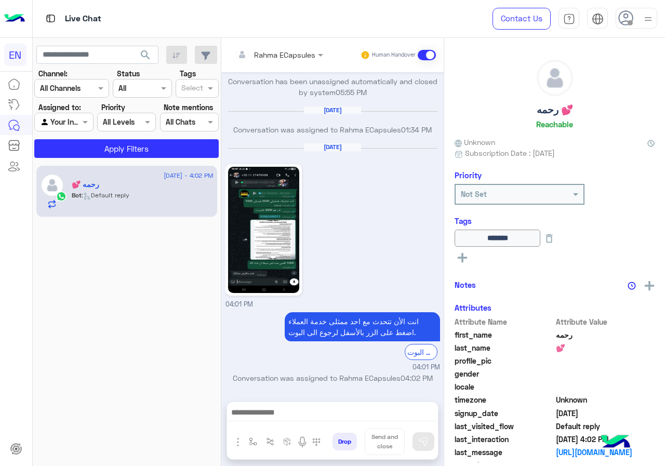
click at [70, 122] on div at bounding box center [64, 122] width 58 height 12
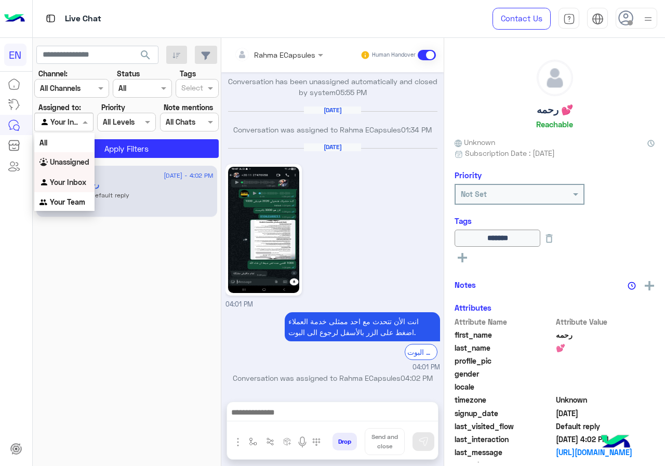
click at [79, 165] on b "Unassigned" at bounding box center [69, 161] width 39 height 9
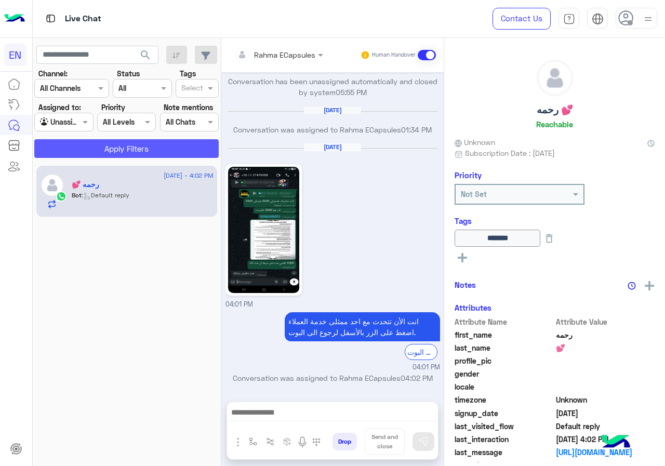
click at [91, 151] on button "Apply Filters" at bounding box center [126, 148] width 184 height 19
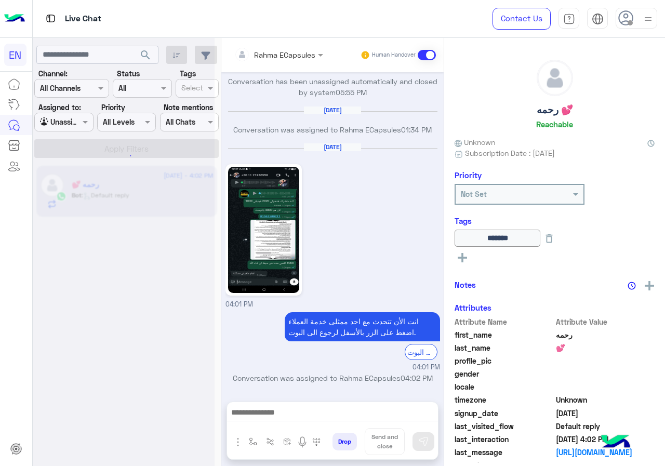
click at [93, 89] on div at bounding box center [124, 237] width 182 height 466
click at [96, 96] on div at bounding box center [124, 237] width 182 height 466
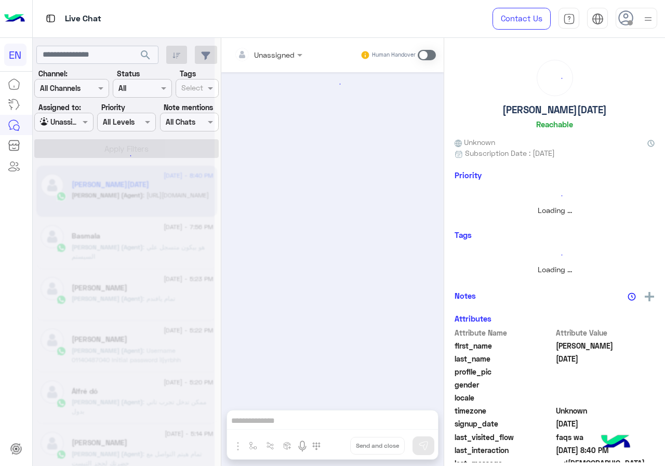
click at [96, 92] on div at bounding box center [124, 237] width 182 height 466
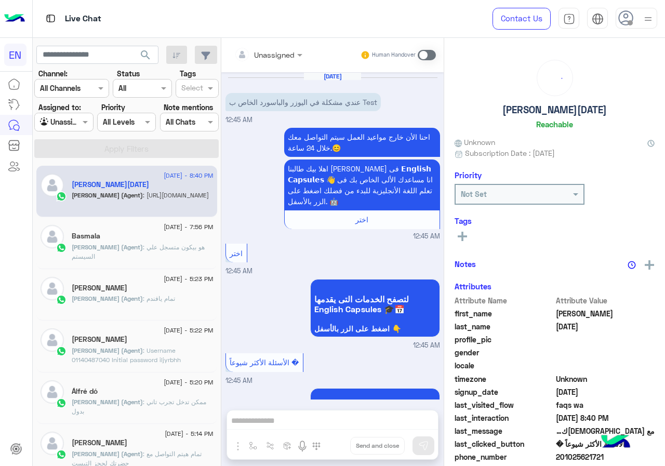
scroll to position [506, 0]
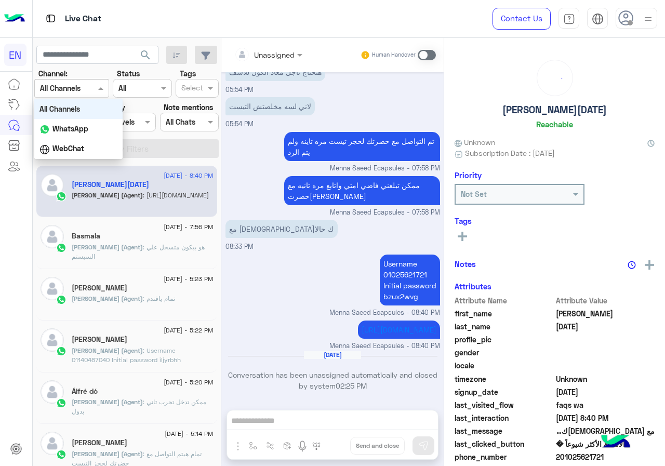
click at [78, 93] on input "text" at bounding box center [59, 88] width 38 height 11
click at [89, 130] on div "WhatsApp" at bounding box center [78, 129] width 88 height 20
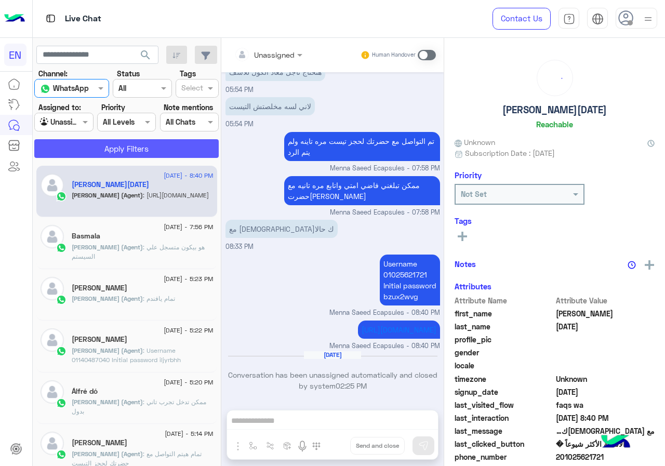
click at [98, 144] on button "Apply Filters" at bounding box center [126, 148] width 184 height 19
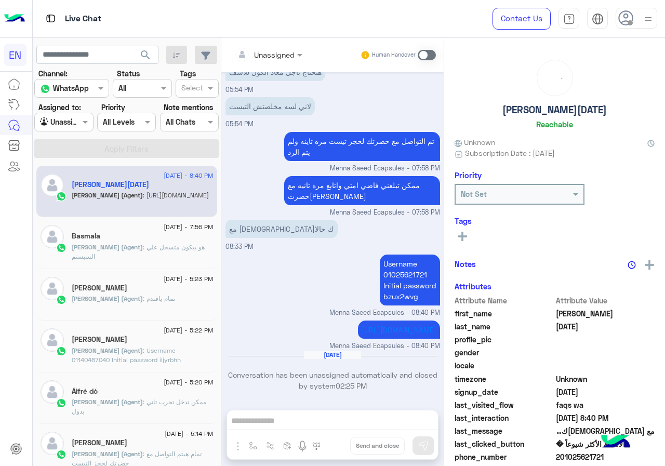
click at [87, 120] on div at bounding box center [64, 122] width 58 height 12
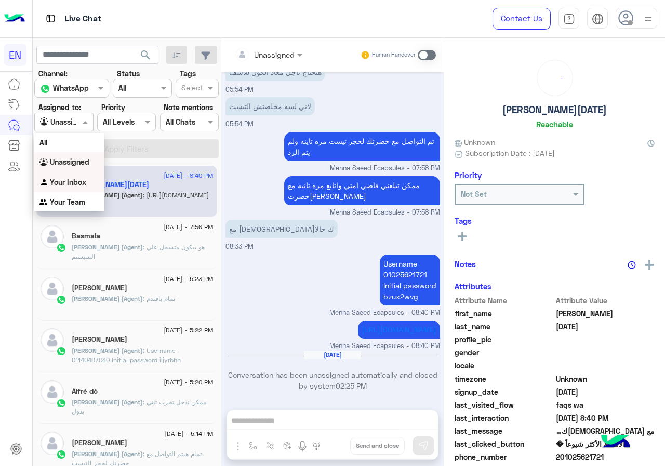
click at [88, 199] on div "Your Team" at bounding box center [69, 202] width 70 height 20
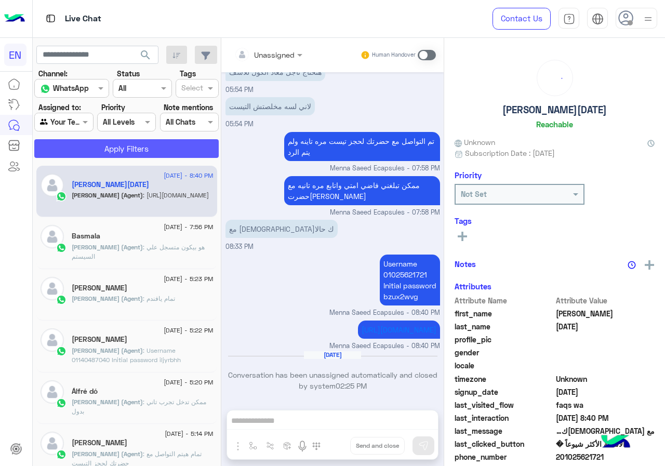
click at [103, 142] on button "Apply Filters" at bounding box center [126, 148] width 184 height 19
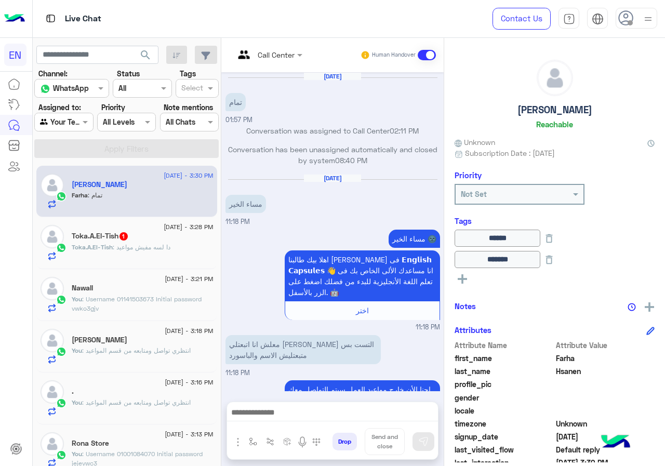
scroll to position [540, 0]
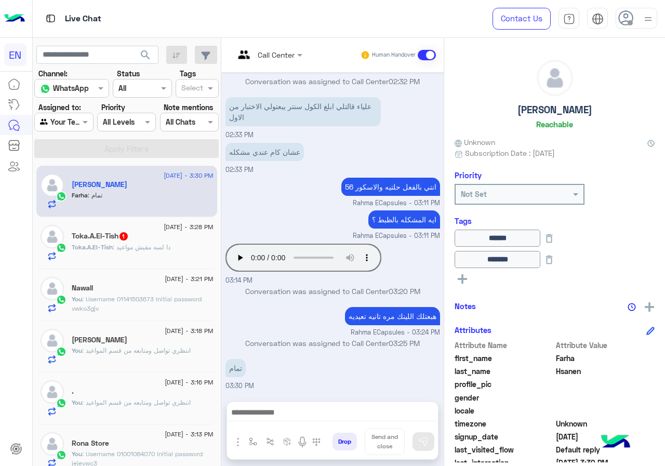
click at [175, 254] on div "Toka.A.El-Tish : دا لسه مفيش مواعيد" at bounding box center [143, 252] width 142 height 18
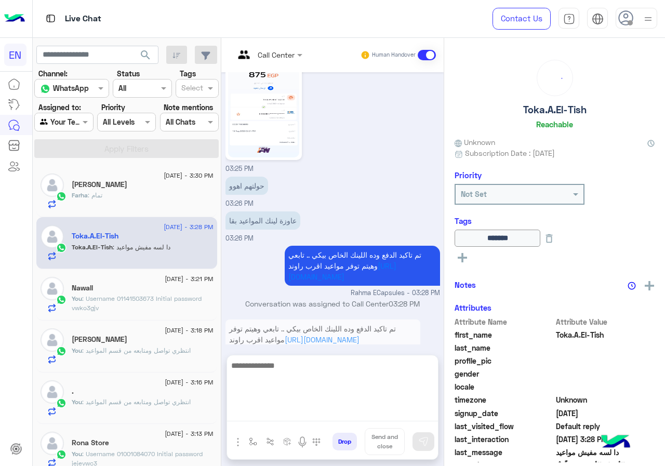
click at [380, 412] on textarea at bounding box center [332, 390] width 211 height 62
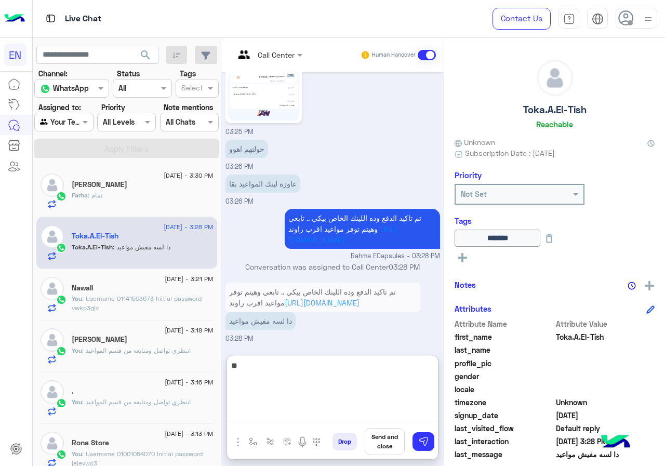
type textarea "*"
type textarea "*********"
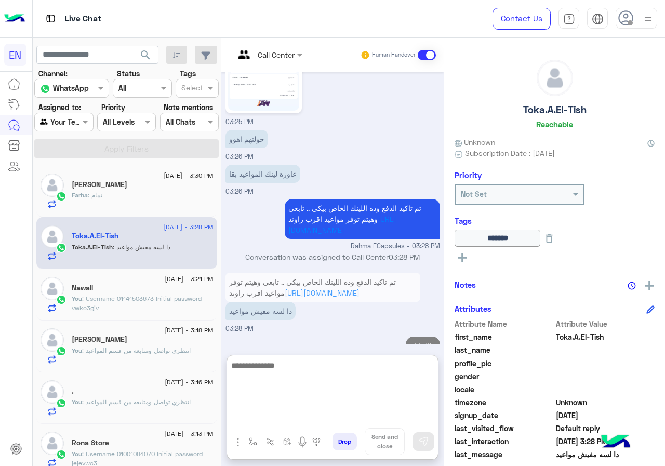
scroll to position [918, 0]
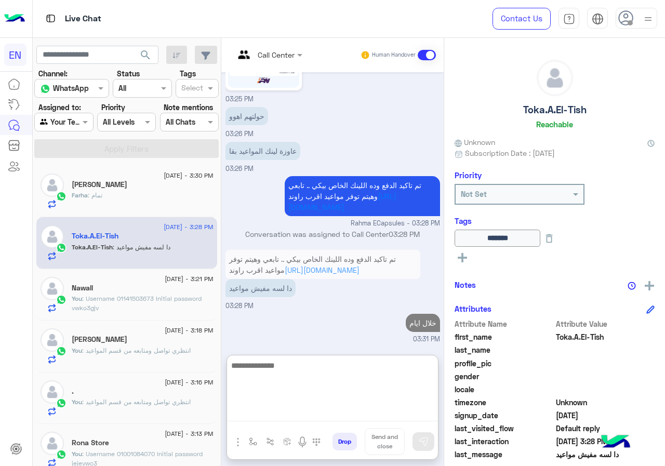
type textarea "*"
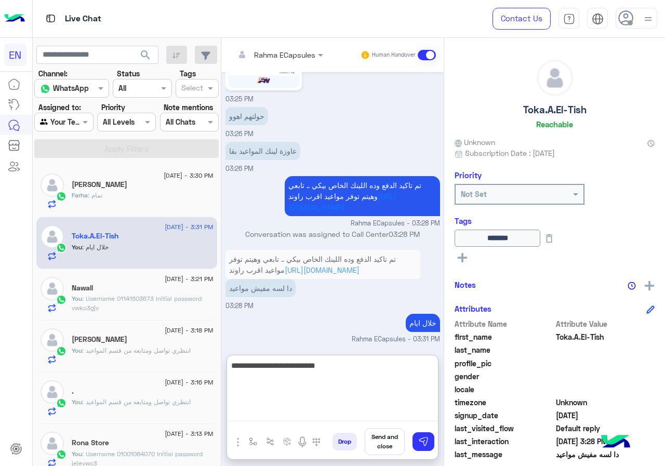
type textarea "**********"
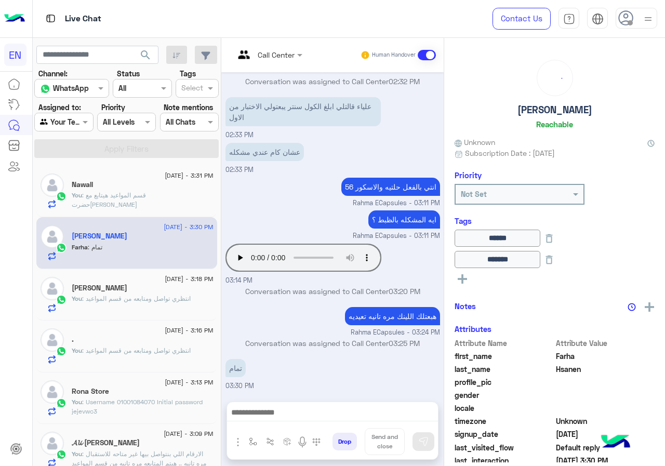
click at [60, 134] on section "Channel: Channel WhatsApp Status Channel All Tags Select Assigned to: Agent Fil…" at bounding box center [127, 113] width 173 height 90
click at [72, 129] on div "Agent Filter Your Team" at bounding box center [63, 122] width 59 height 19
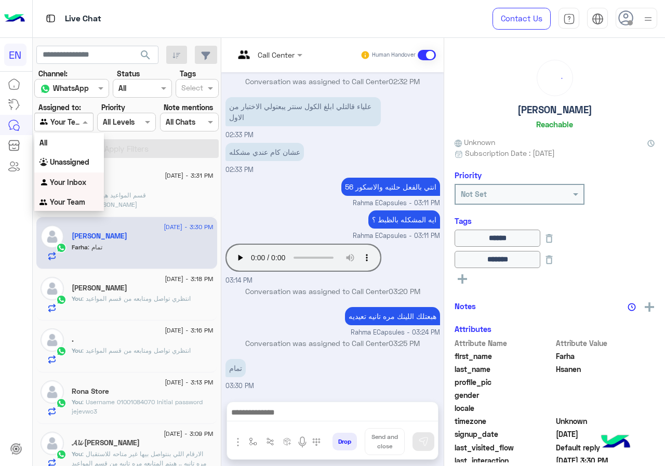
scroll to position [1, 0]
click at [74, 176] on div "Your Inbox" at bounding box center [69, 182] width 70 height 20
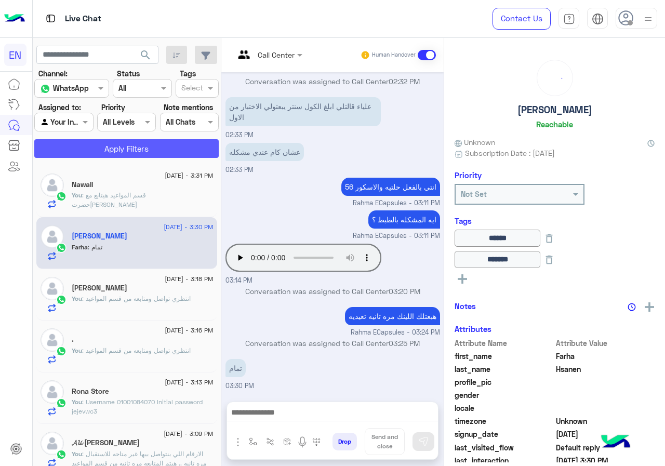
click at [92, 155] on button "Apply Filters" at bounding box center [126, 148] width 184 height 19
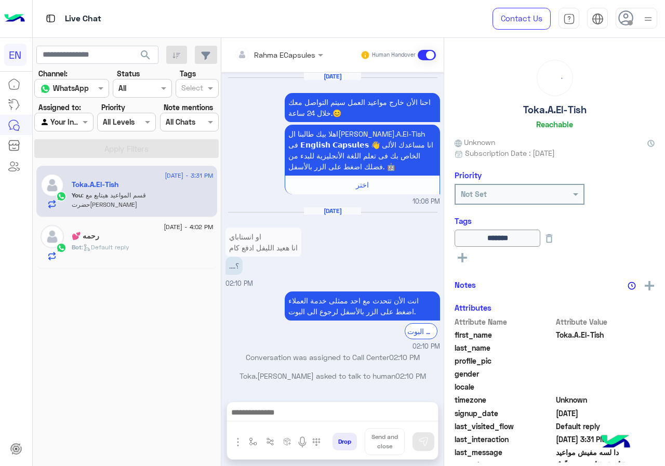
scroll to position [725, 0]
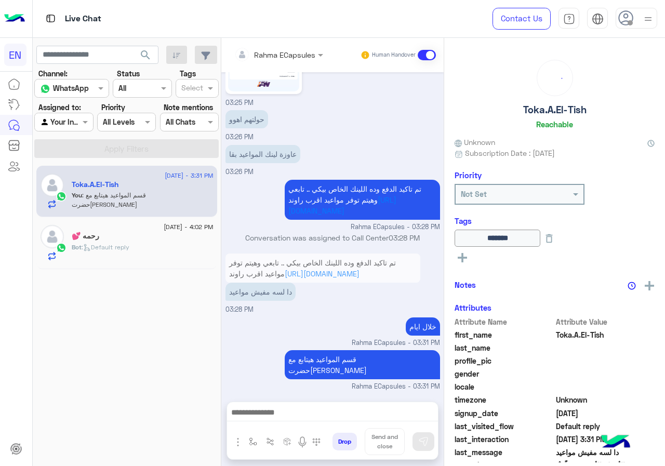
click at [289, 59] on input "text" at bounding box center [264, 54] width 61 height 11
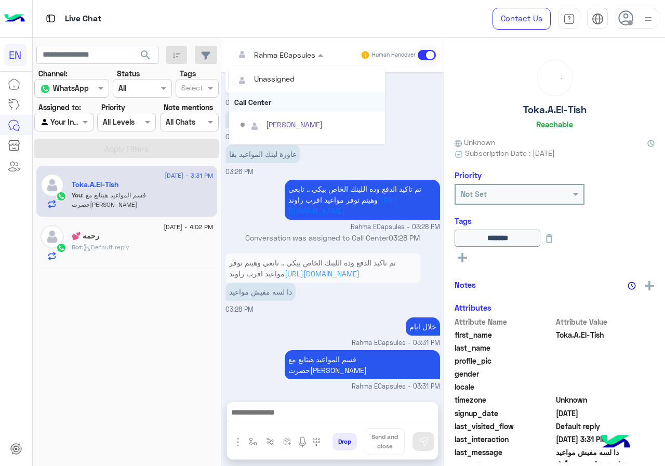
click at [286, 93] on div "Call Center" at bounding box center [307, 101] width 156 height 19
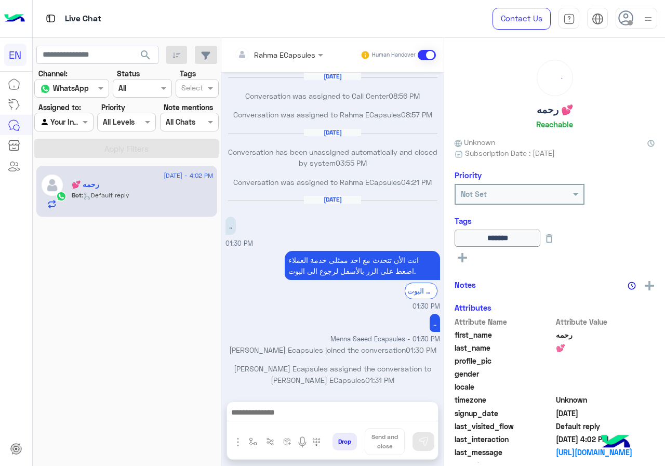
scroll to position [493, 0]
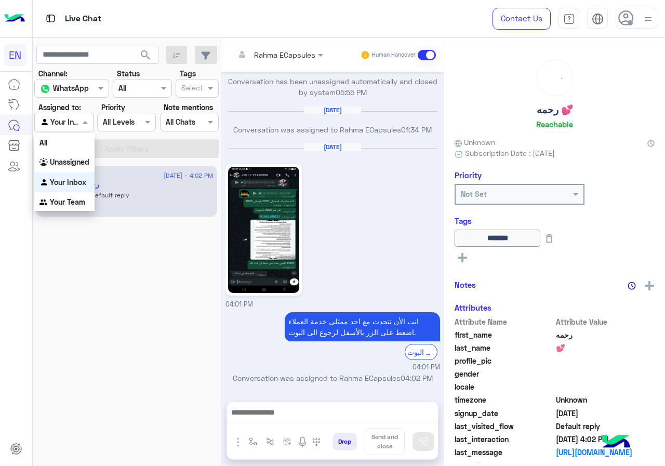
click at [72, 121] on div at bounding box center [64, 122] width 58 height 12
click at [74, 167] on div "Unassigned" at bounding box center [64, 162] width 60 height 20
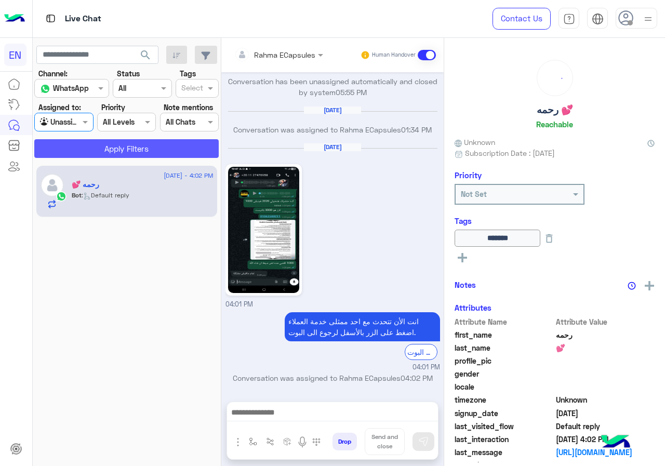
click at [90, 151] on button "Apply Filters" at bounding box center [126, 148] width 184 height 19
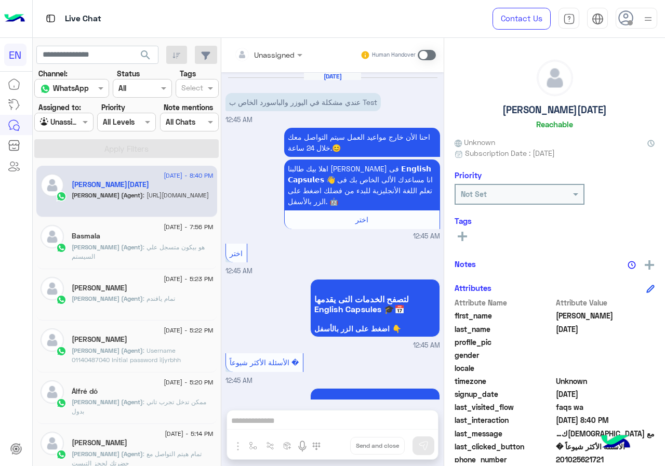
scroll to position [506, 0]
